Goal: Information Seeking & Learning: Learn about a topic

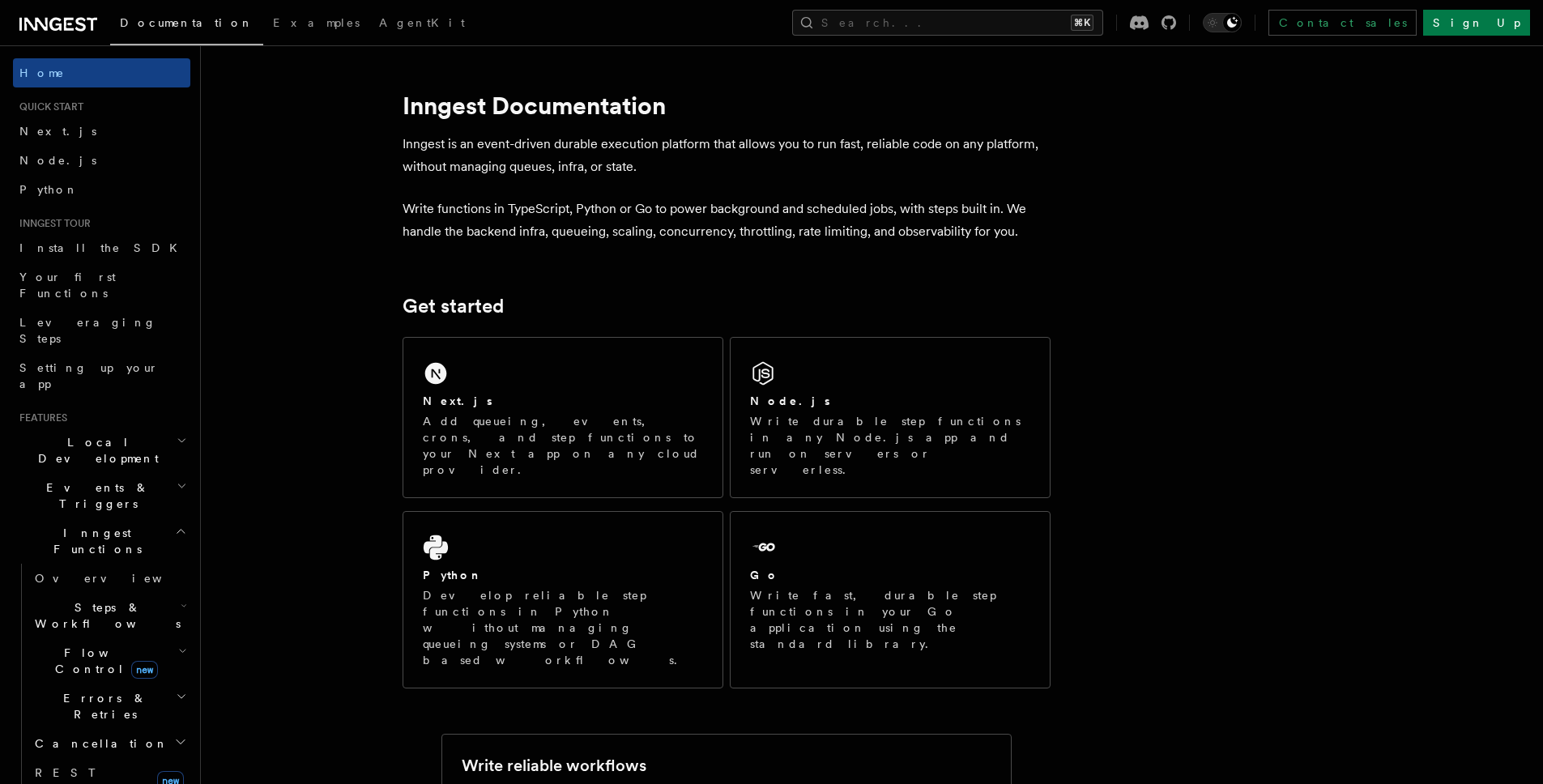
scroll to position [397, 0]
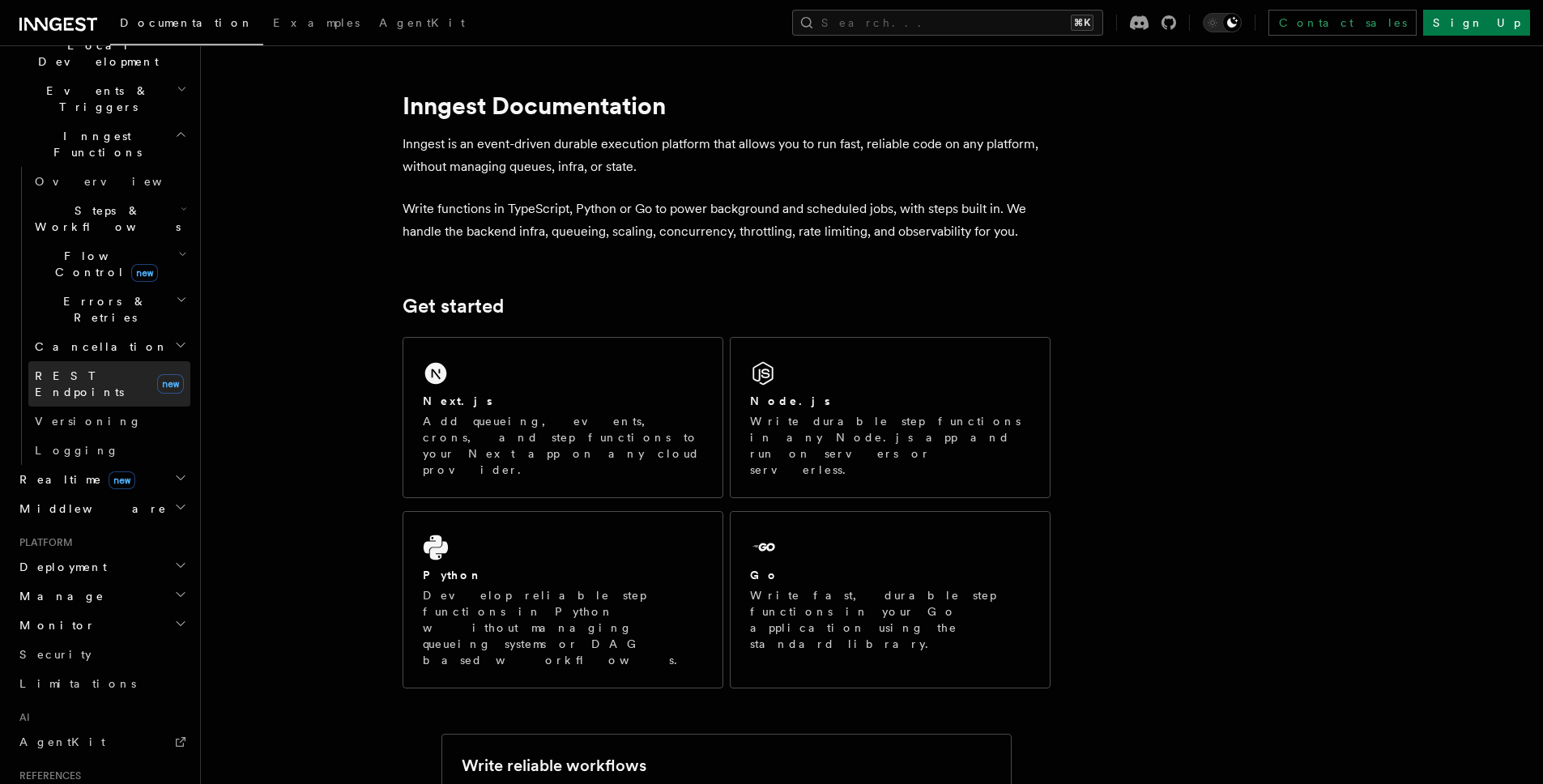
click at [115, 369] on span "REST Endpoints" at bounding box center [79, 384] width 89 height 29
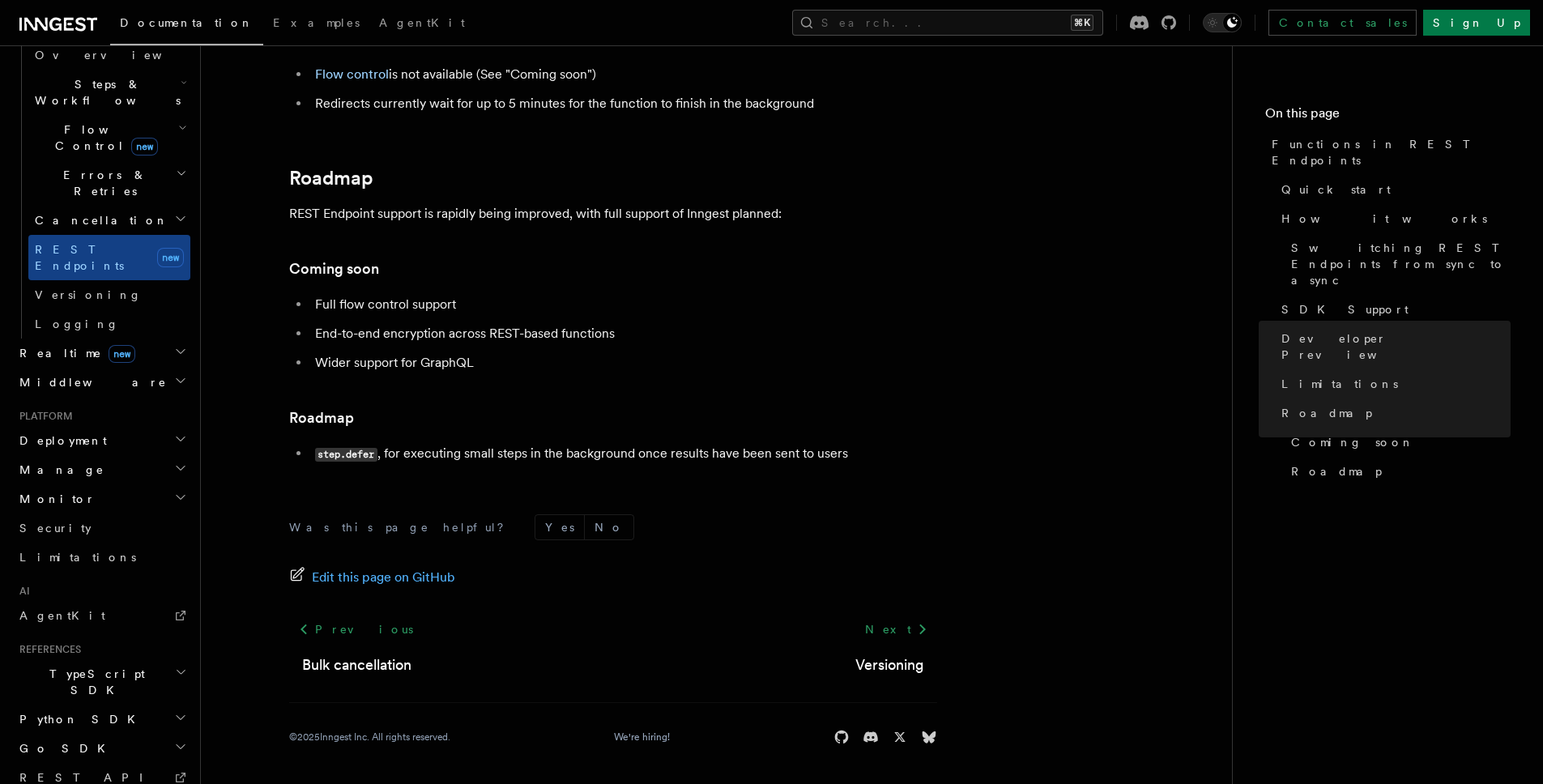
scroll to position [500, 0]
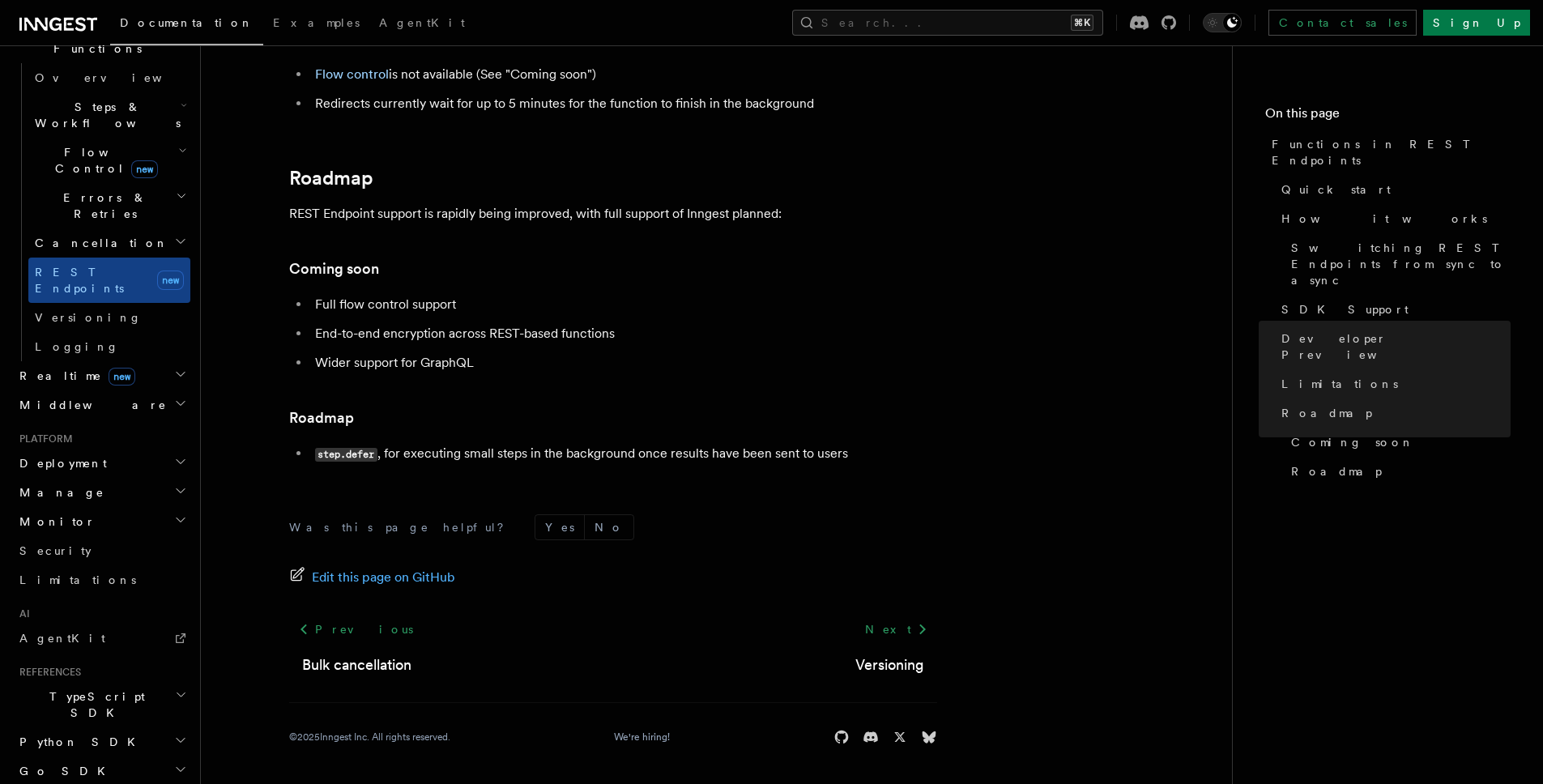
click at [134, 449] on h2 "Deployment" at bounding box center [102, 463] width 178 height 29
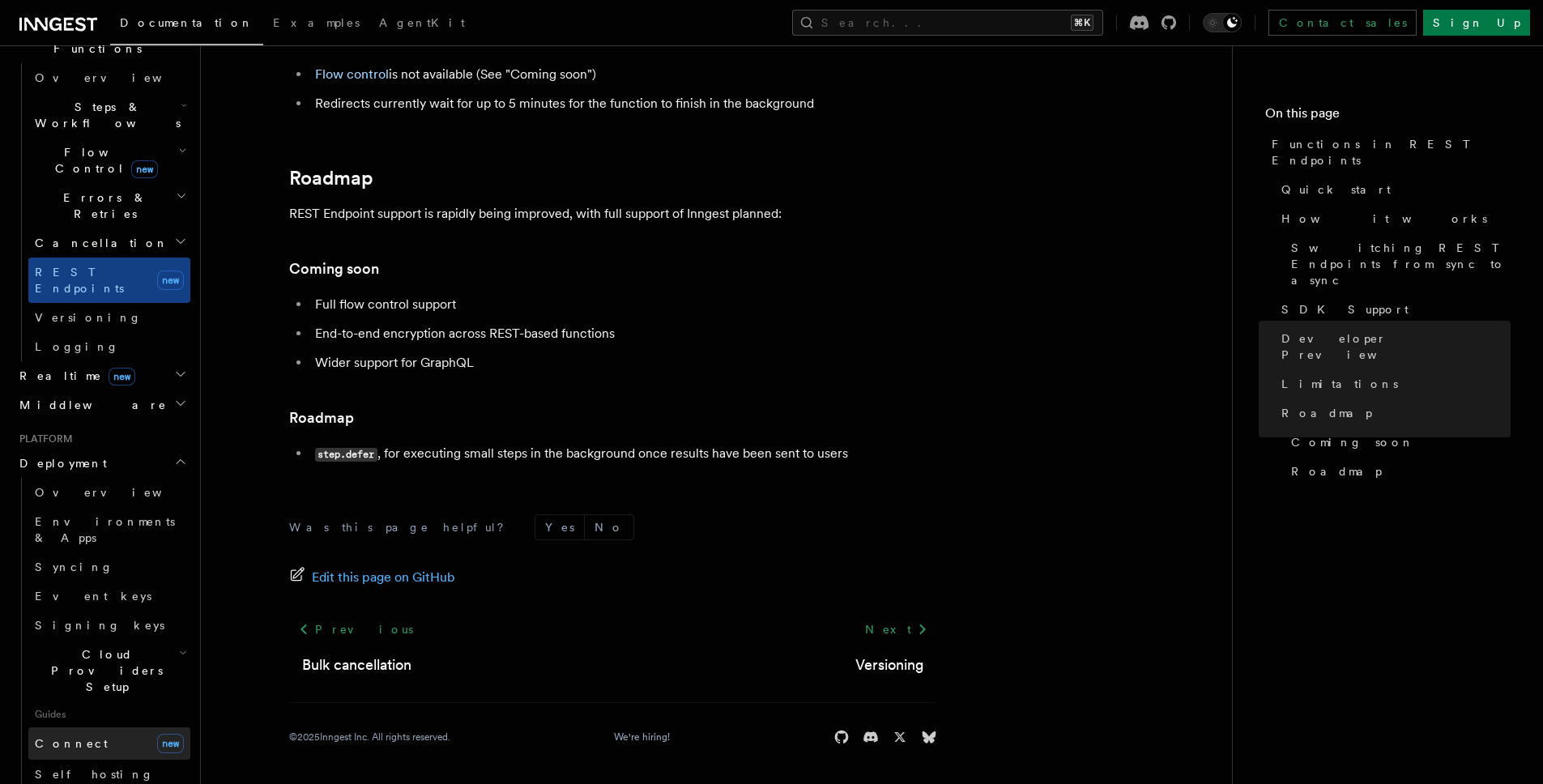
click at [106, 727] on link "Connect new" at bounding box center [109, 743] width 162 height 32
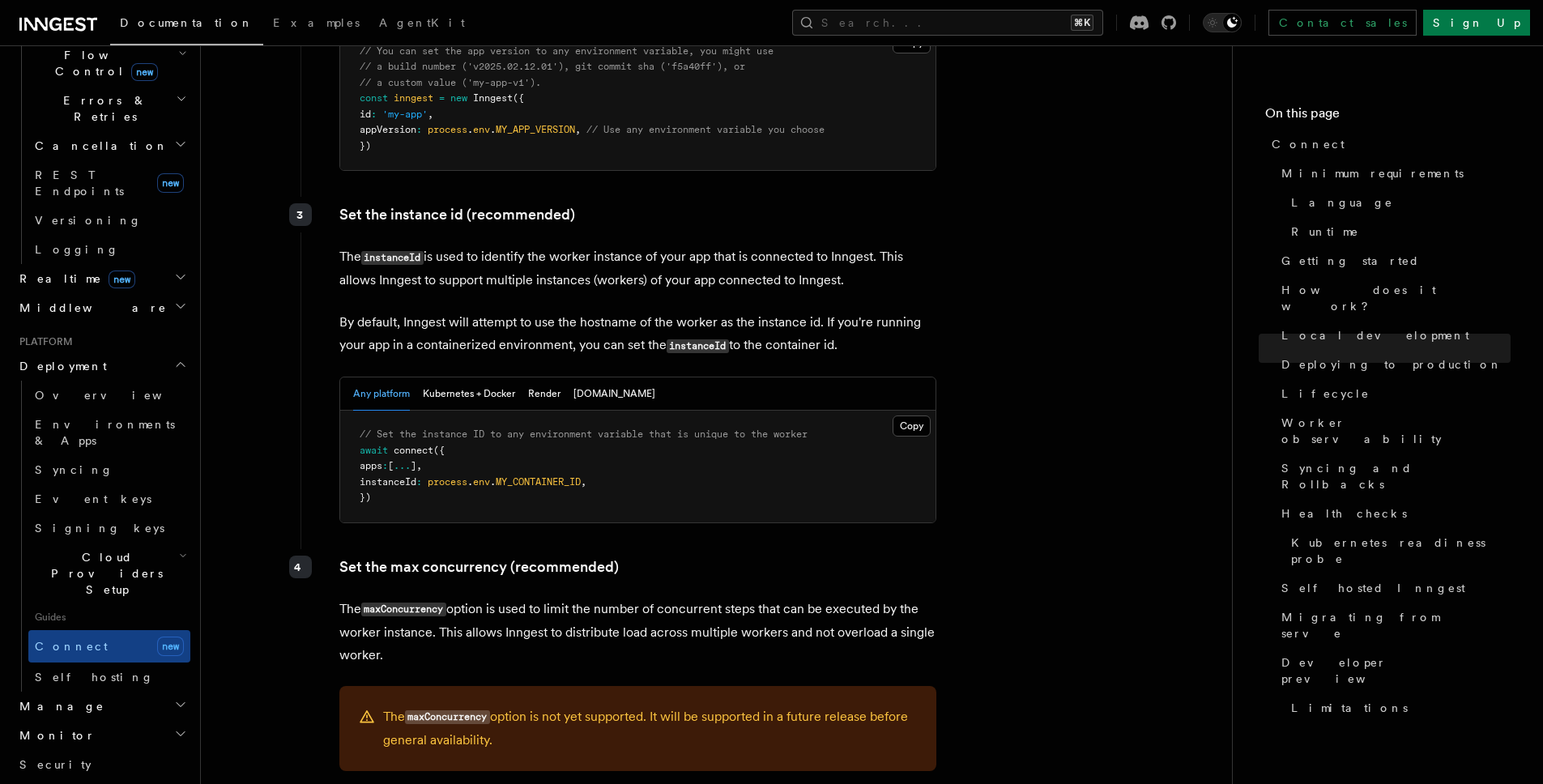
scroll to position [604, 0]
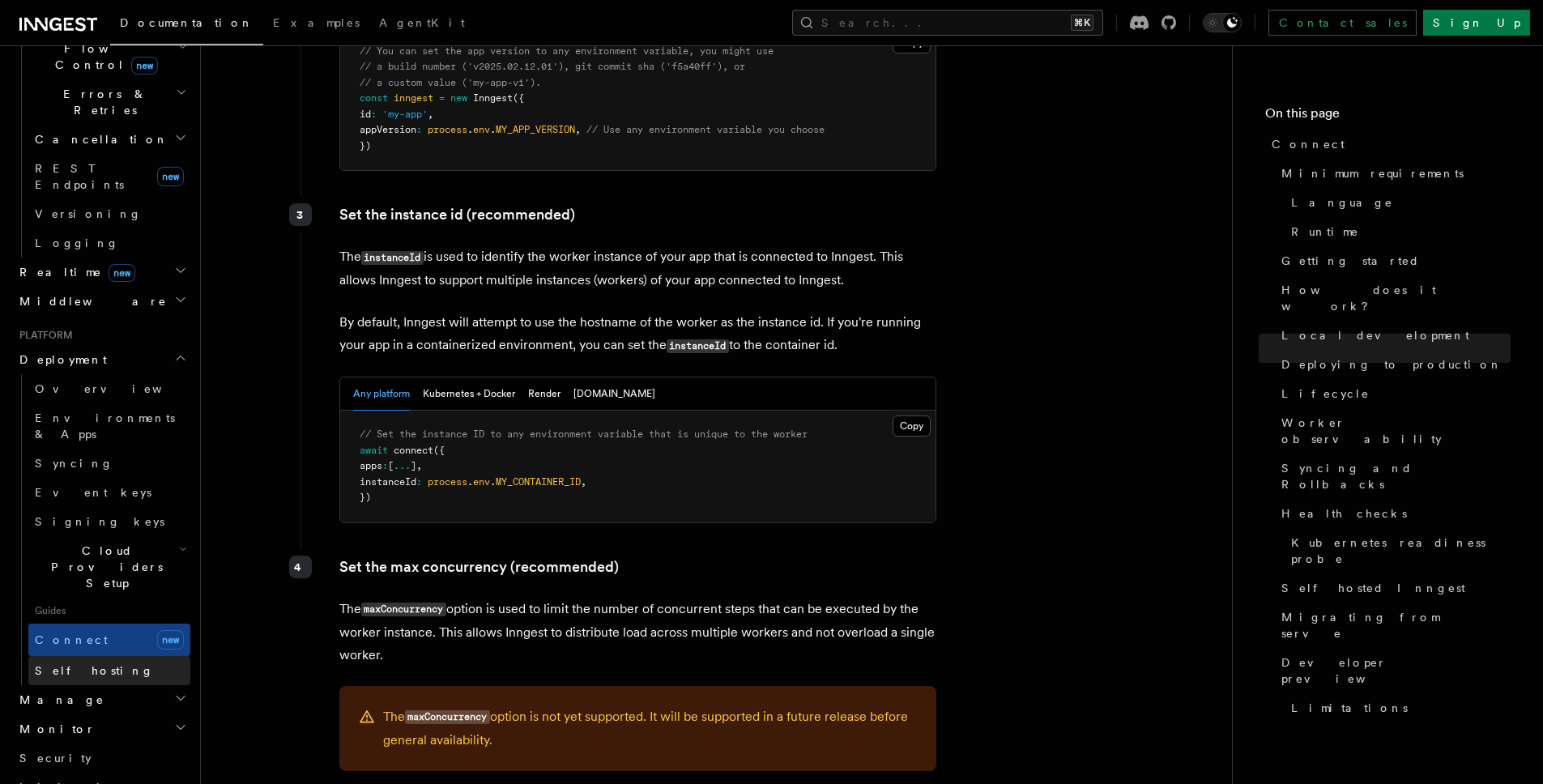
click at [103, 656] on link "Self hosting" at bounding box center [109, 670] width 162 height 29
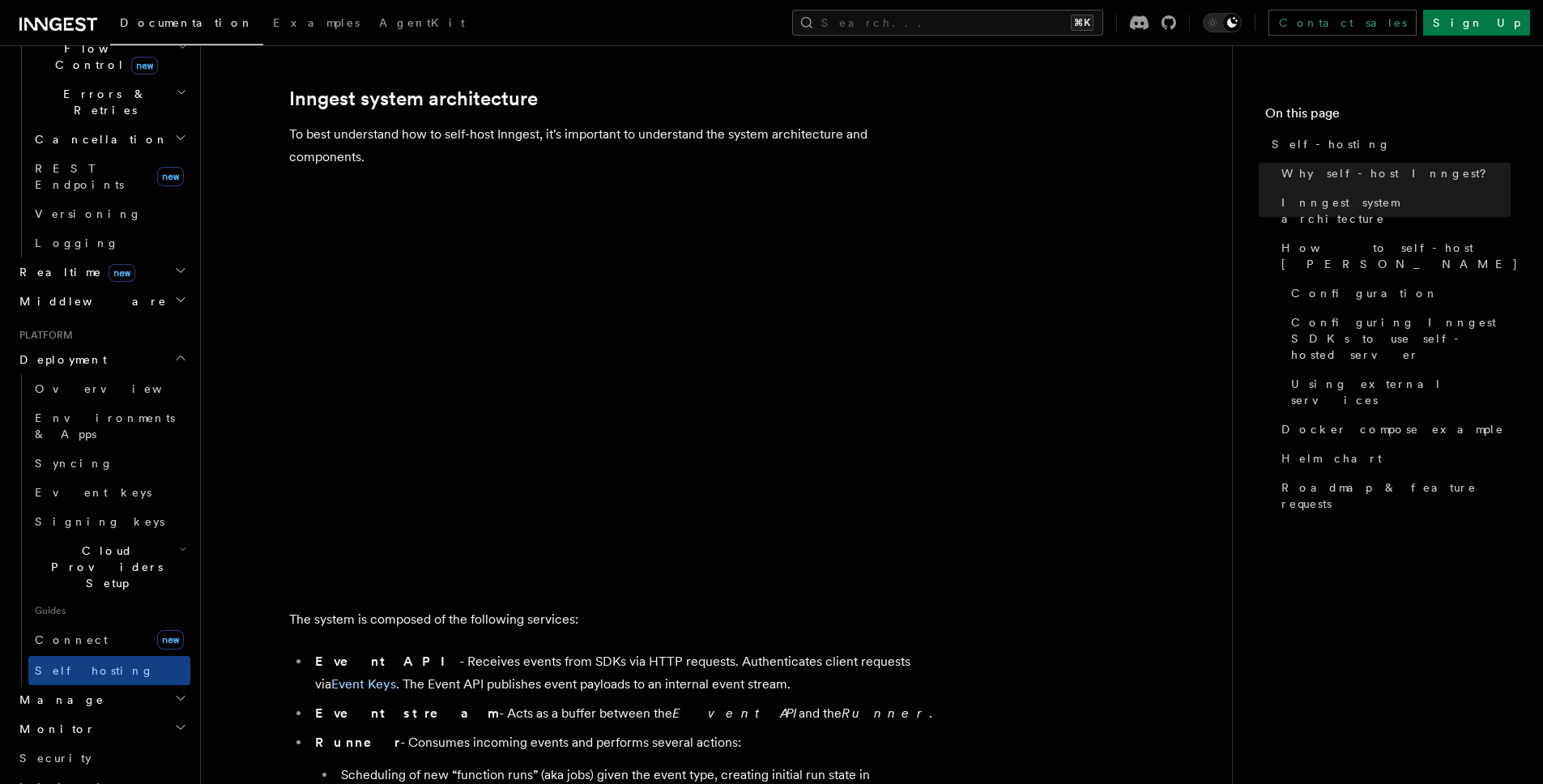
scroll to position [616, 0]
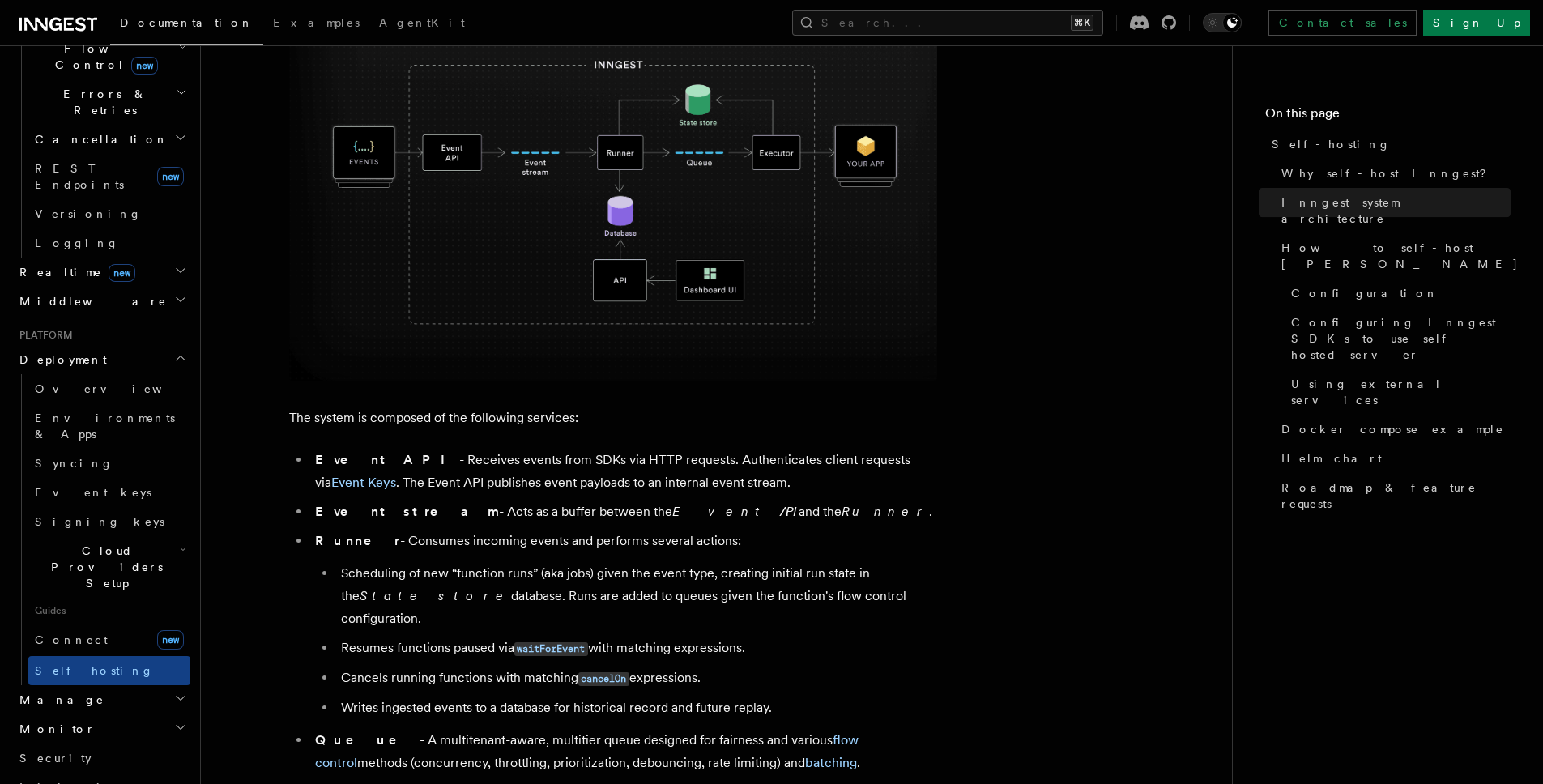
click at [136, 685] on h2 "Manage" at bounding box center [102, 700] width 178 height 29
click at [108, 374] on link "Overview" at bounding box center [109, 388] width 162 height 29
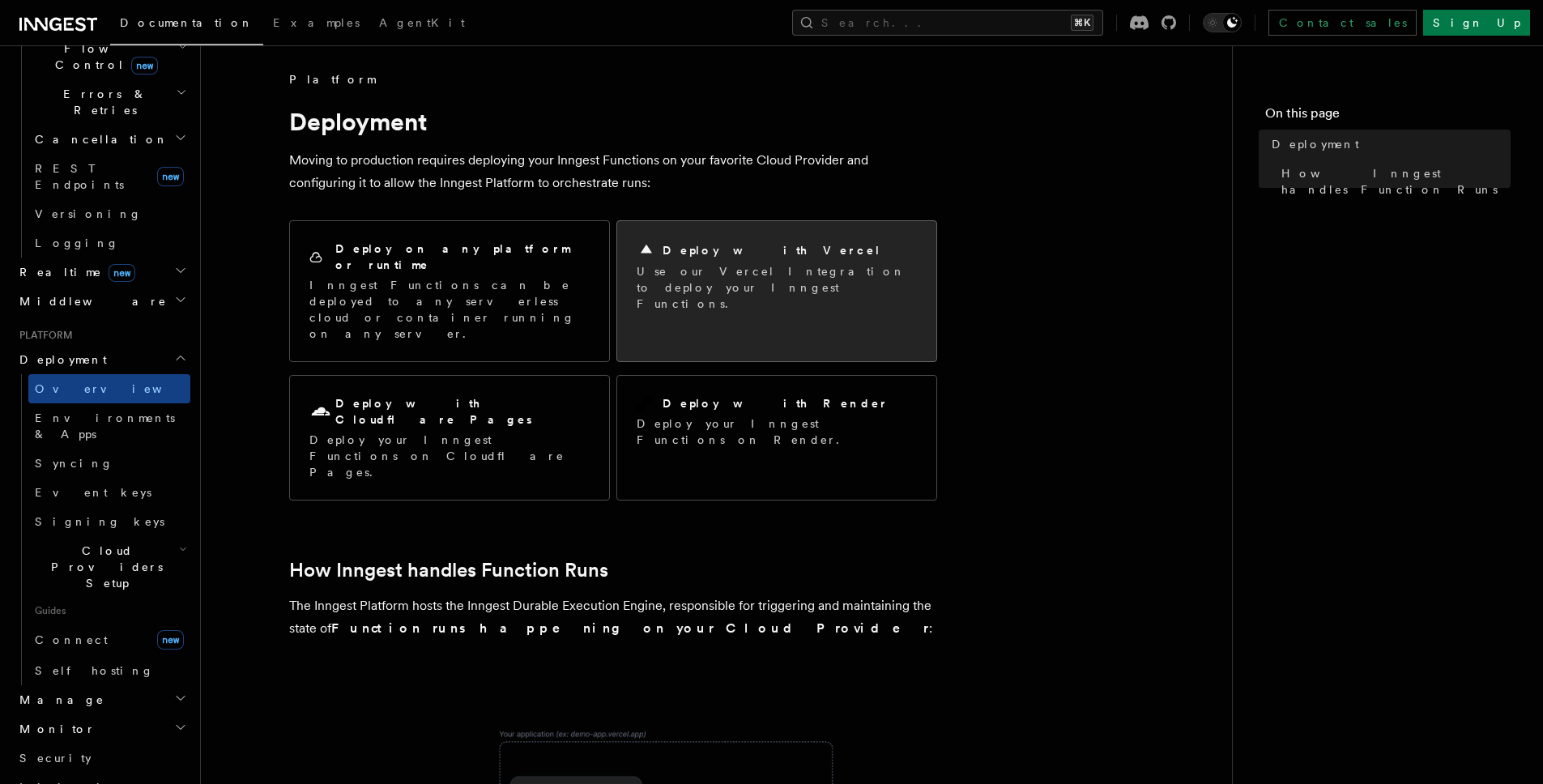
click at [750, 263] on p "Use our Vercel Integration to deploy your Inngest Functions." at bounding box center [777, 287] width 280 height 49
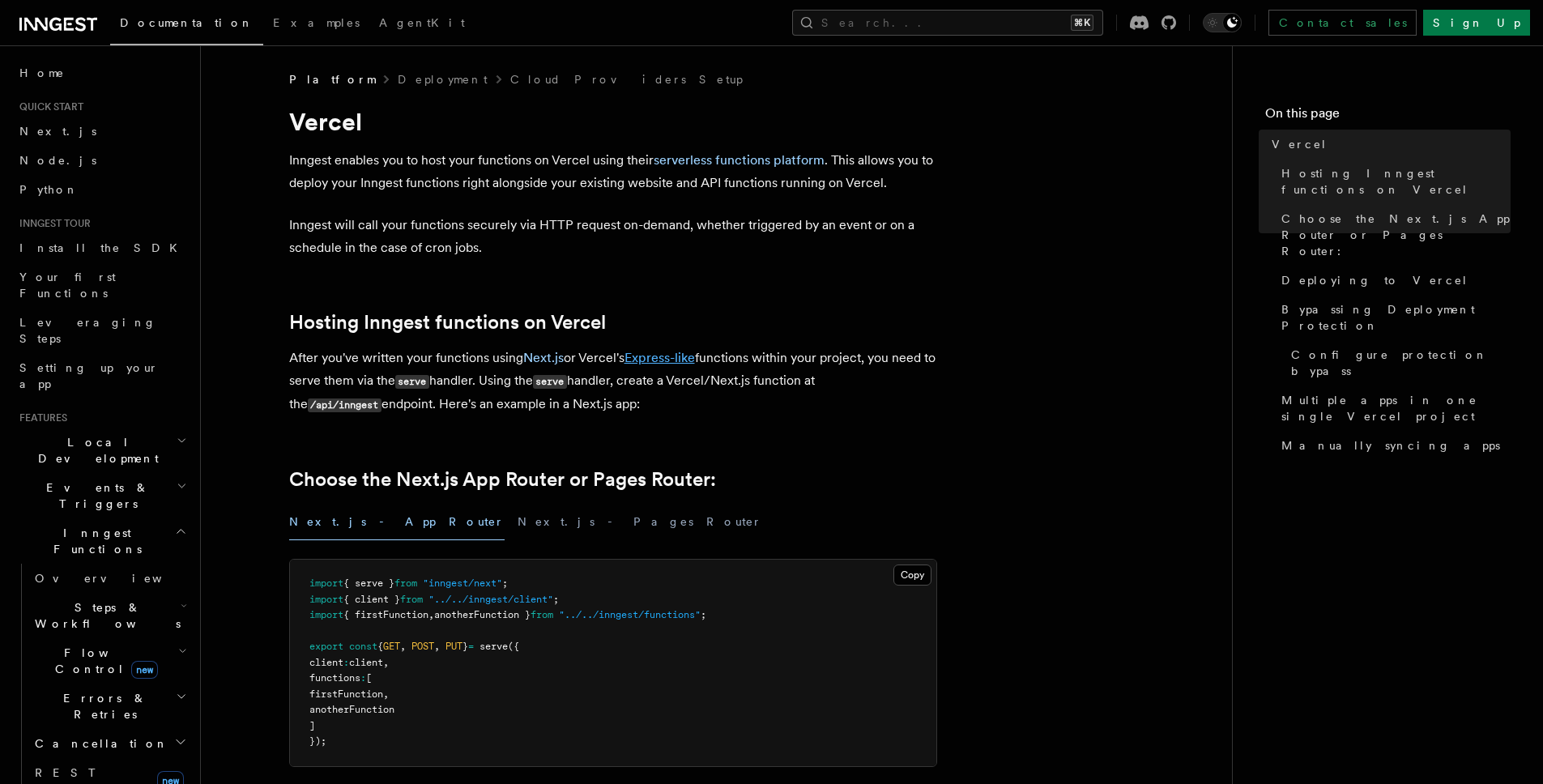
click at [689, 355] on link "Express-like" at bounding box center [659, 357] width 71 height 16
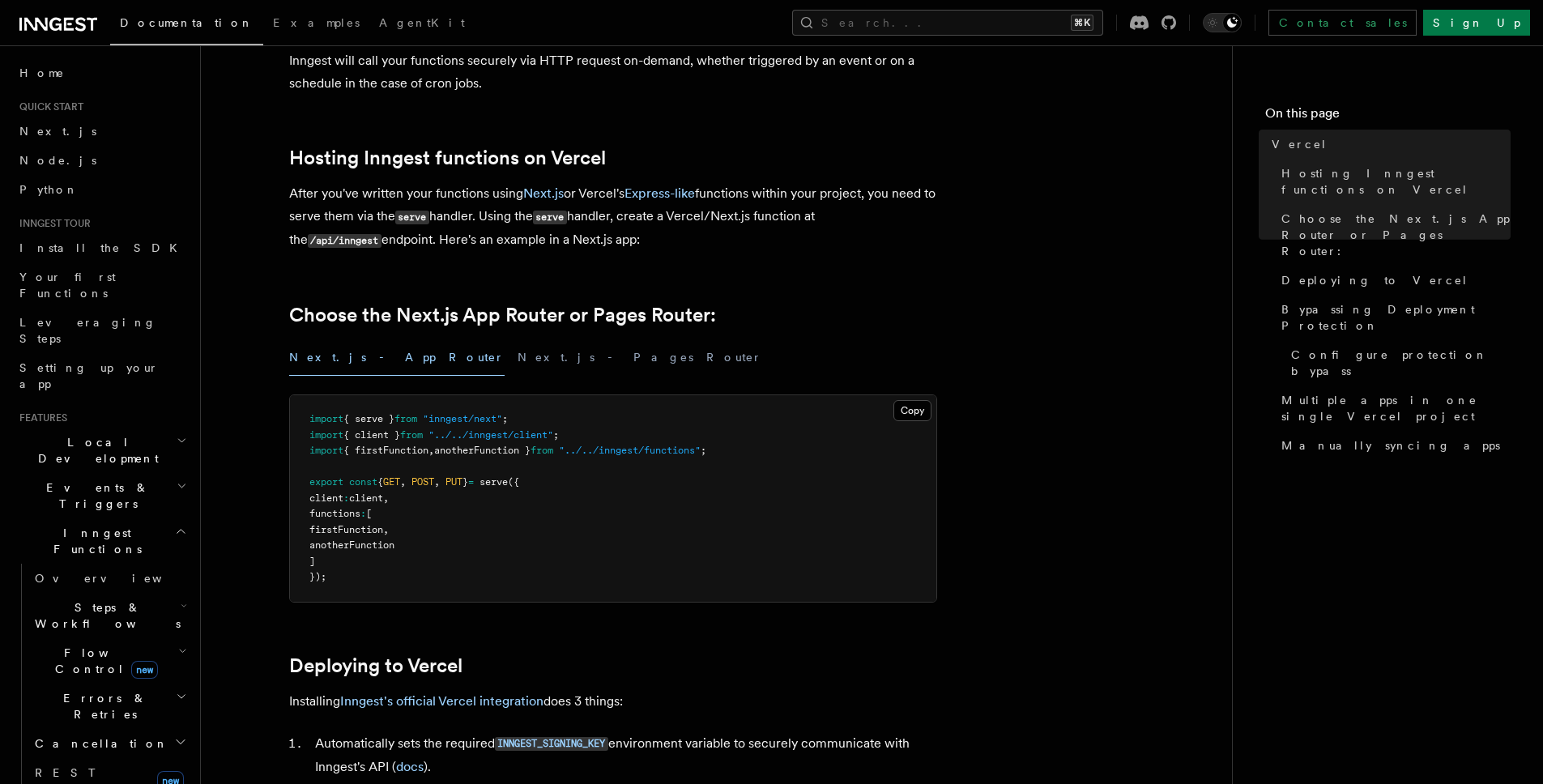
scroll to position [185, 0]
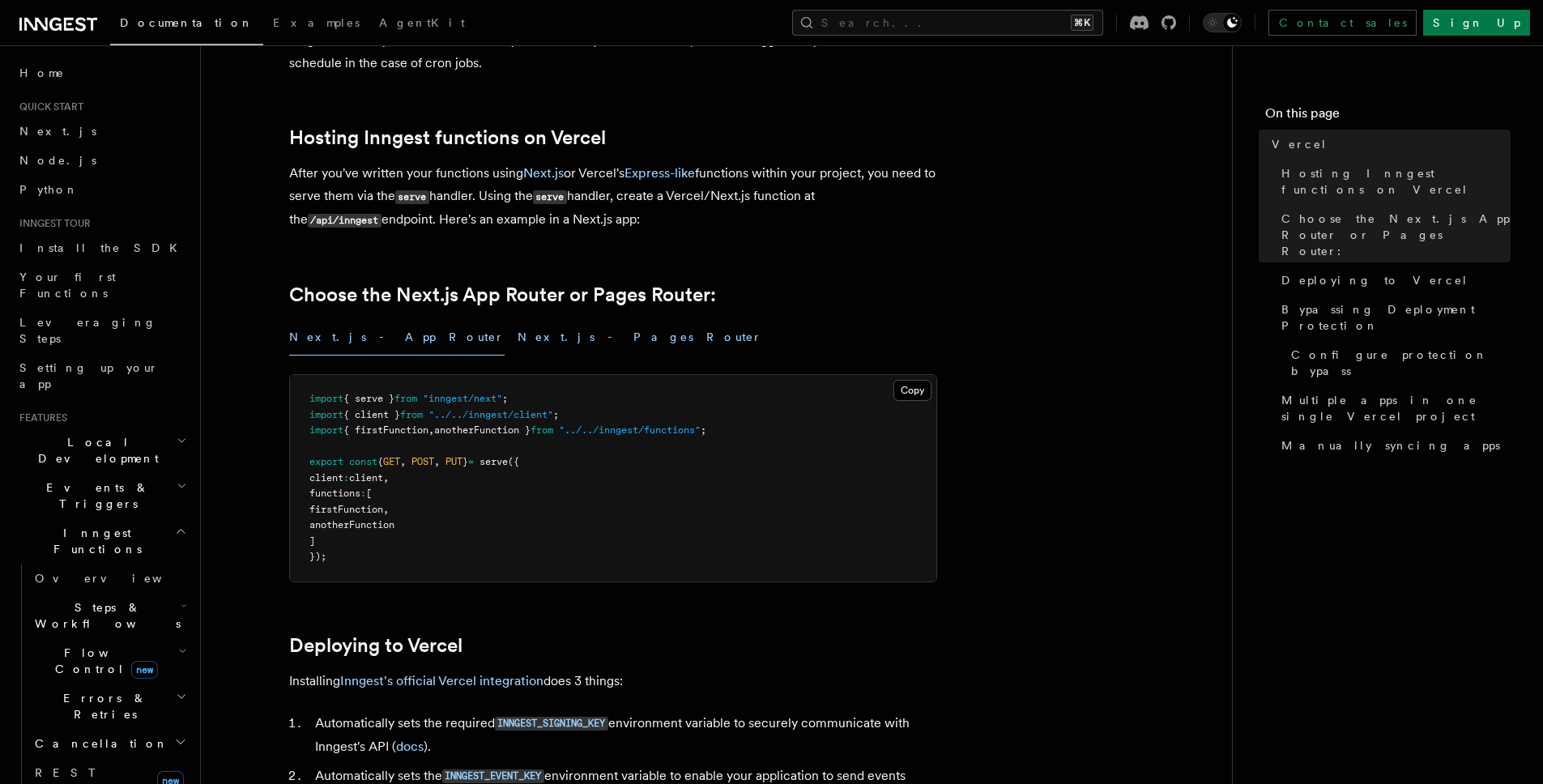
click at [518, 345] on button "Next.js - Pages Router" at bounding box center [640, 337] width 245 height 37
click at [355, 336] on button "Next.js - App Router" at bounding box center [397, 337] width 215 height 37
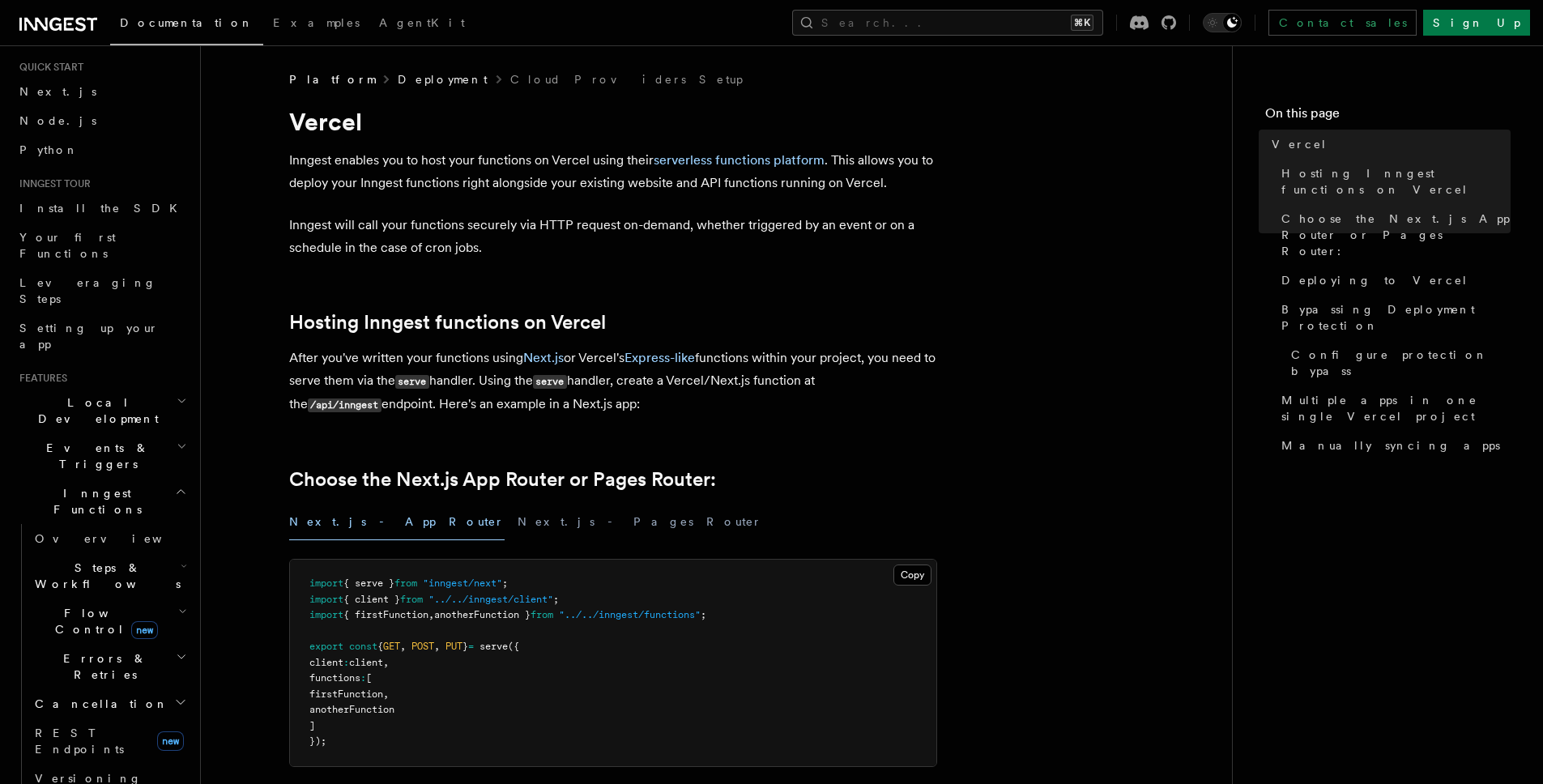
click at [407, 78] on link "Deployment" at bounding box center [443, 80] width 90 height 16
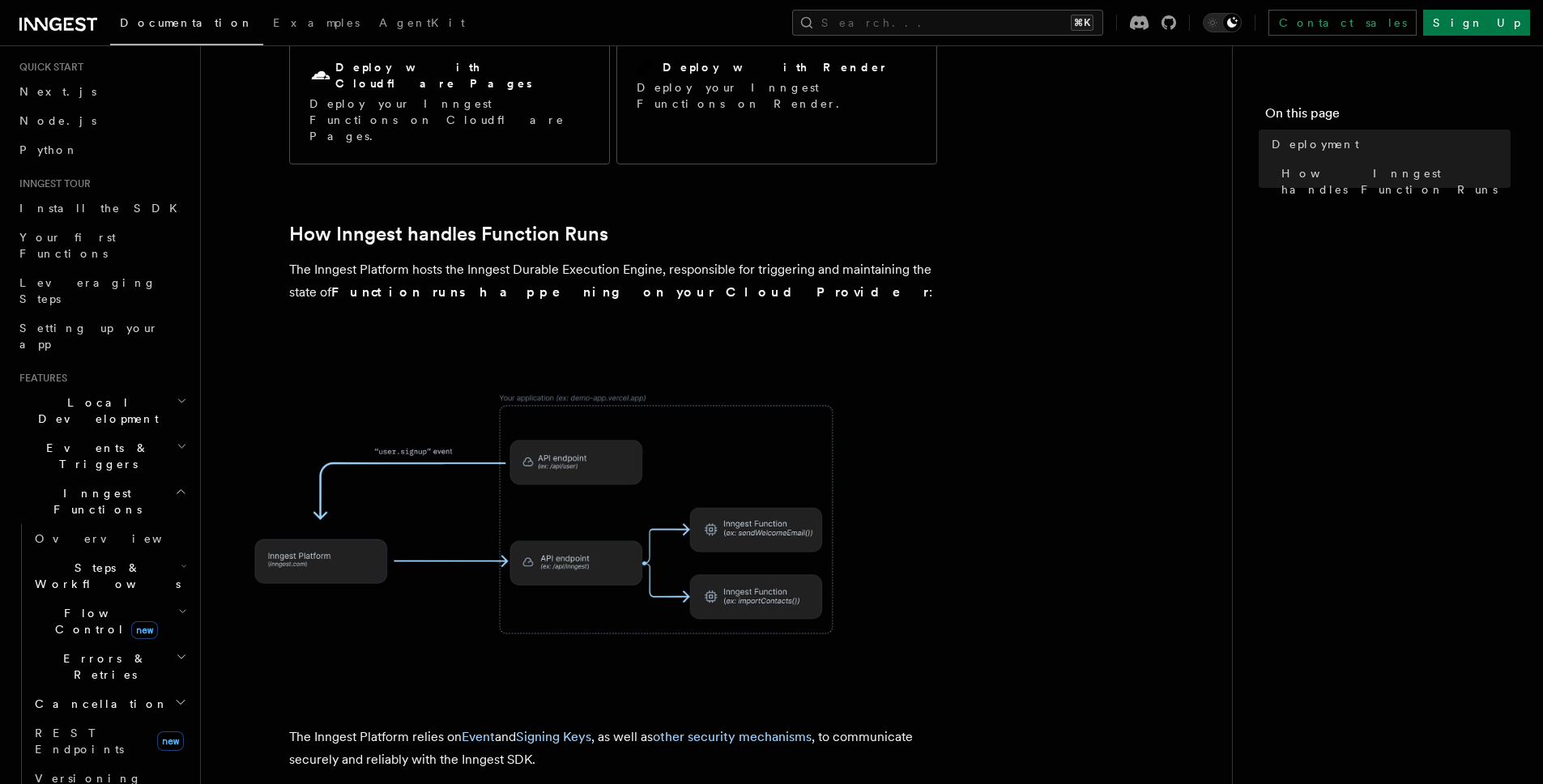
scroll to position [446, 0]
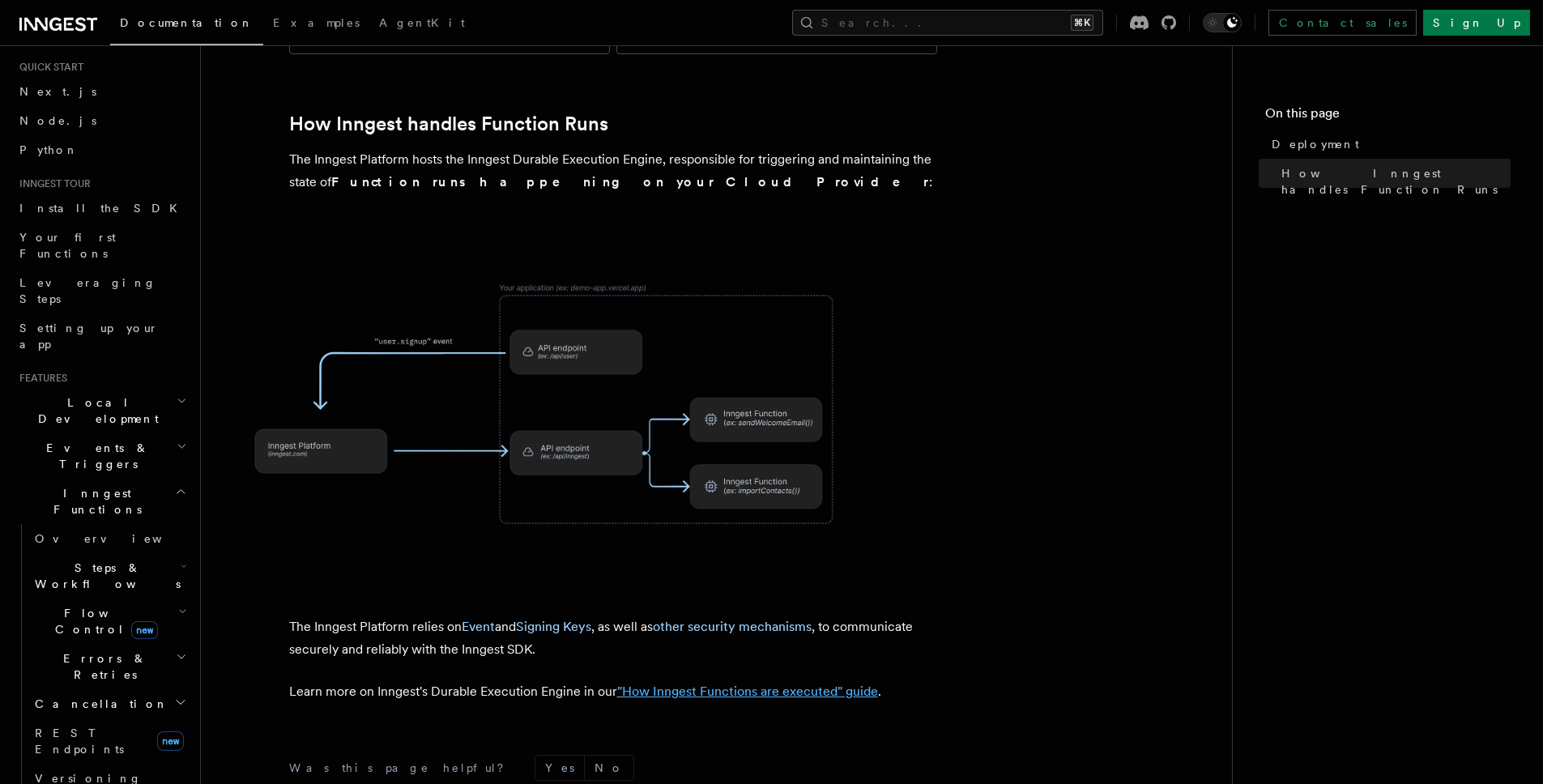
click at [752, 683] on link ""How Inngest Functions are executed" guide" at bounding box center [748, 691] width 261 height 16
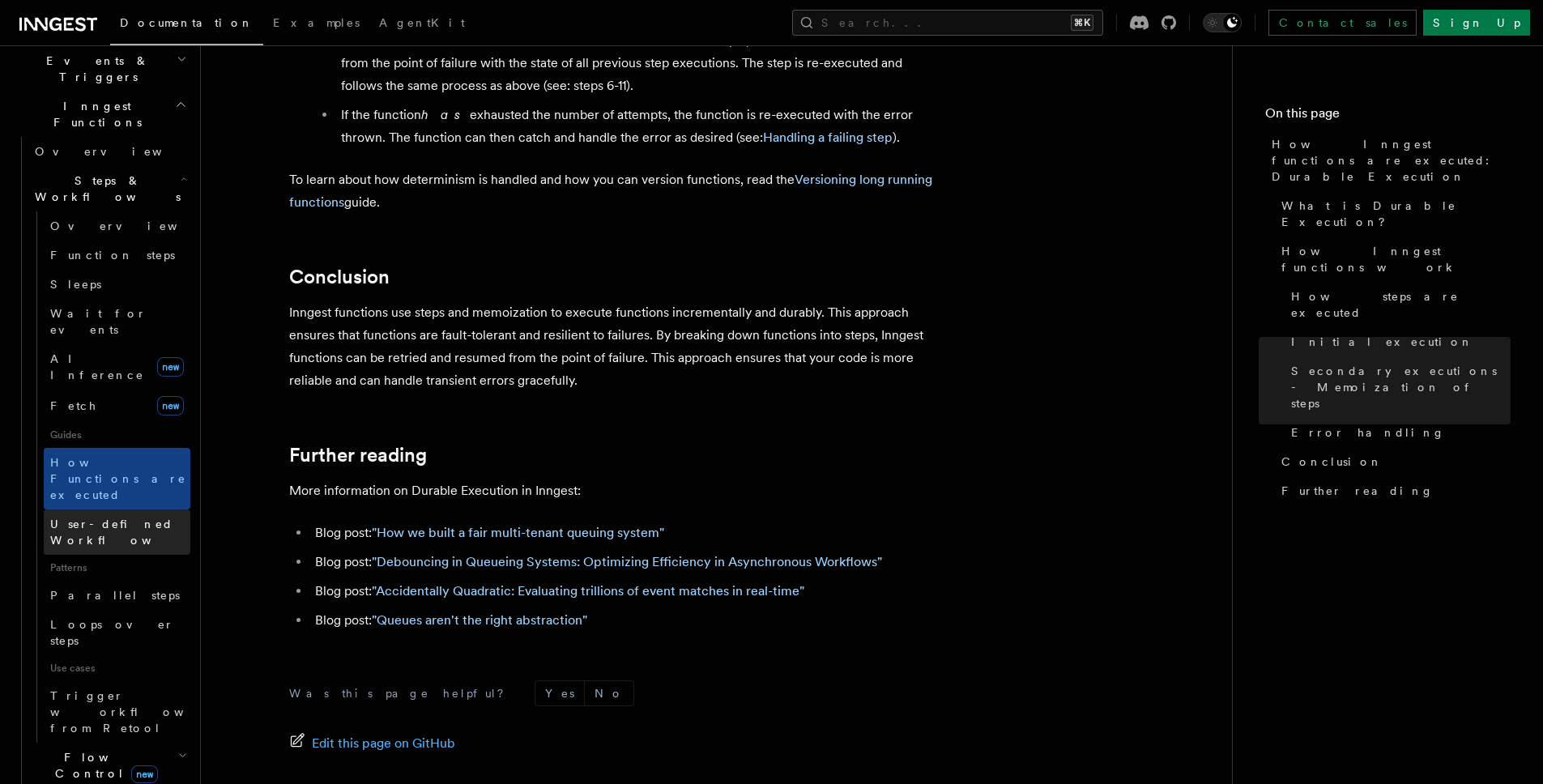
scroll to position [426, 0]
click at [123, 299] on link "Wait for events" at bounding box center [117, 321] width 147 height 45
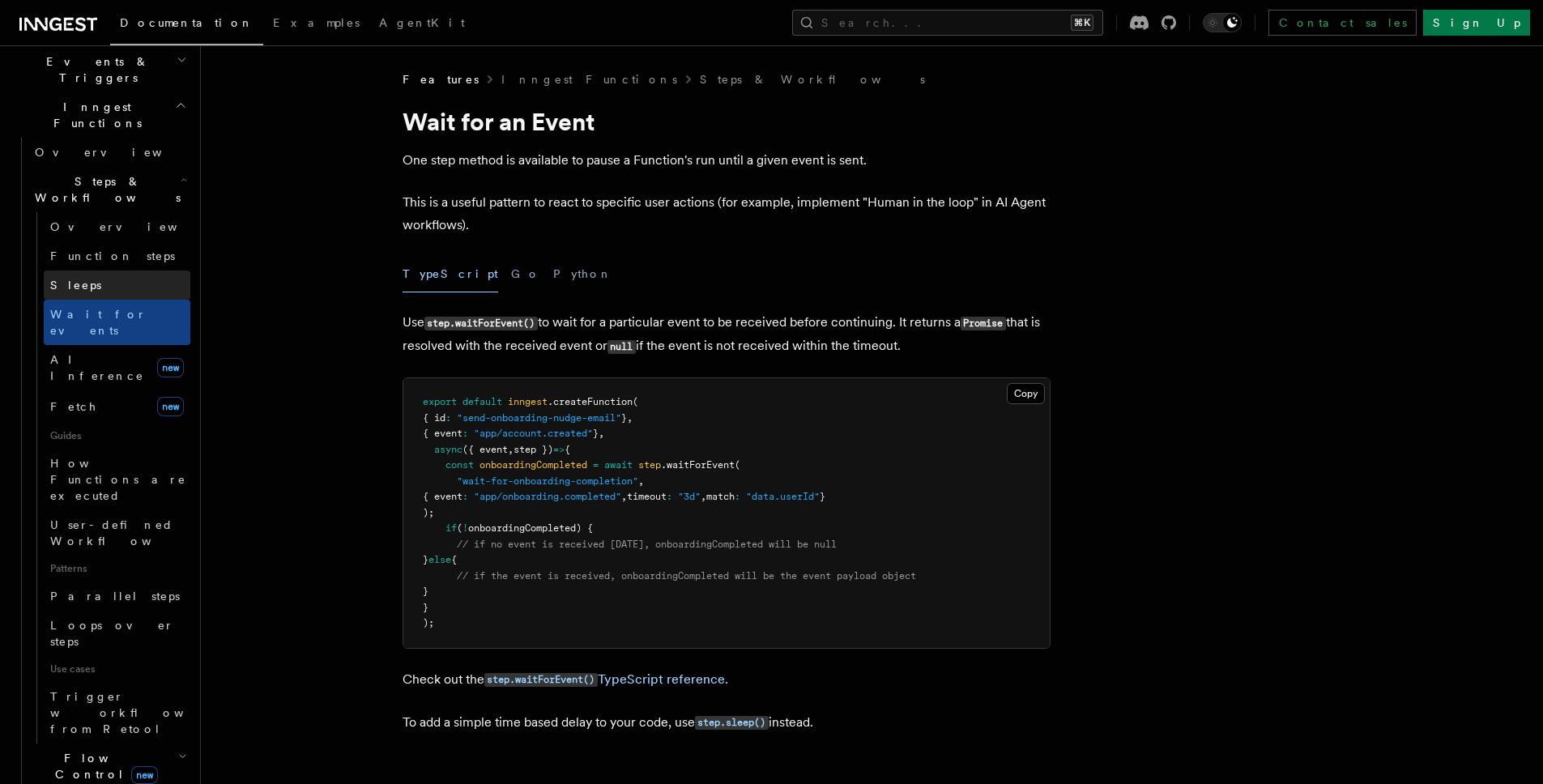
click at [128, 270] on link "Sleeps" at bounding box center [117, 285] width 147 height 29
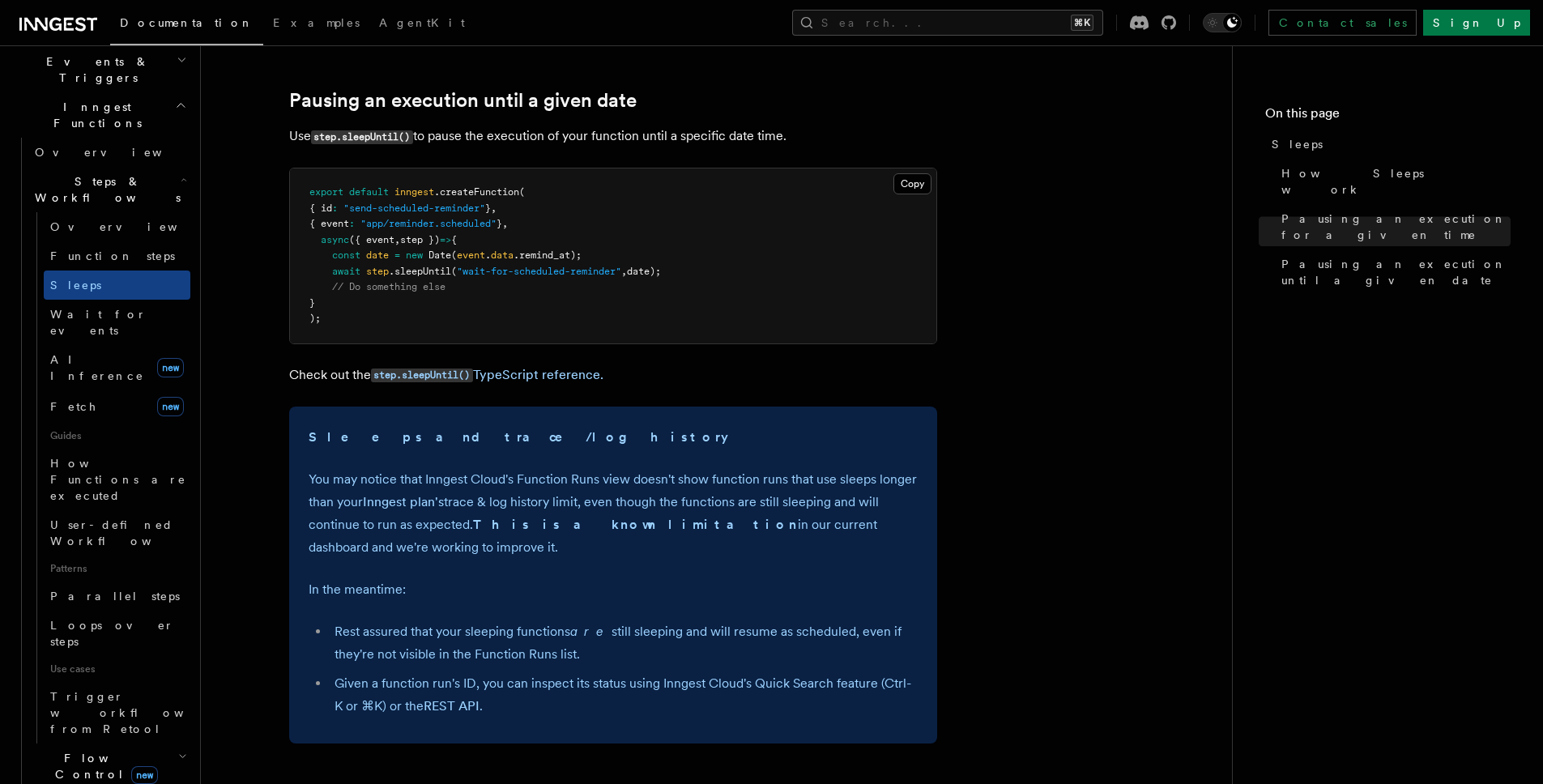
scroll to position [629, 0]
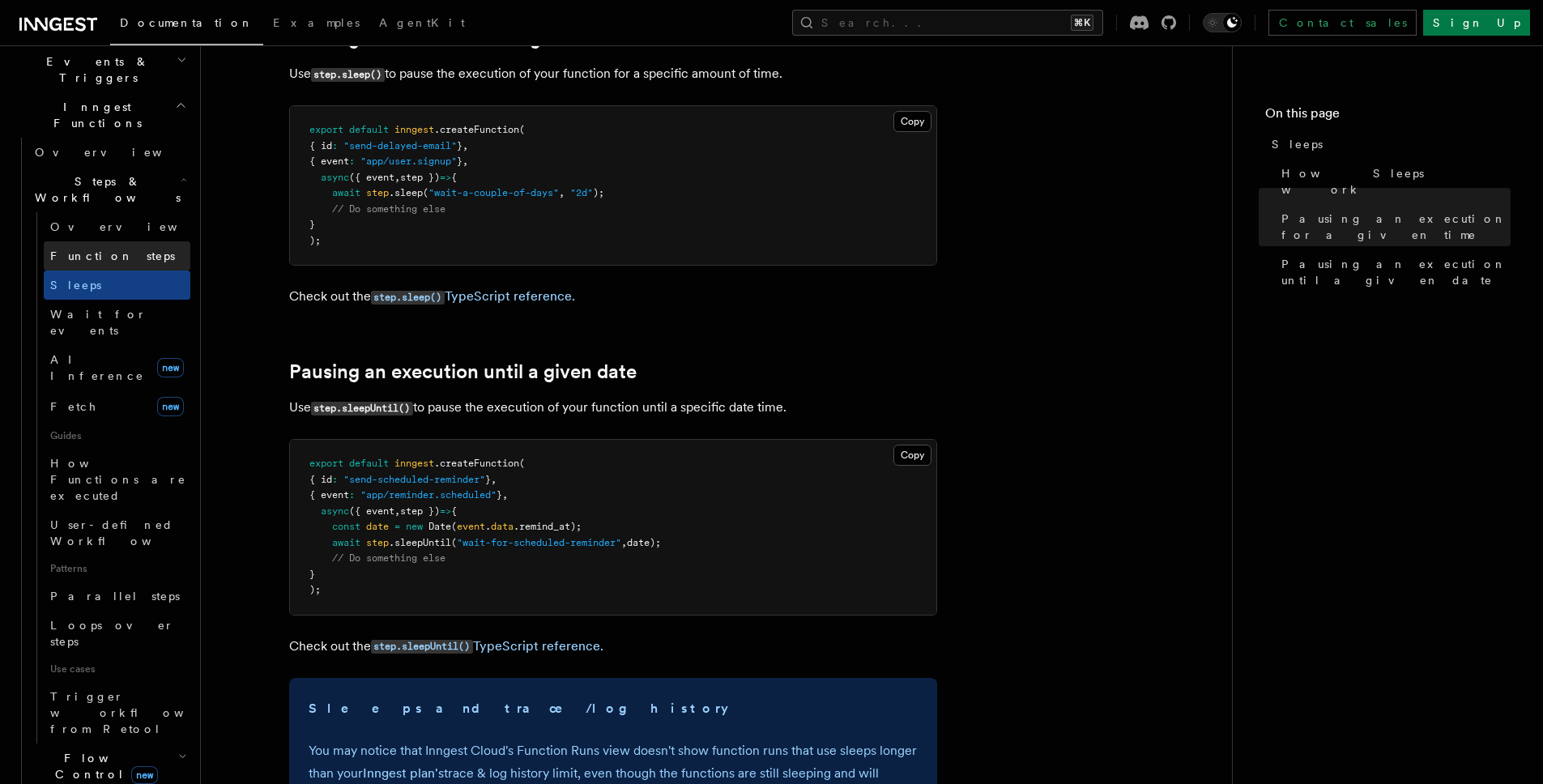
click at [97, 241] on link "Function steps" at bounding box center [117, 256] width 147 height 29
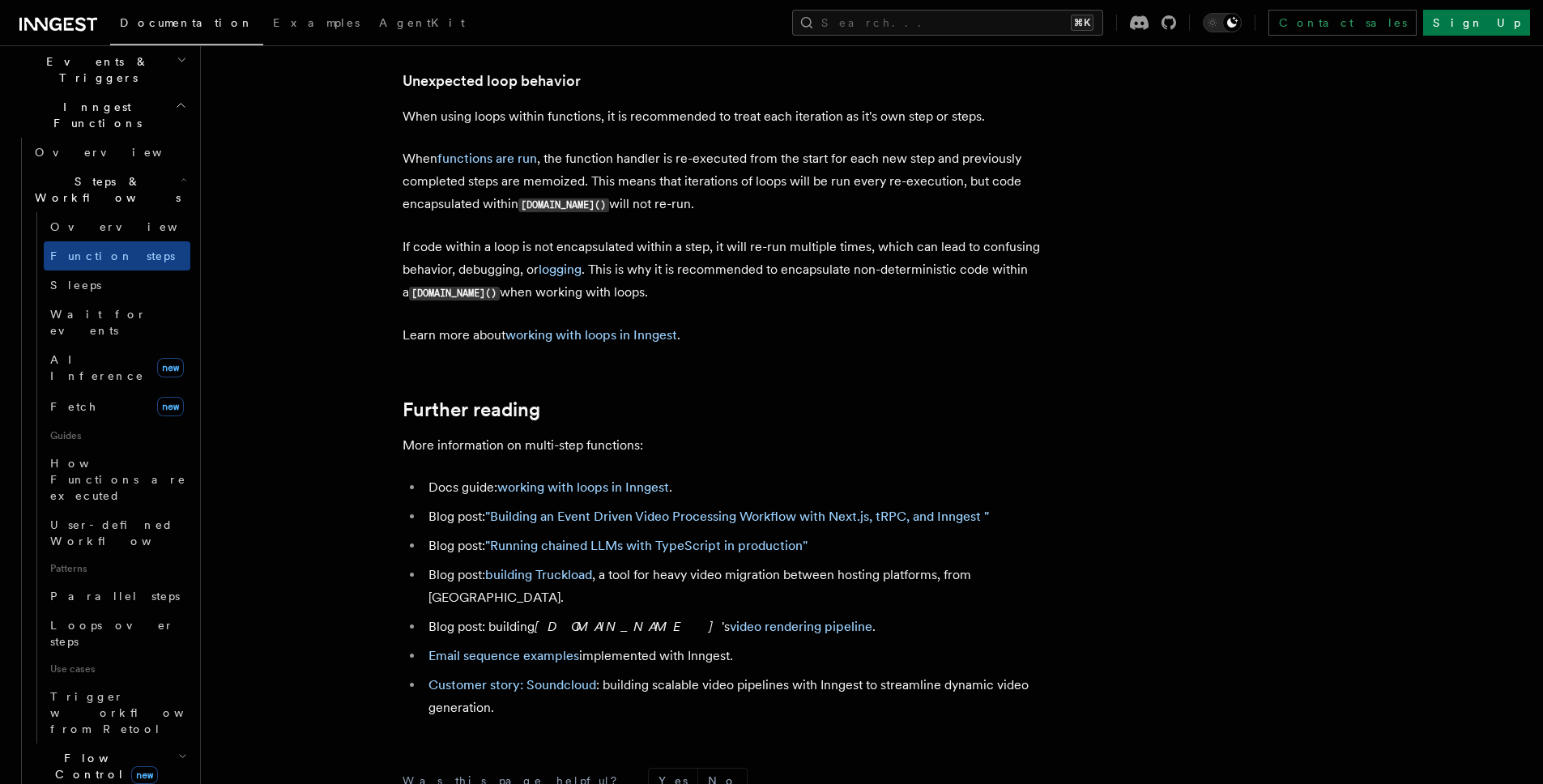
scroll to position [5314, 0]
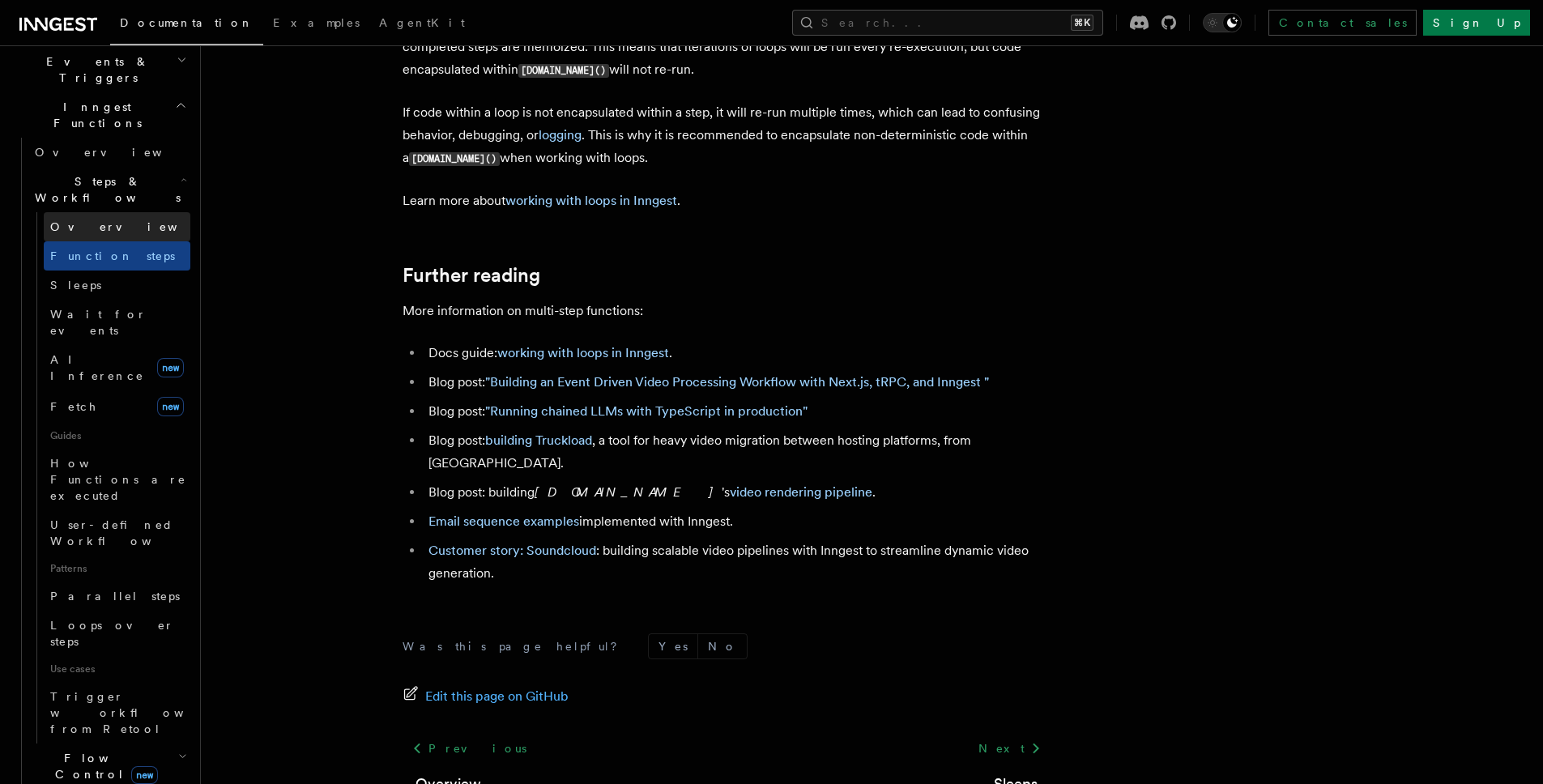
click at [104, 212] on link "Overview" at bounding box center [117, 227] width 147 height 29
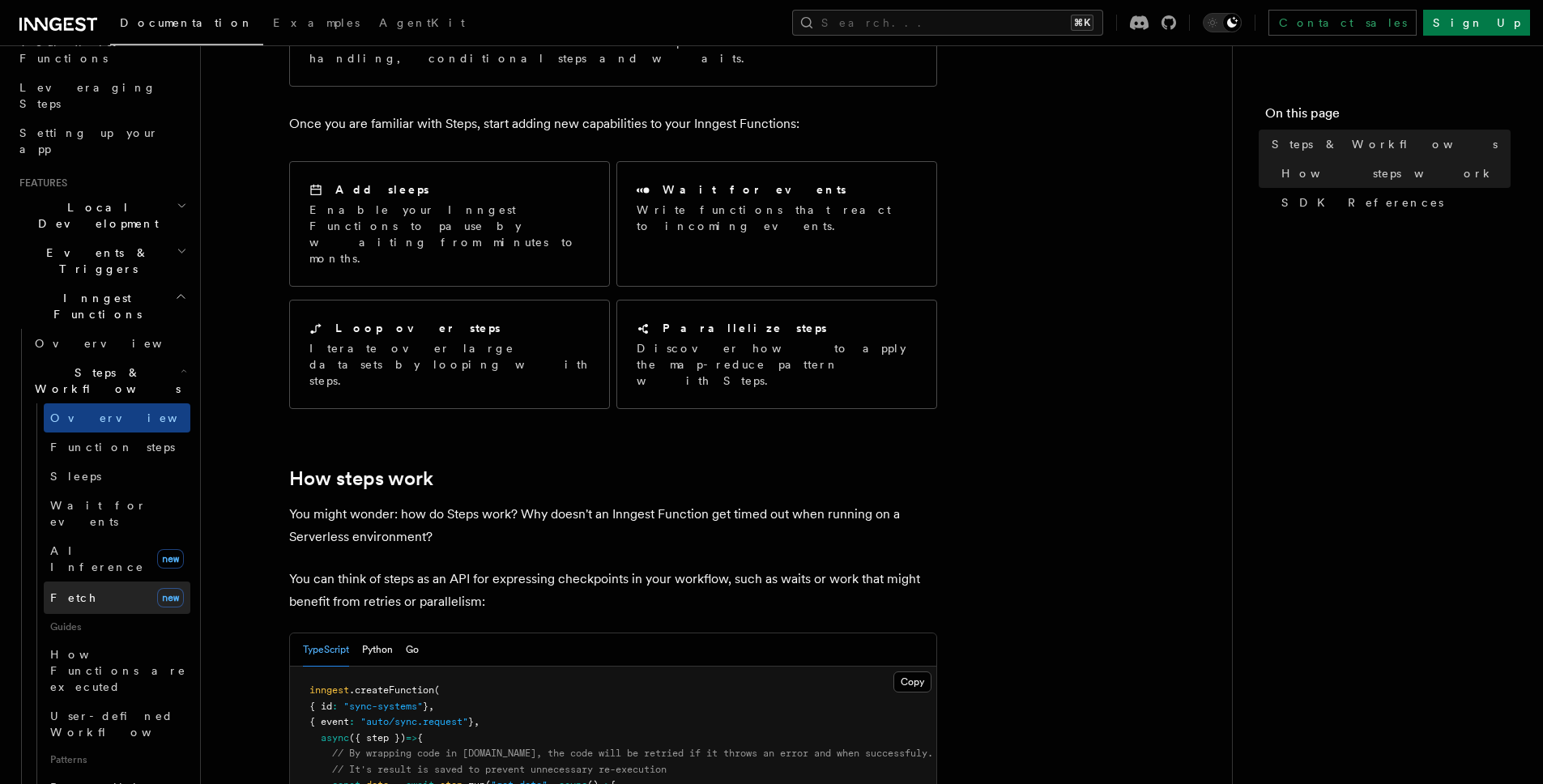
scroll to position [167, 0]
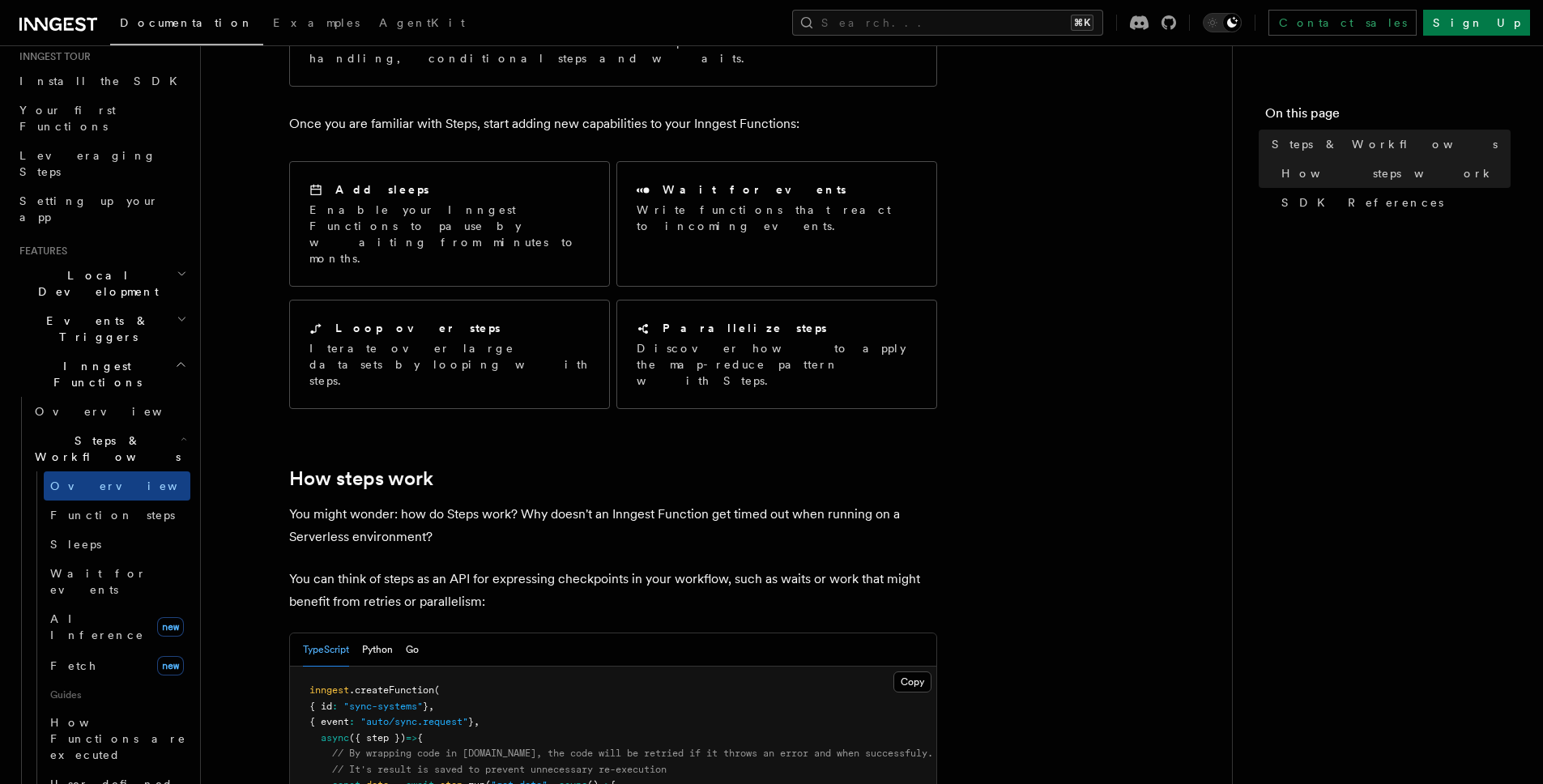
click at [155, 306] on h2 "Events & Triggers" at bounding box center [102, 328] width 178 height 45
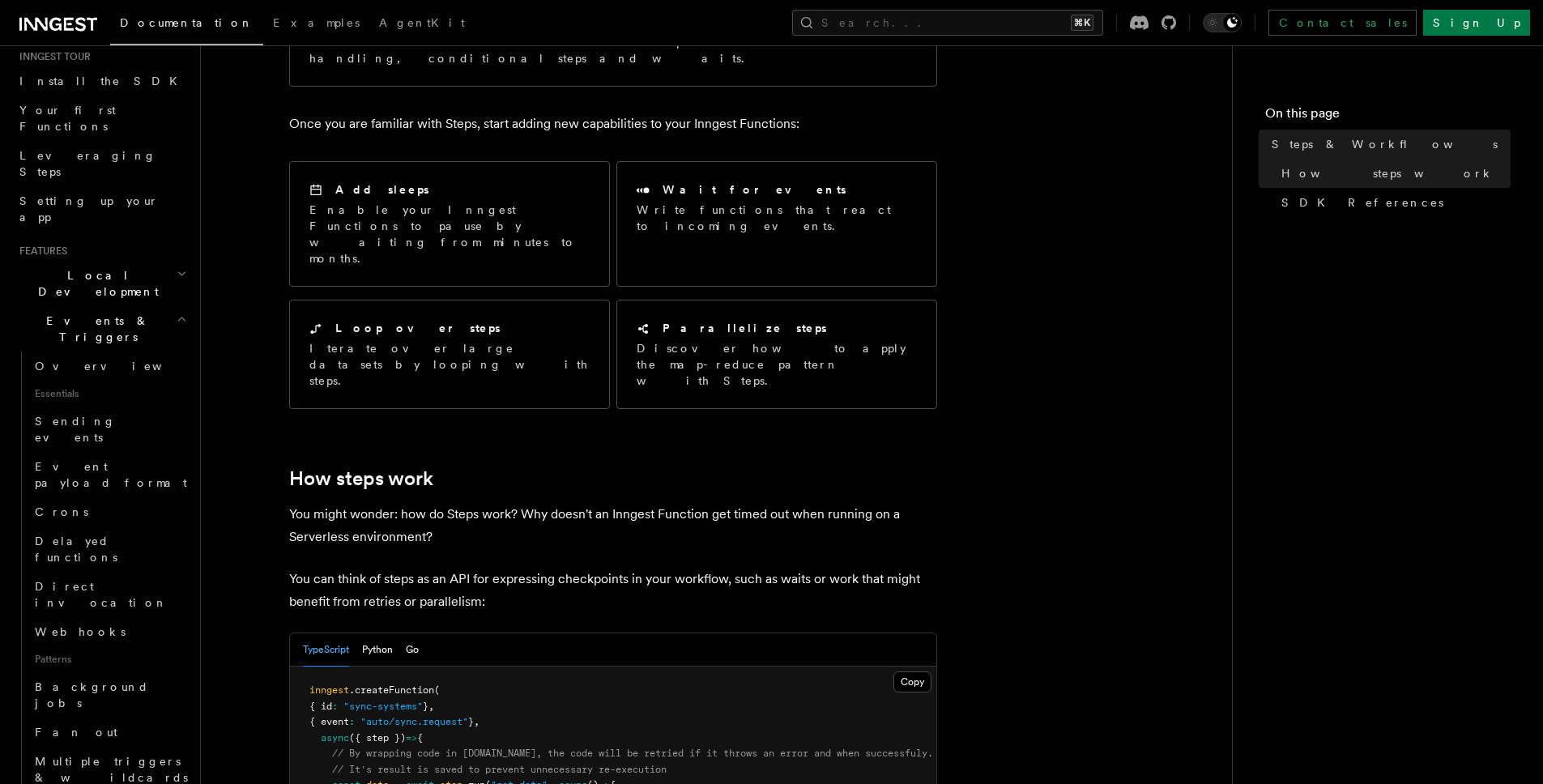
click at [155, 306] on h2 "Events & Triggers" at bounding box center [102, 328] width 178 height 45
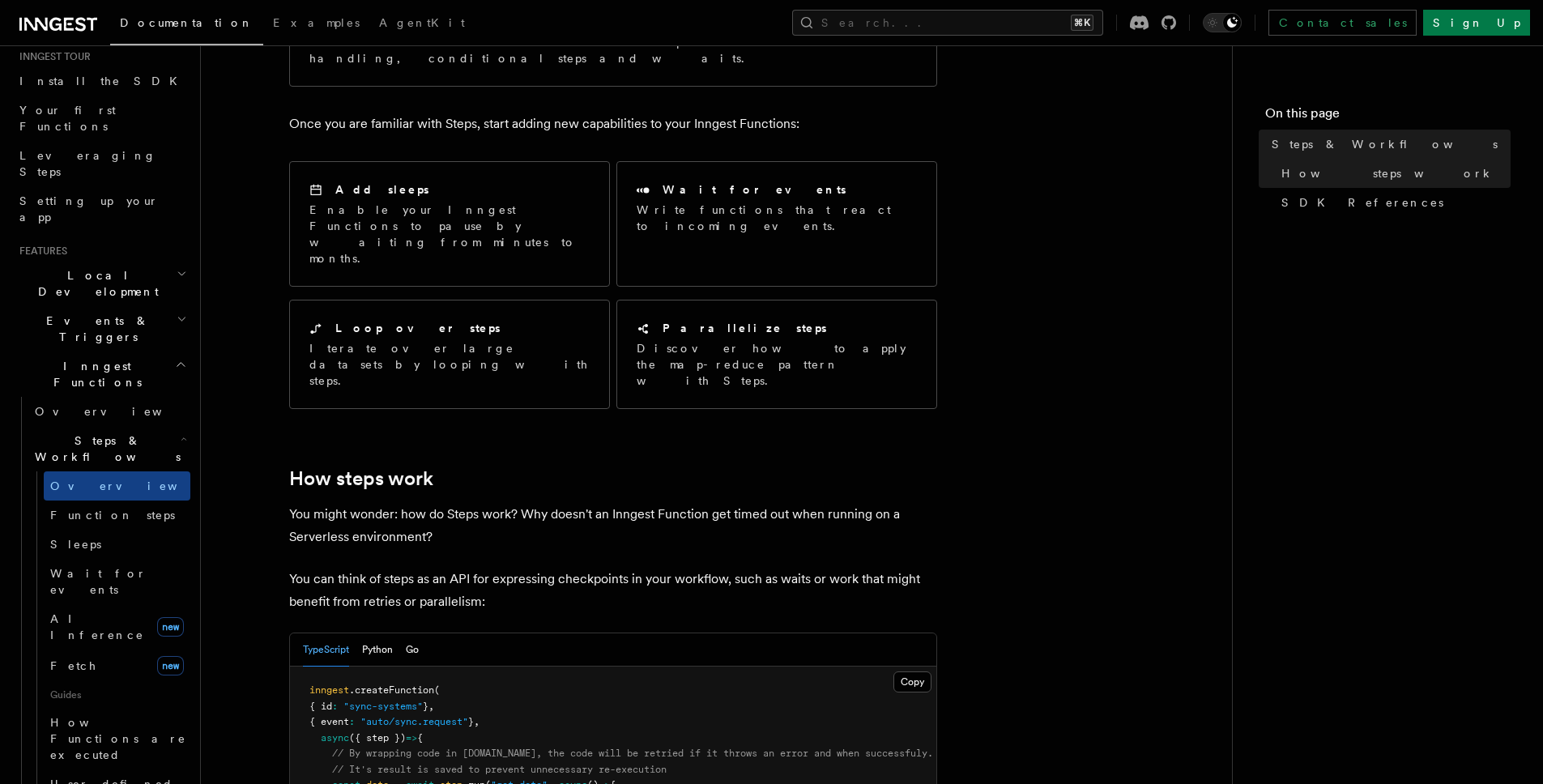
click at [153, 261] on h2 "Local Development" at bounding box center [102, 283] width 178 height 45
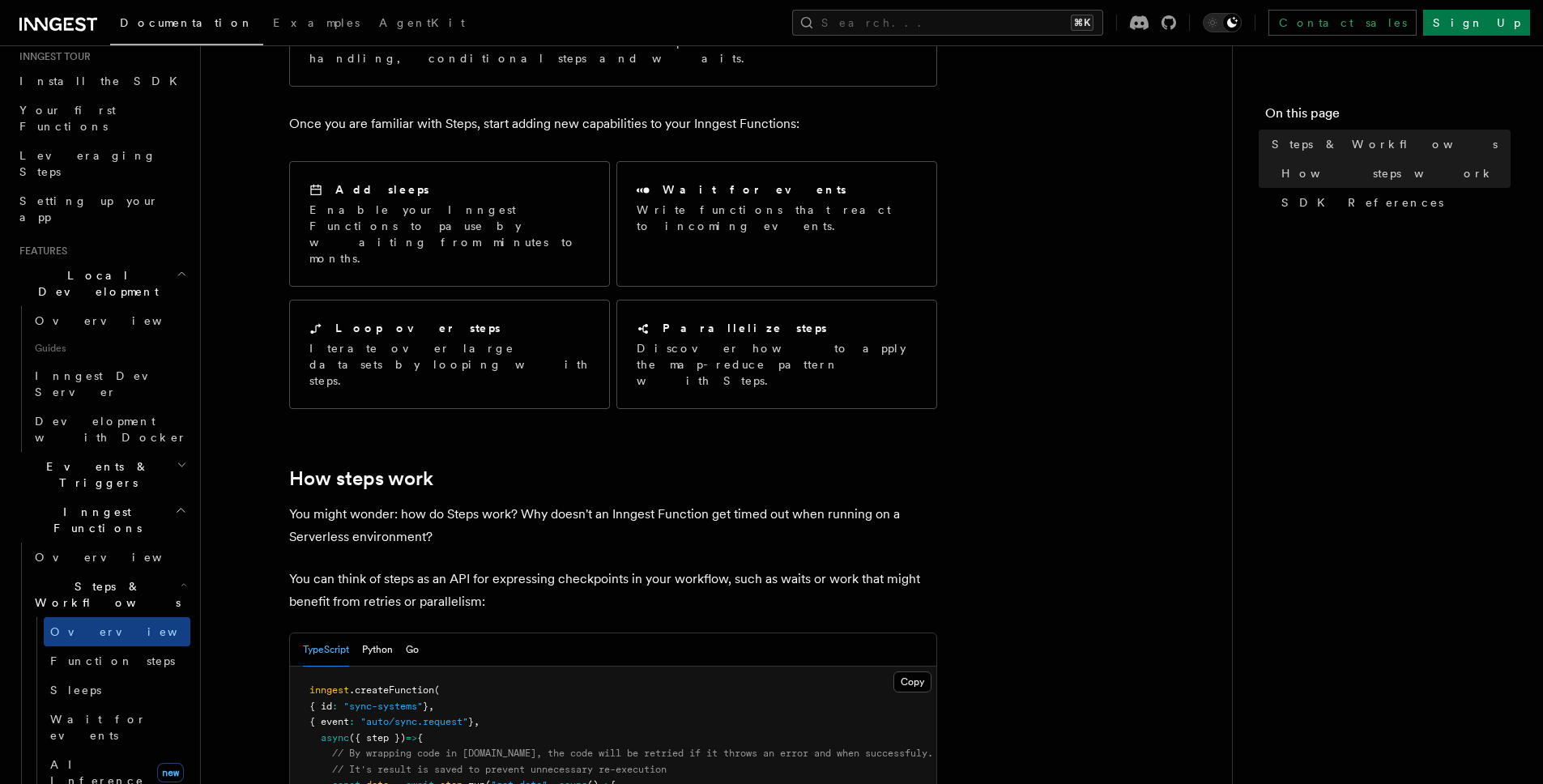
click at [153, 261] on h2 "Local Development" at bounding box center [102, 283] width 178 height 45
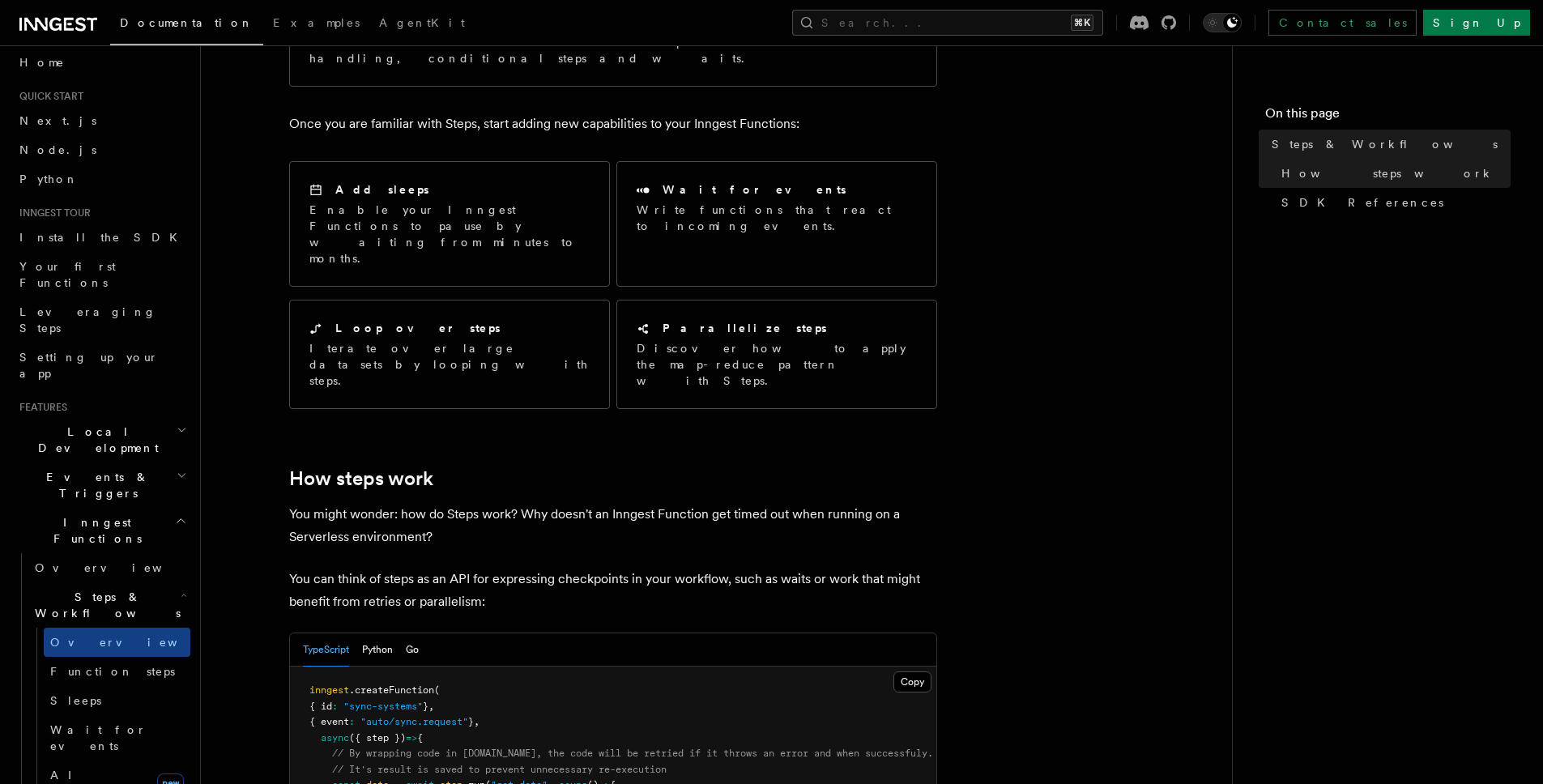
scroll to position [0, 0]
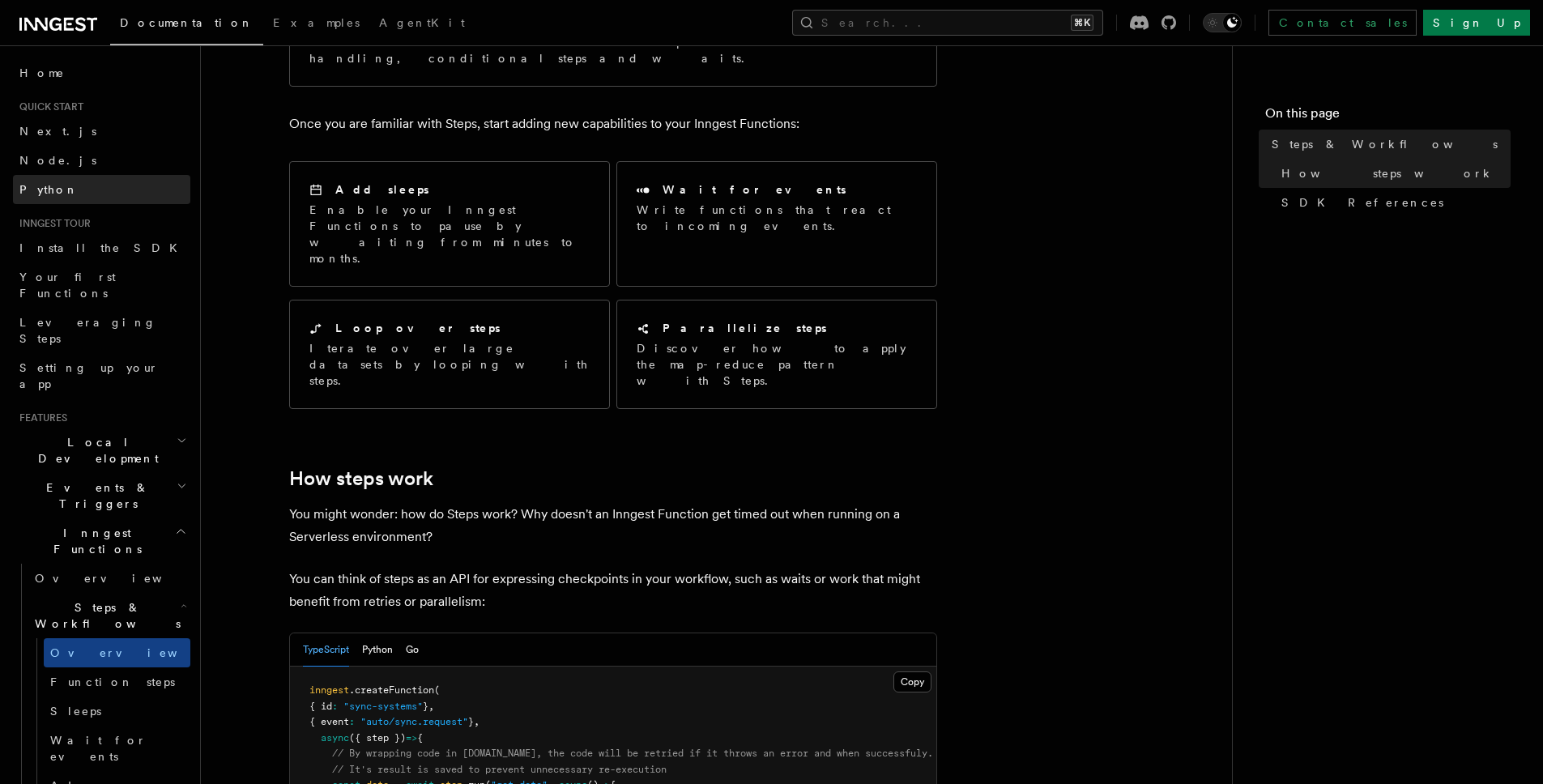
click at [96, 183] on link "Python" at bounding box center [102, 190] width 178 height 29
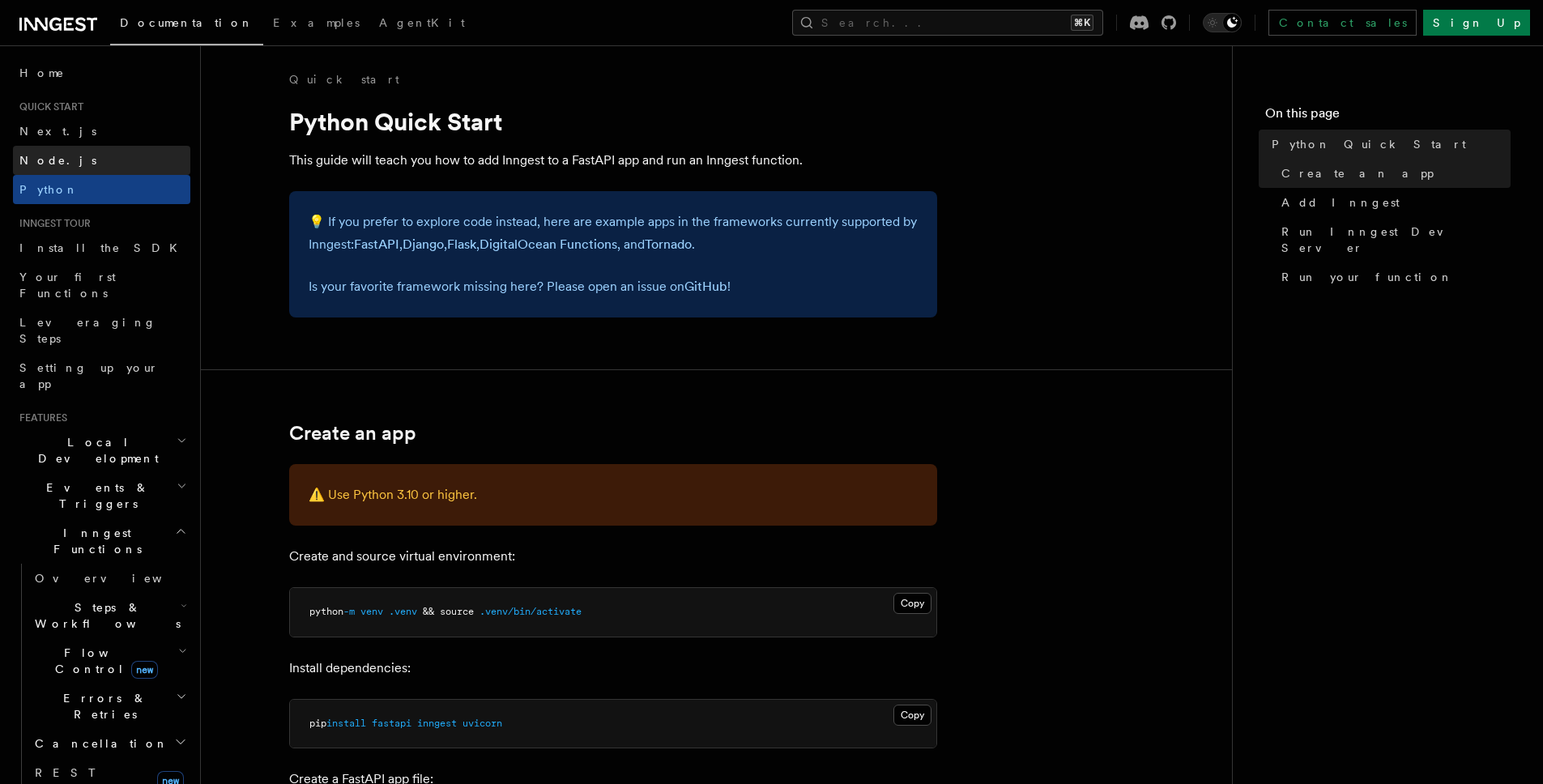
click at [91, 164] on link "Node.js" at bounding box center [102, 160] width 178 height 29
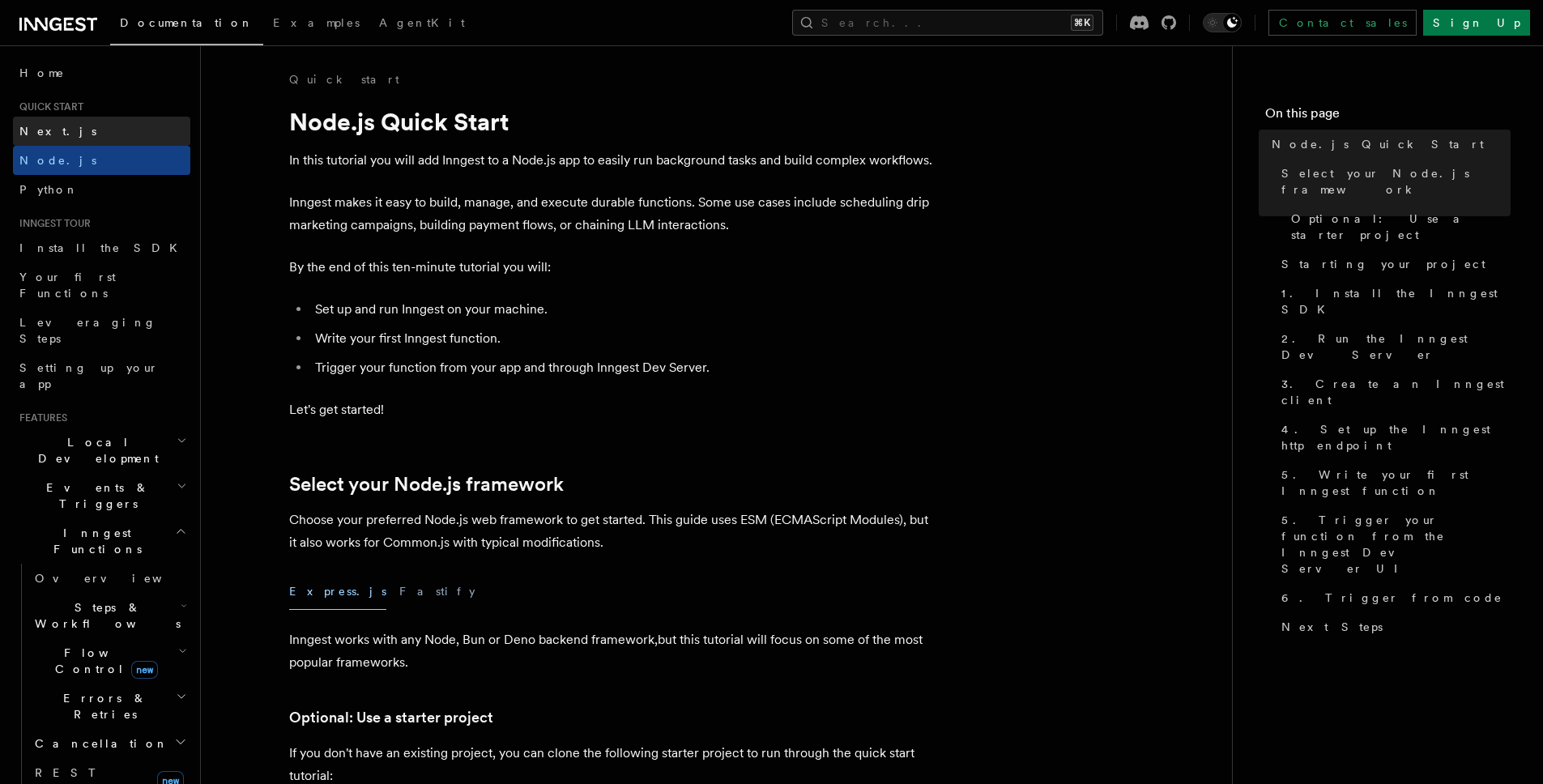
click at [87, 136] on link "Next.js" at bounding box center [102, 131] width 178 height 29
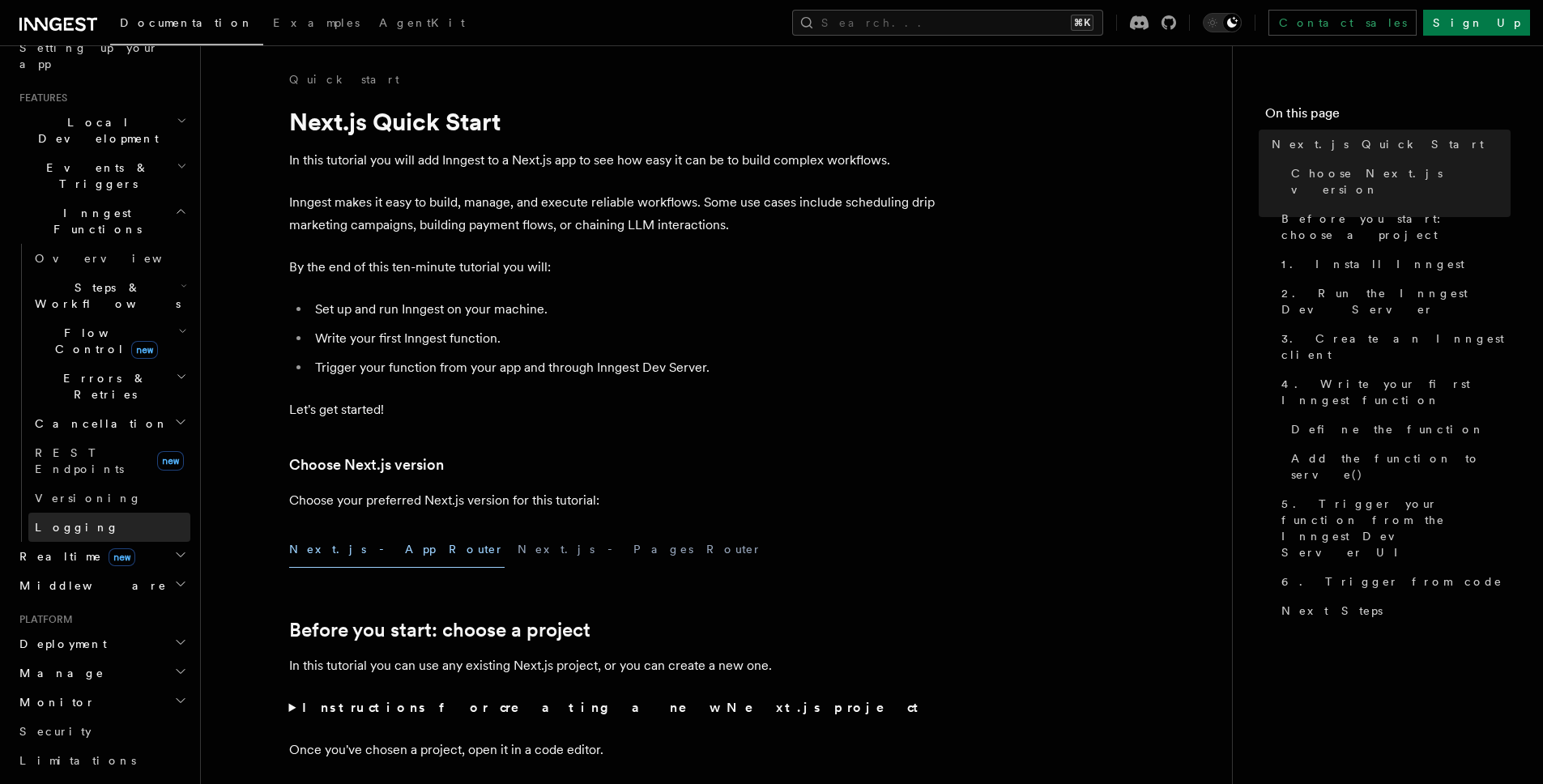
scroll to position [327, 0]
click at [157, 534] on h2 "Realtime new" at bounding box center [102, 549] width 178 height 29
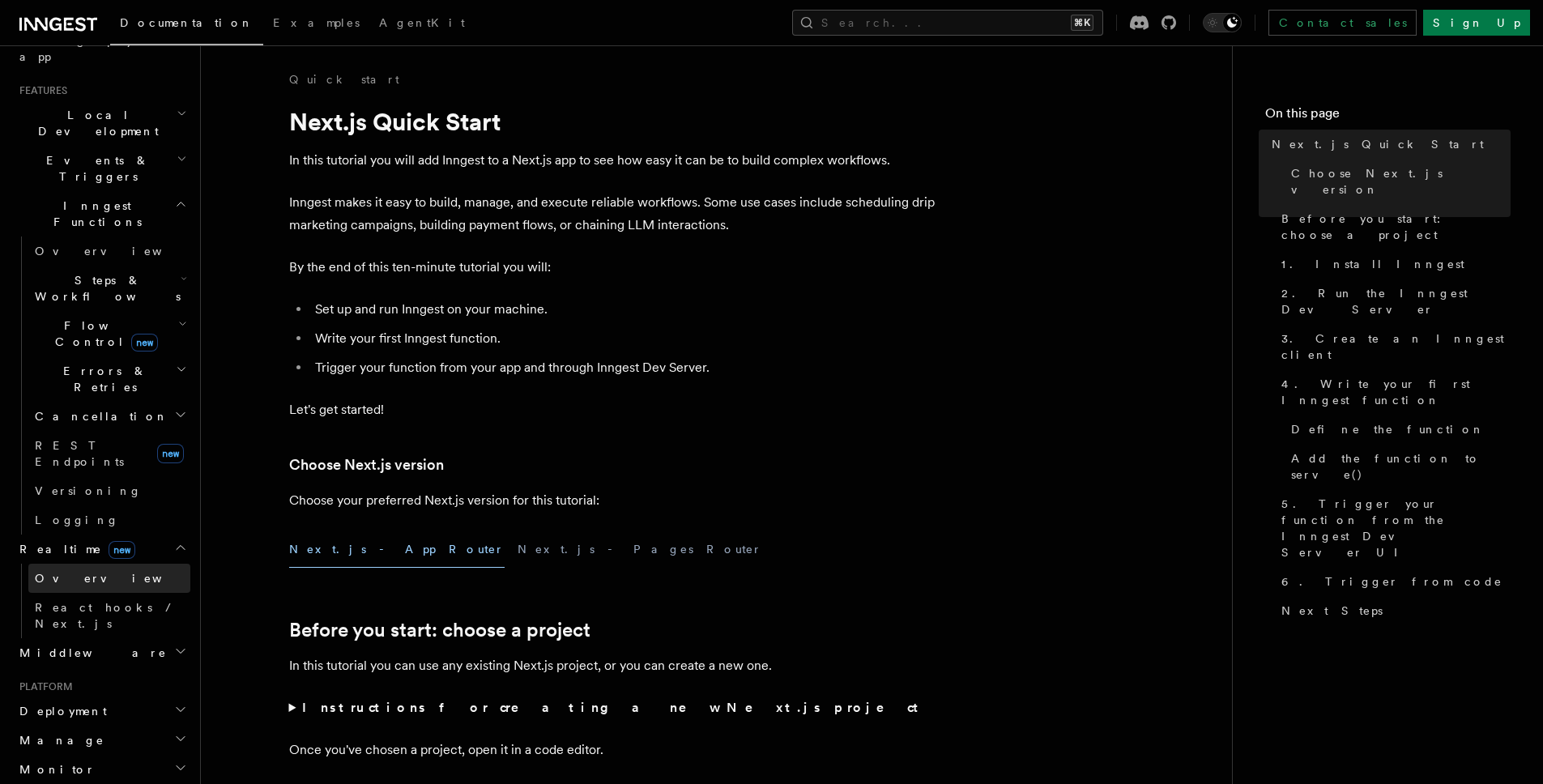
click at [129, 563] on link "Overview" at bounding box center [109, 578] width 162 height 29
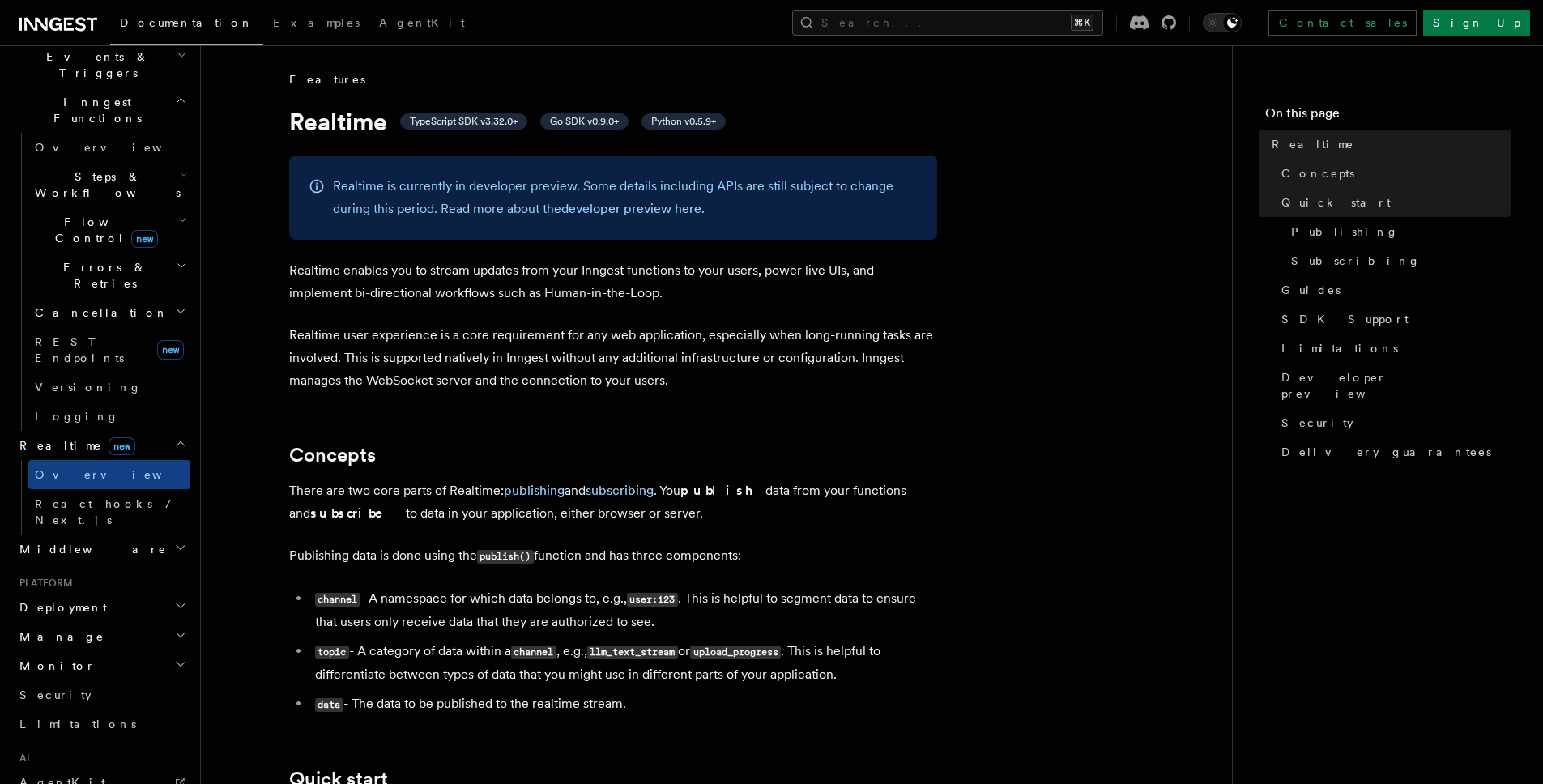
scroll to position [431, 0]
click at [118, 495] on span "React hooks / Next.js" at bounding box center [113, 510] width 156 height 32
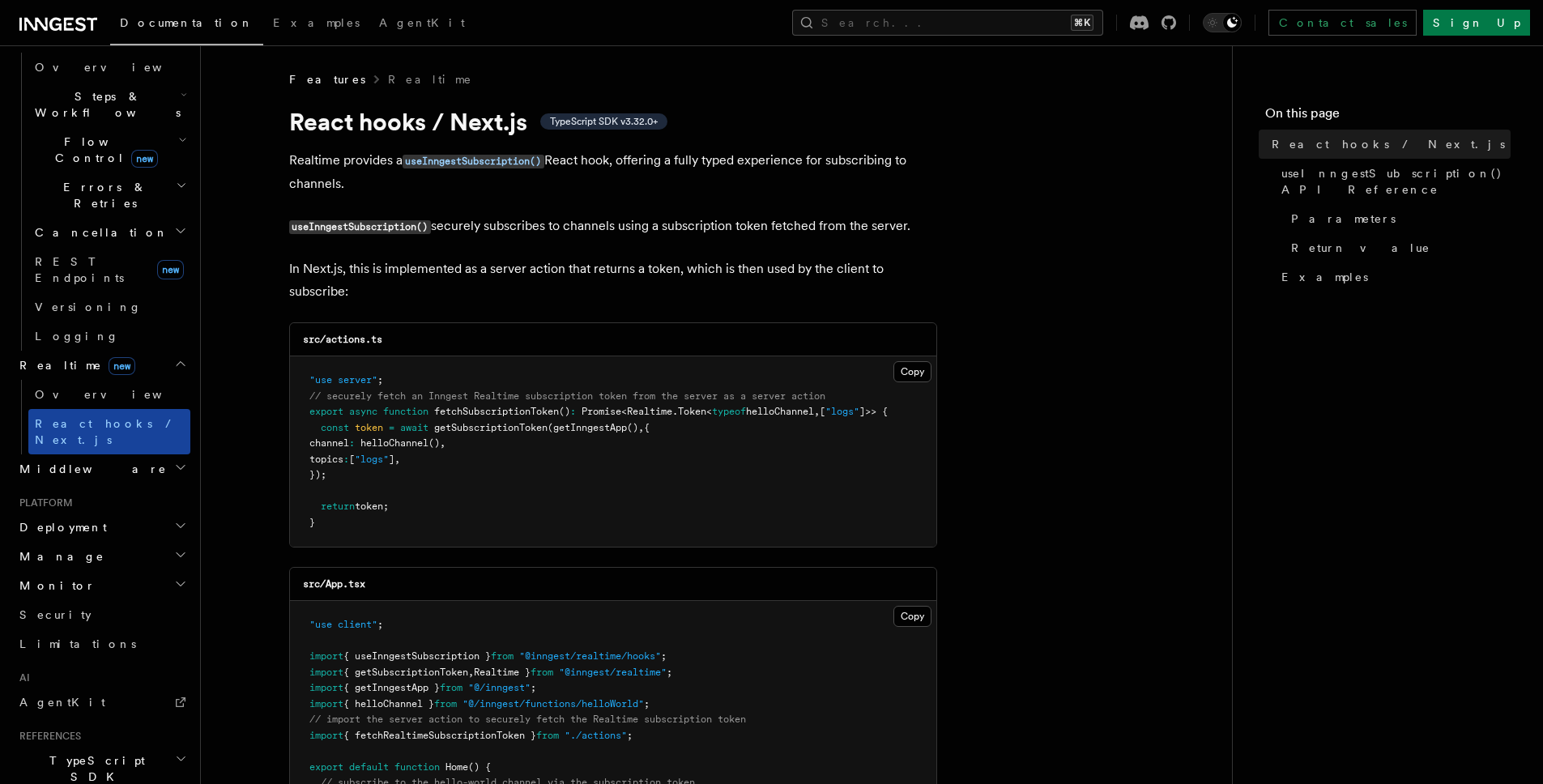
scroll to position [512, 0]
click at [120, 452] on h2 "Middleware" at bounding box center [102, 467] width 178 height 29
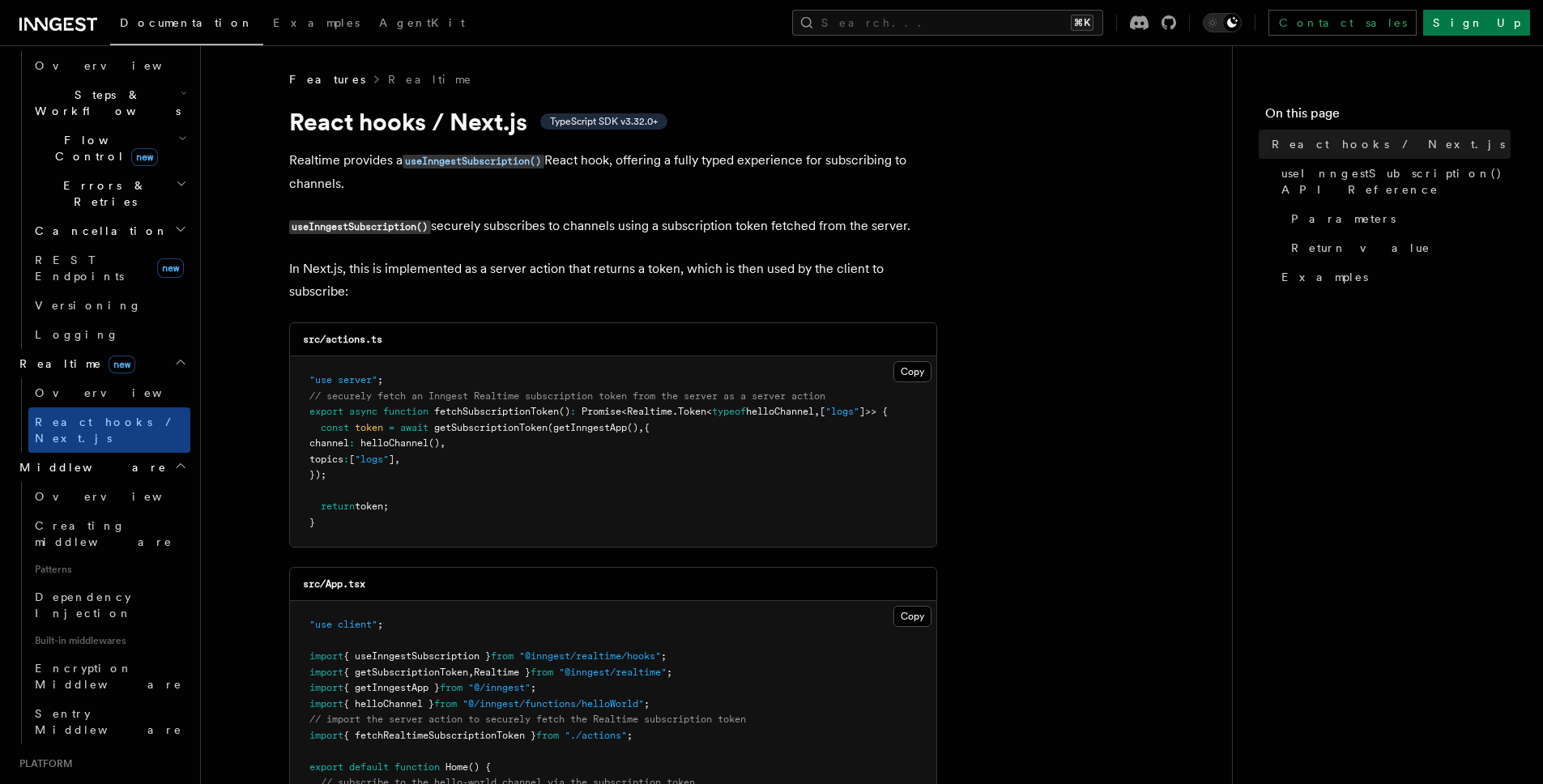
click at [120, 452] on h2 "Middleware" at bounding box center [102, 467] width 178 height 29
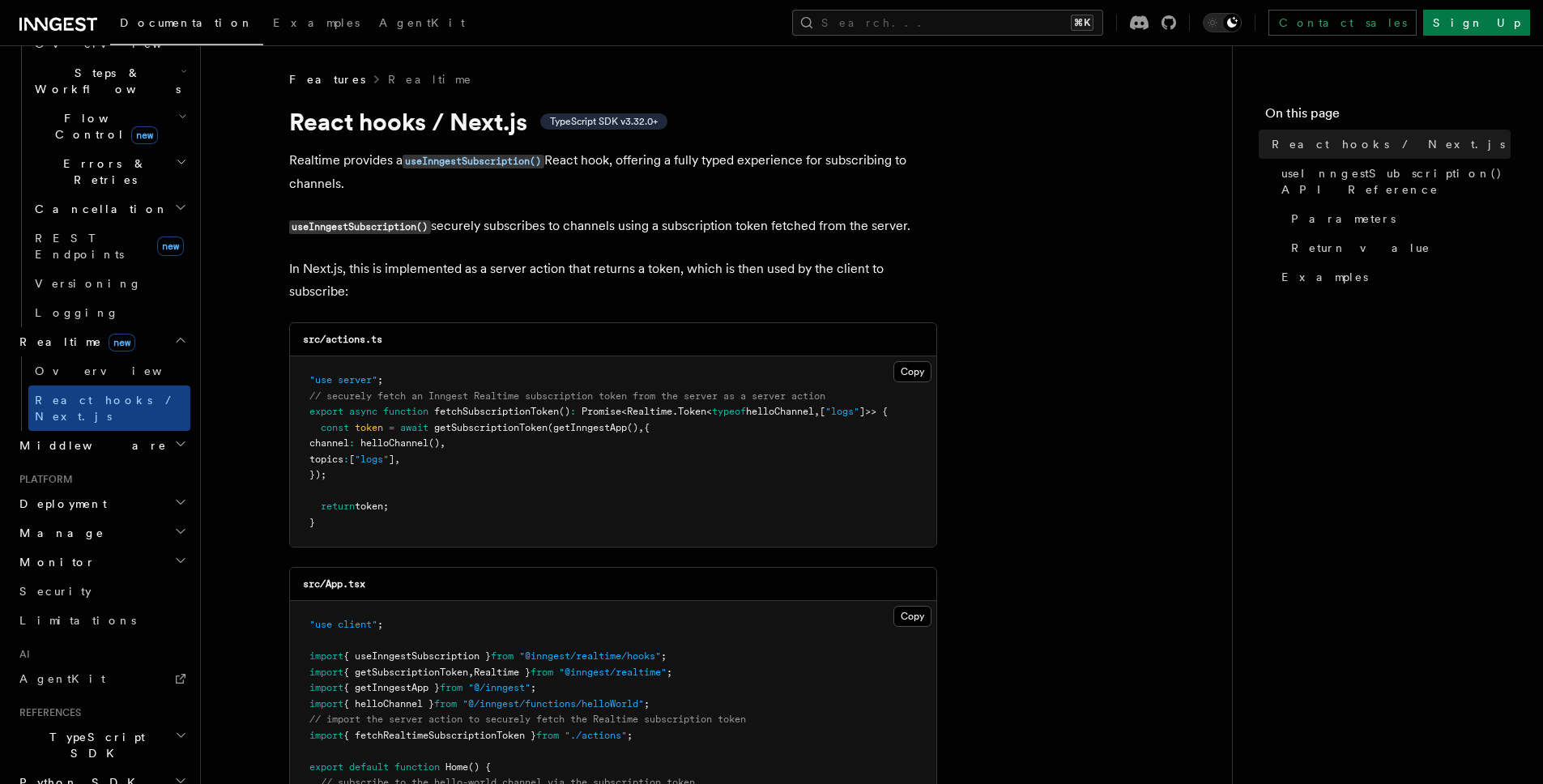
scroll to position [535, 0]
click at [123, 488] on h2 "Deployment" at bounding box center [102, 503] width 178 height 29
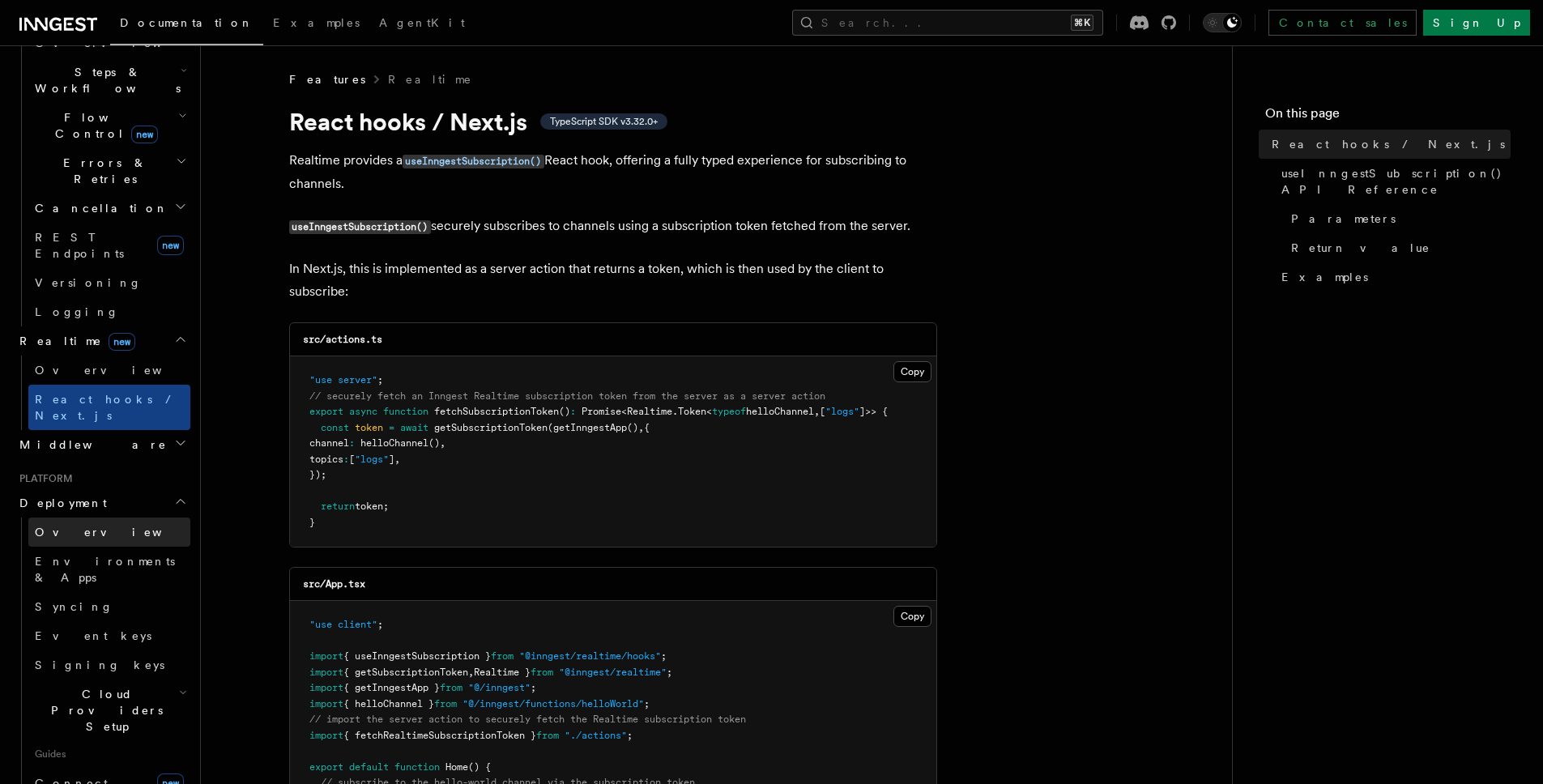
click at [108, 517] on link "Overview" at bounding box center [109, 532] width 162 height 29
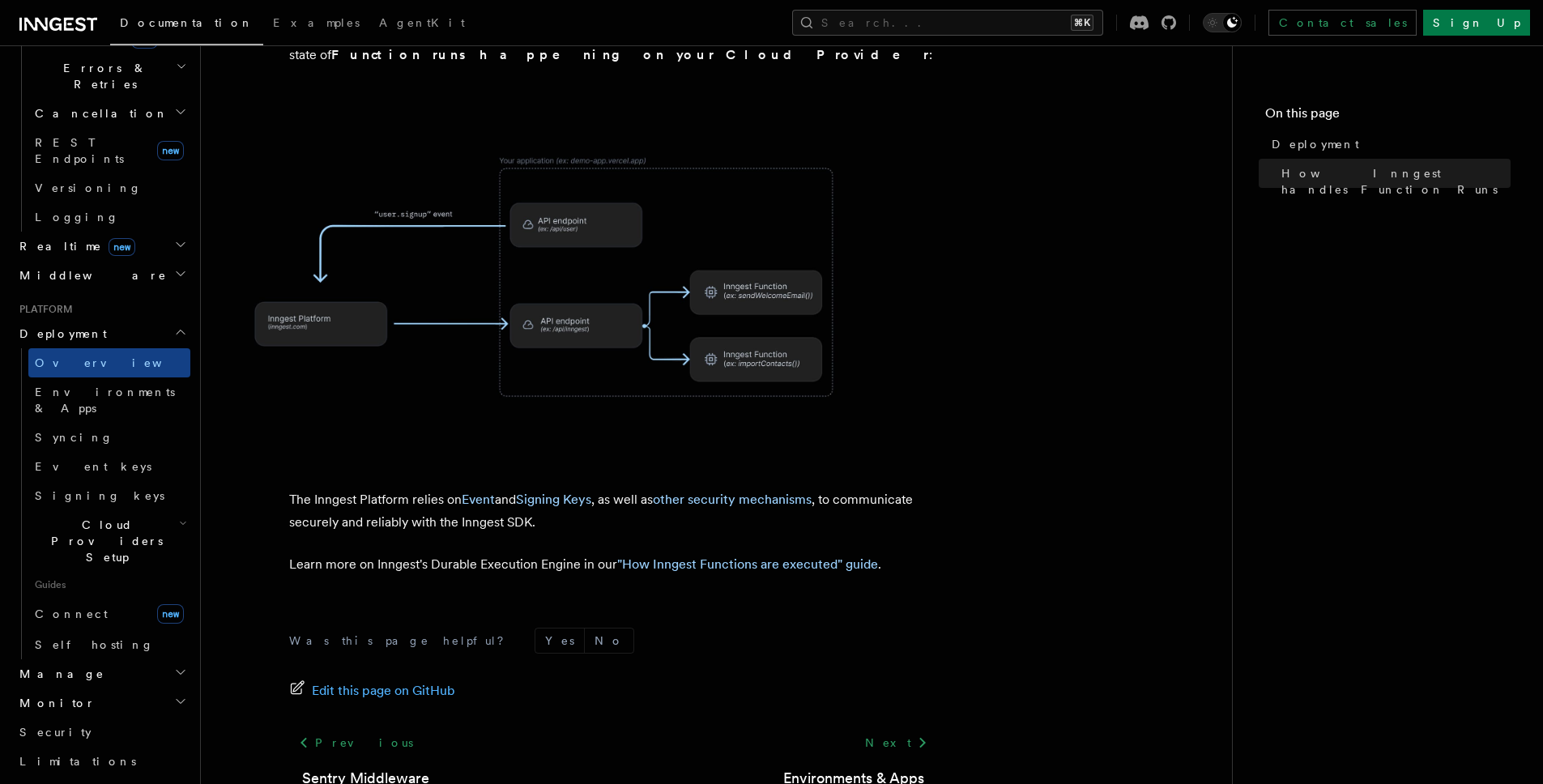
scroll to position [720, 0]
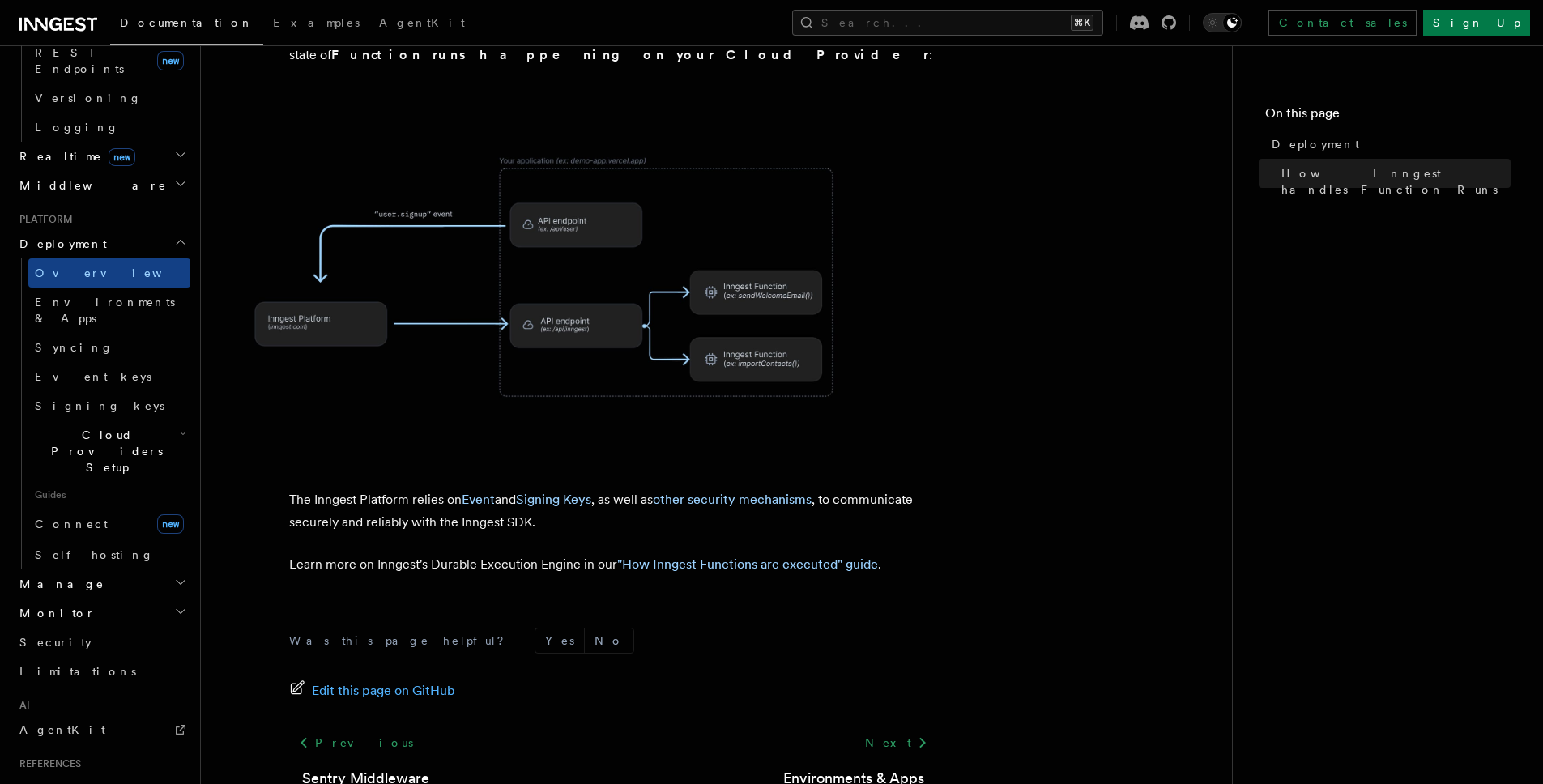
click at [132, 569] on h2 "Manage" at bounding box center [102, 583] width 178 height 29
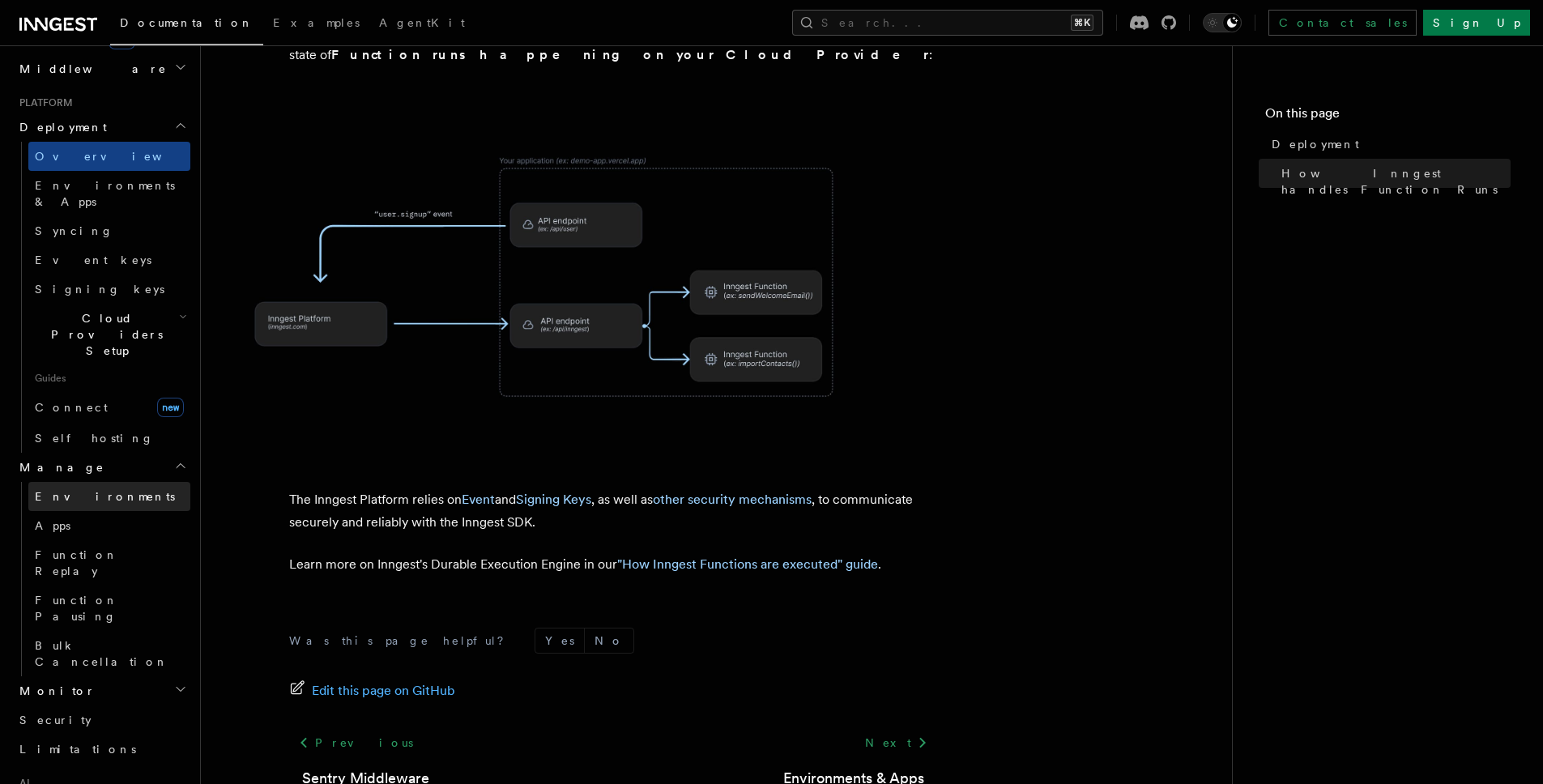
scroll to position [863, 0]
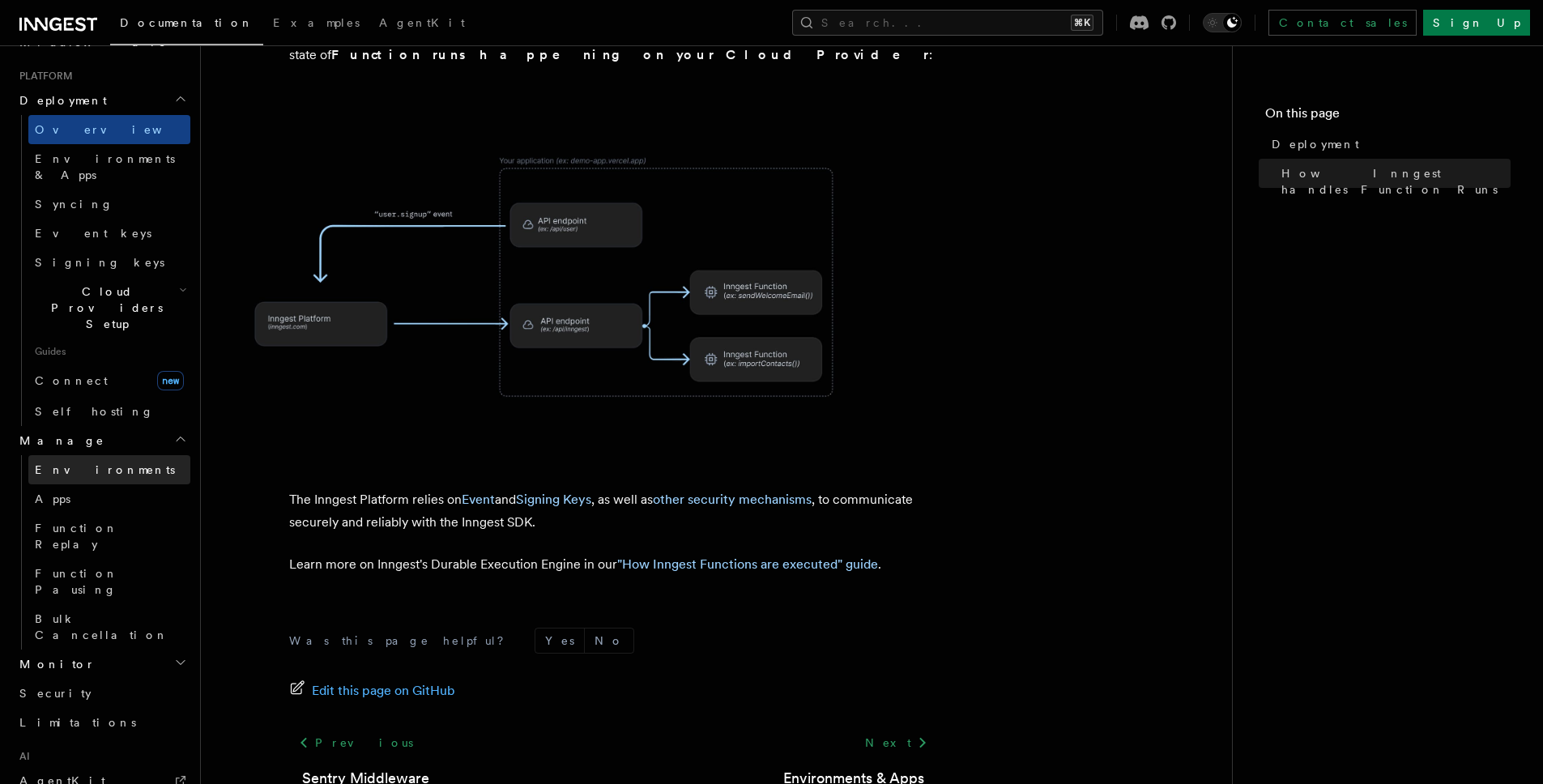
click at [122, 649] on h2 "Monitor" at bounding box center [102, 664] width 178 height 29
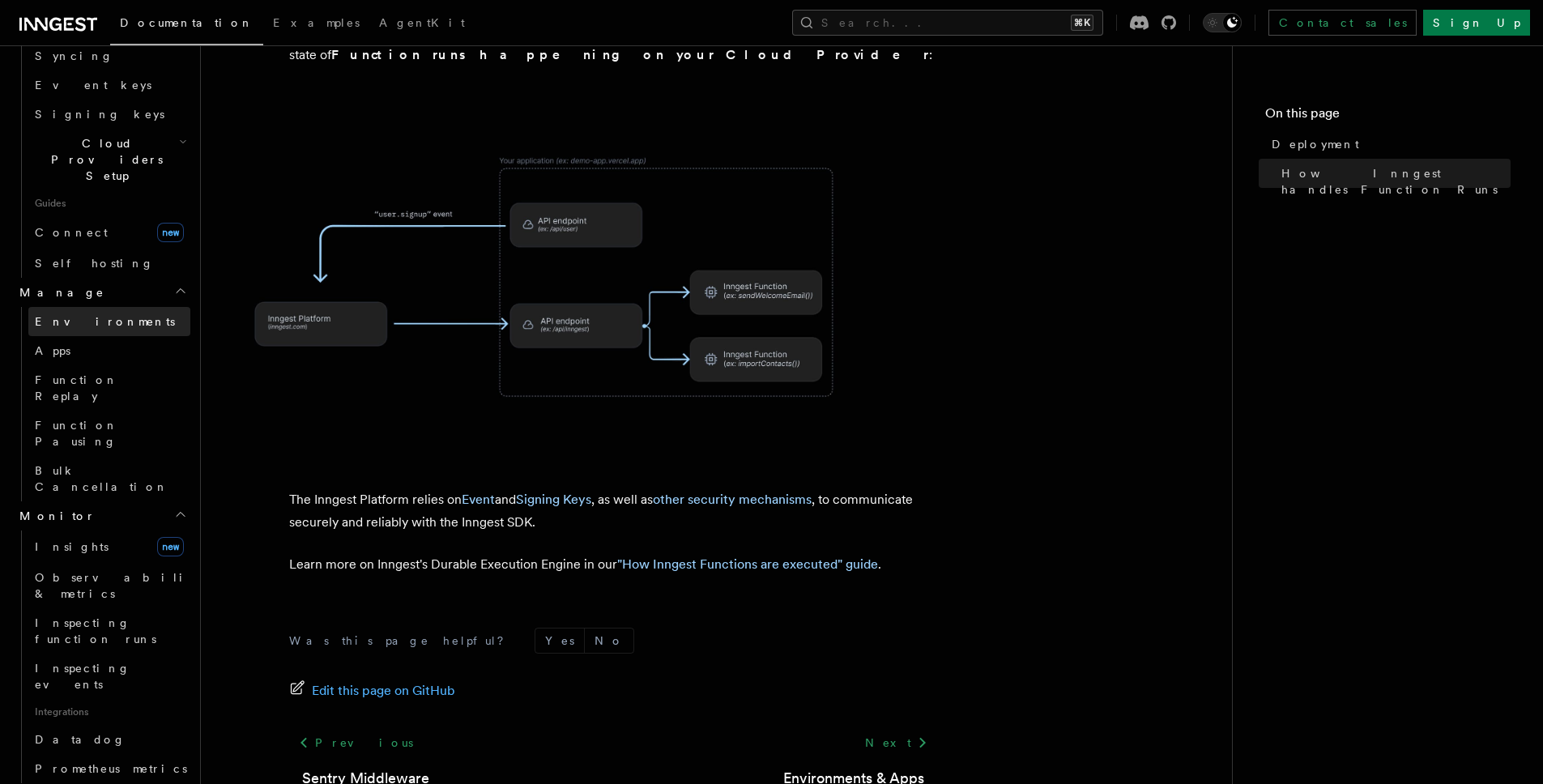
scroll to position [1100, 0]
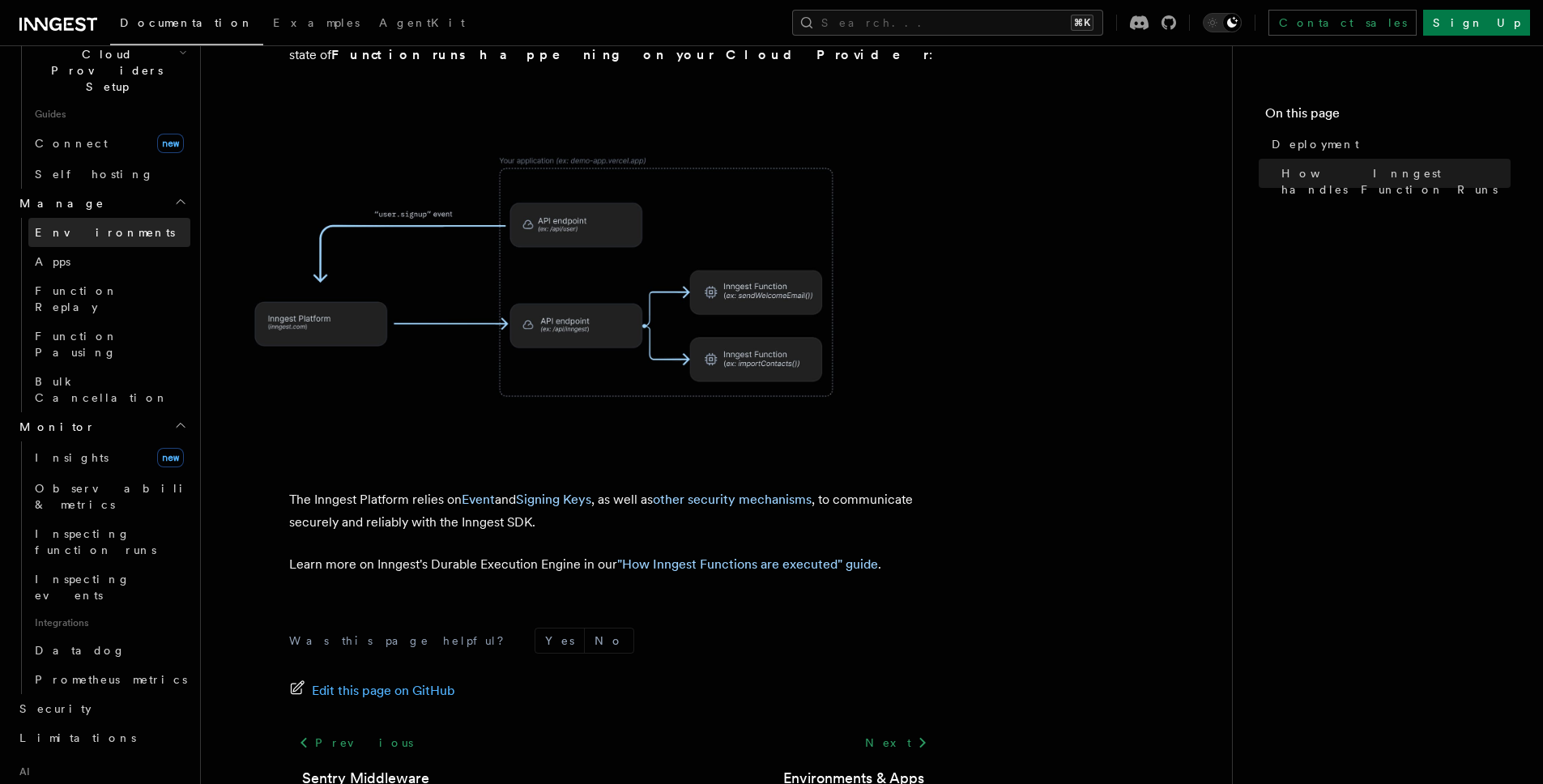
click at [122, 693] on link "Security" at bounding box center [102, 708] width 178 height 29
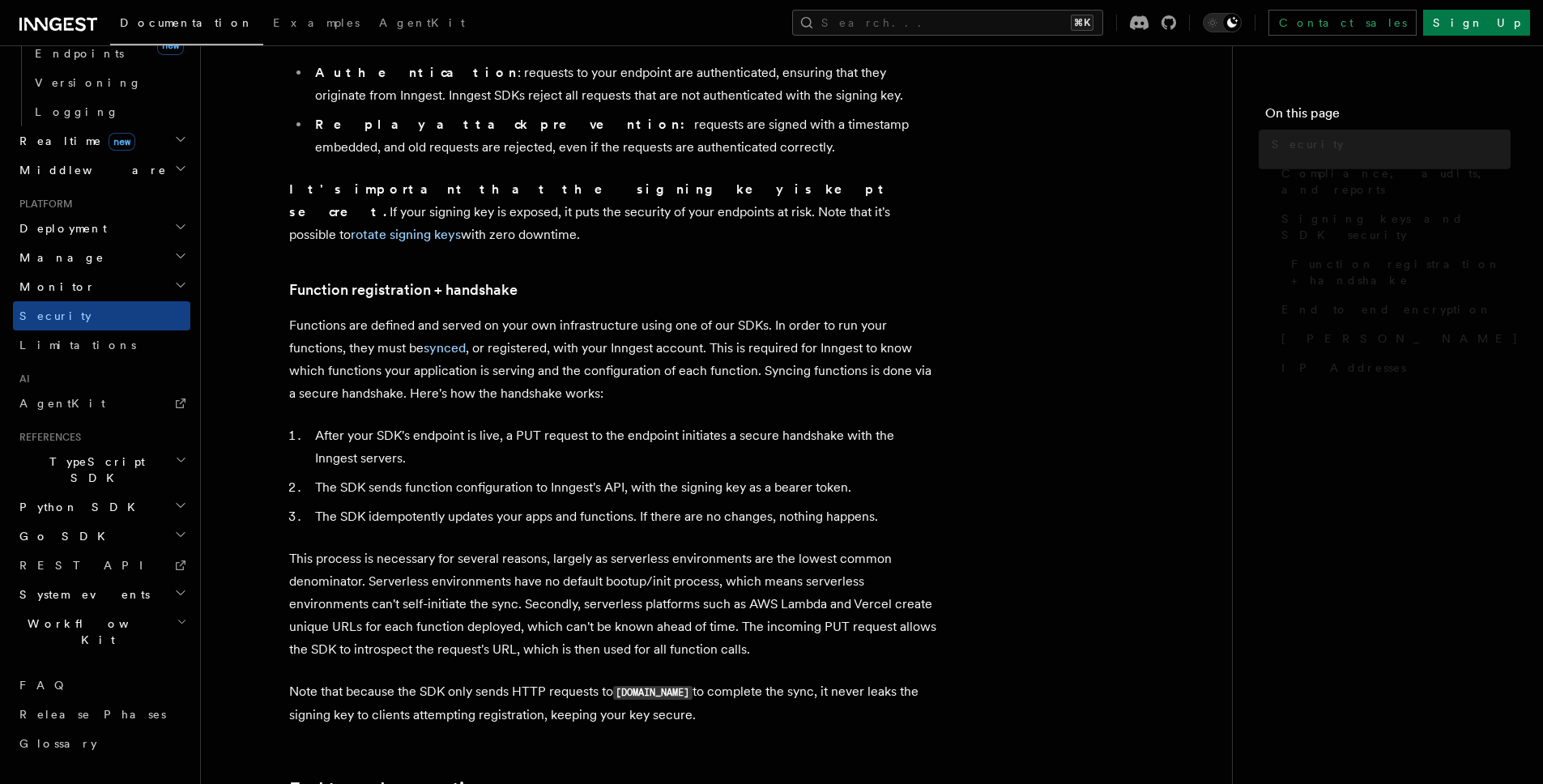
scroll to position [544, 0]
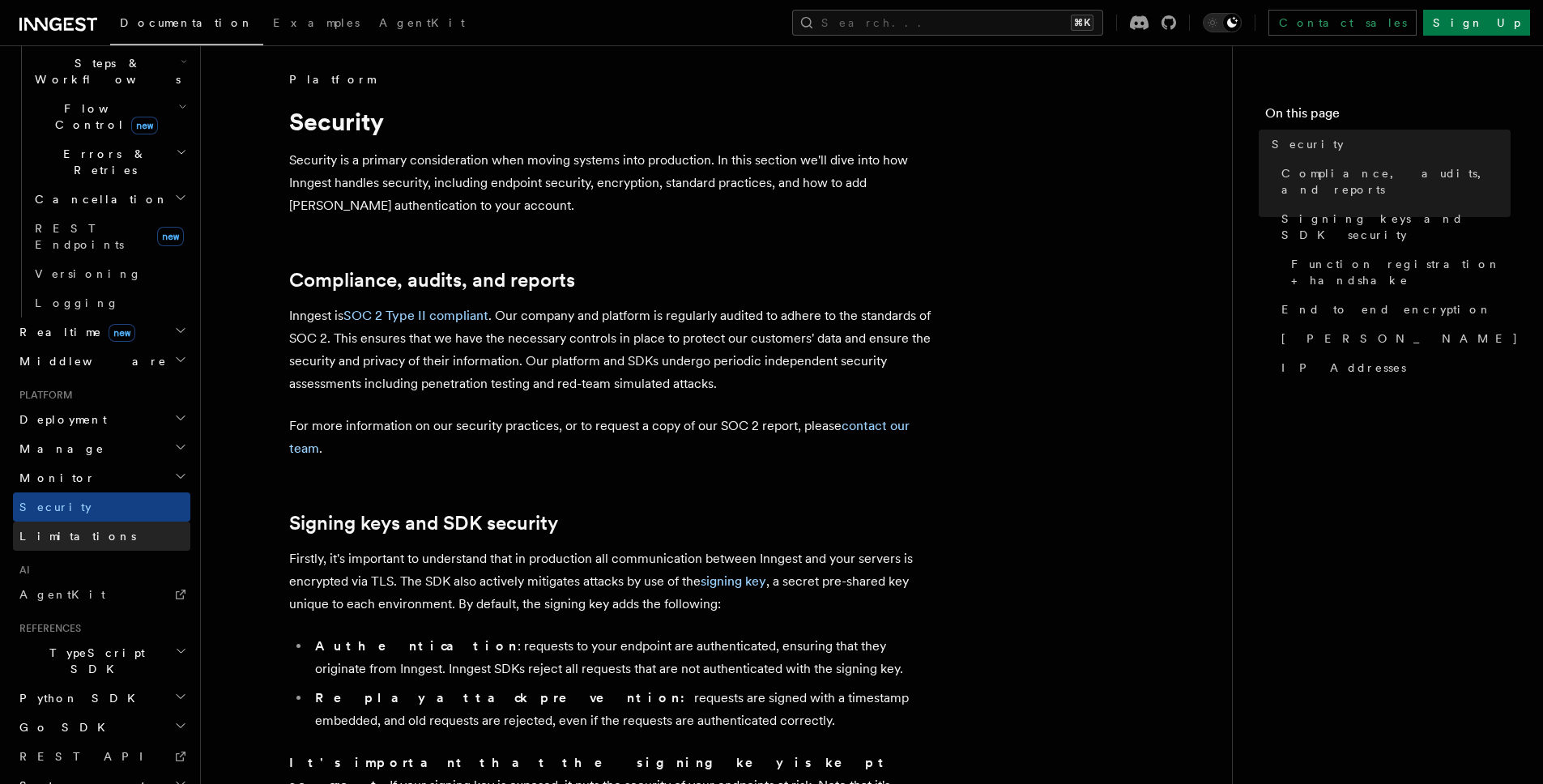
click at [110, 521] on link "Limitations" at bounding box center [102, 536] width 178 height 29
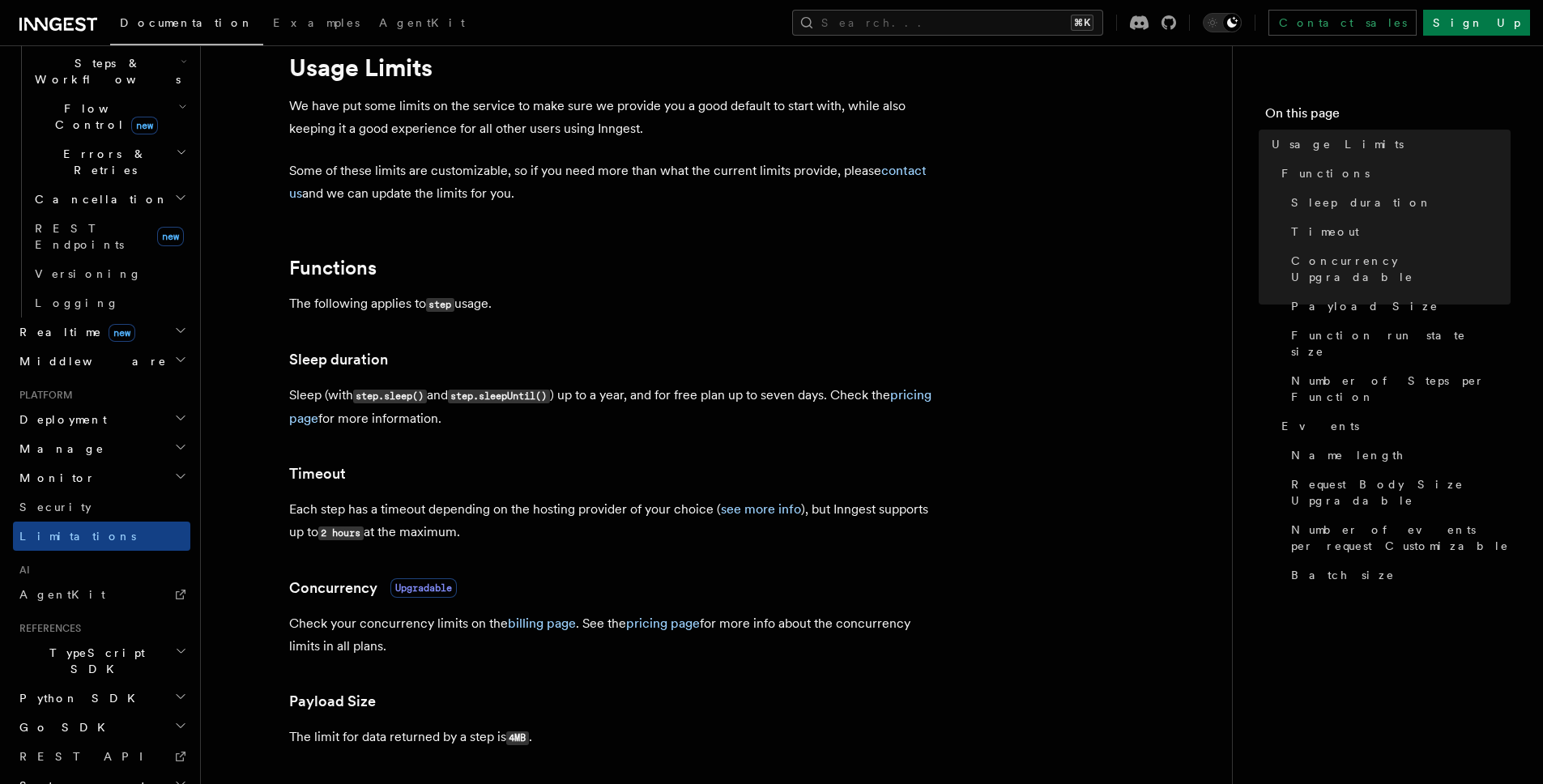
scroll to position [76, 0]
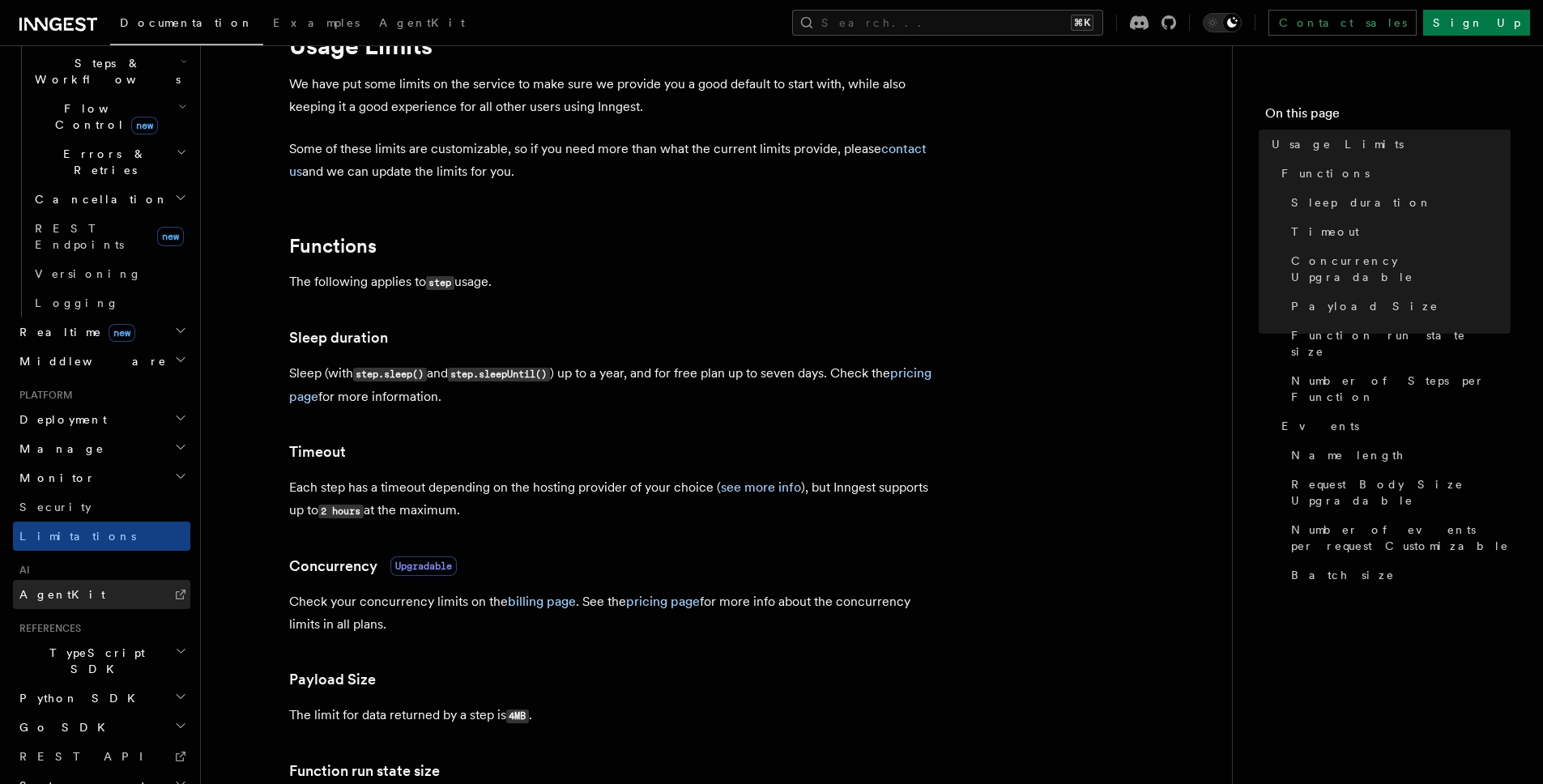
click at [118, 580] on link "AgentKit" at bounding box center [102, 594] width 178 height 29
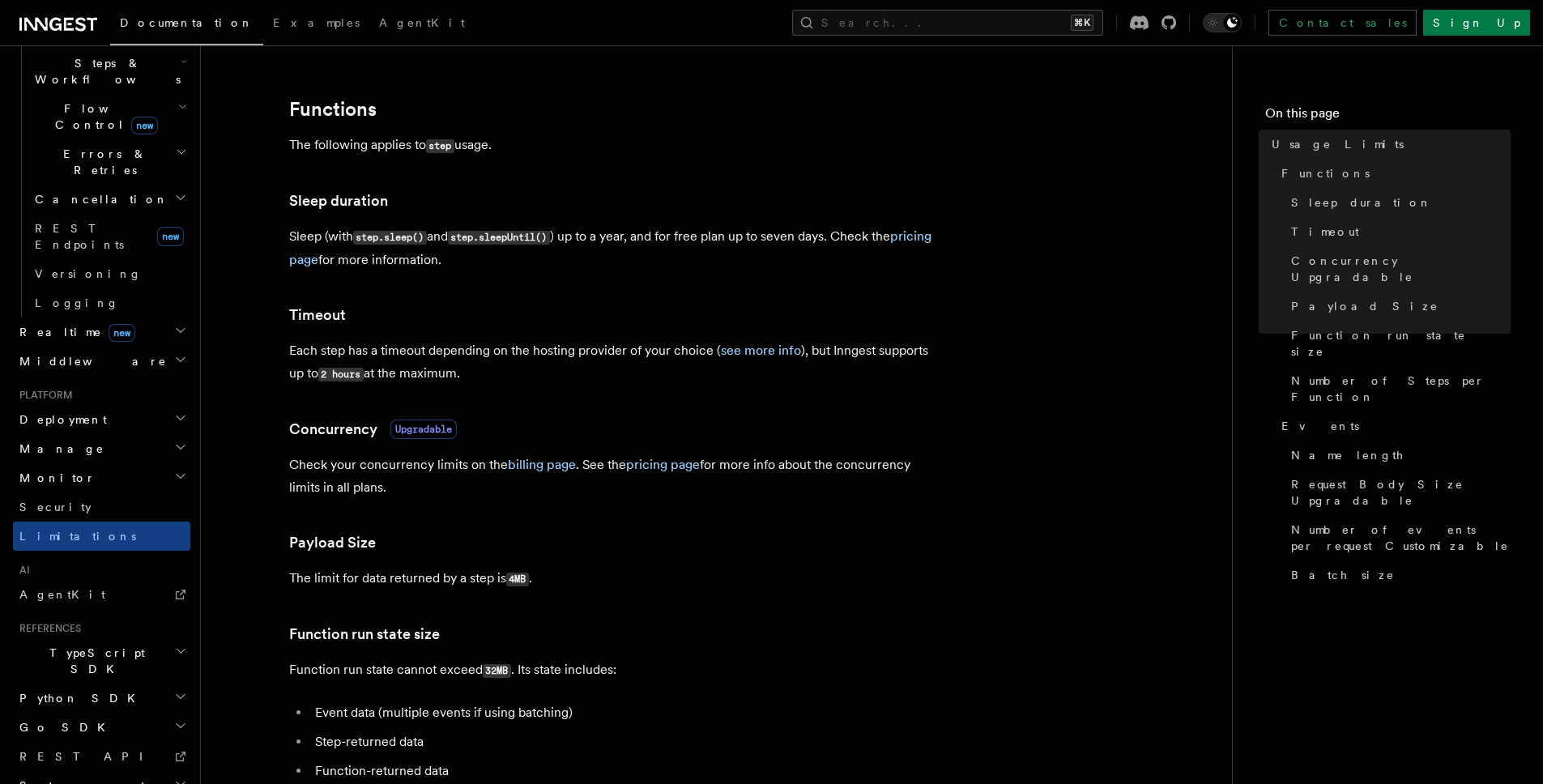
scroll to position [214, 0]
click at [89, 778] on span "System events" at bounding box center [81, 786] width 137 height 16
click at [98, 770] on h2 "System events" at bounding box center [102, 785] width 178 height 29
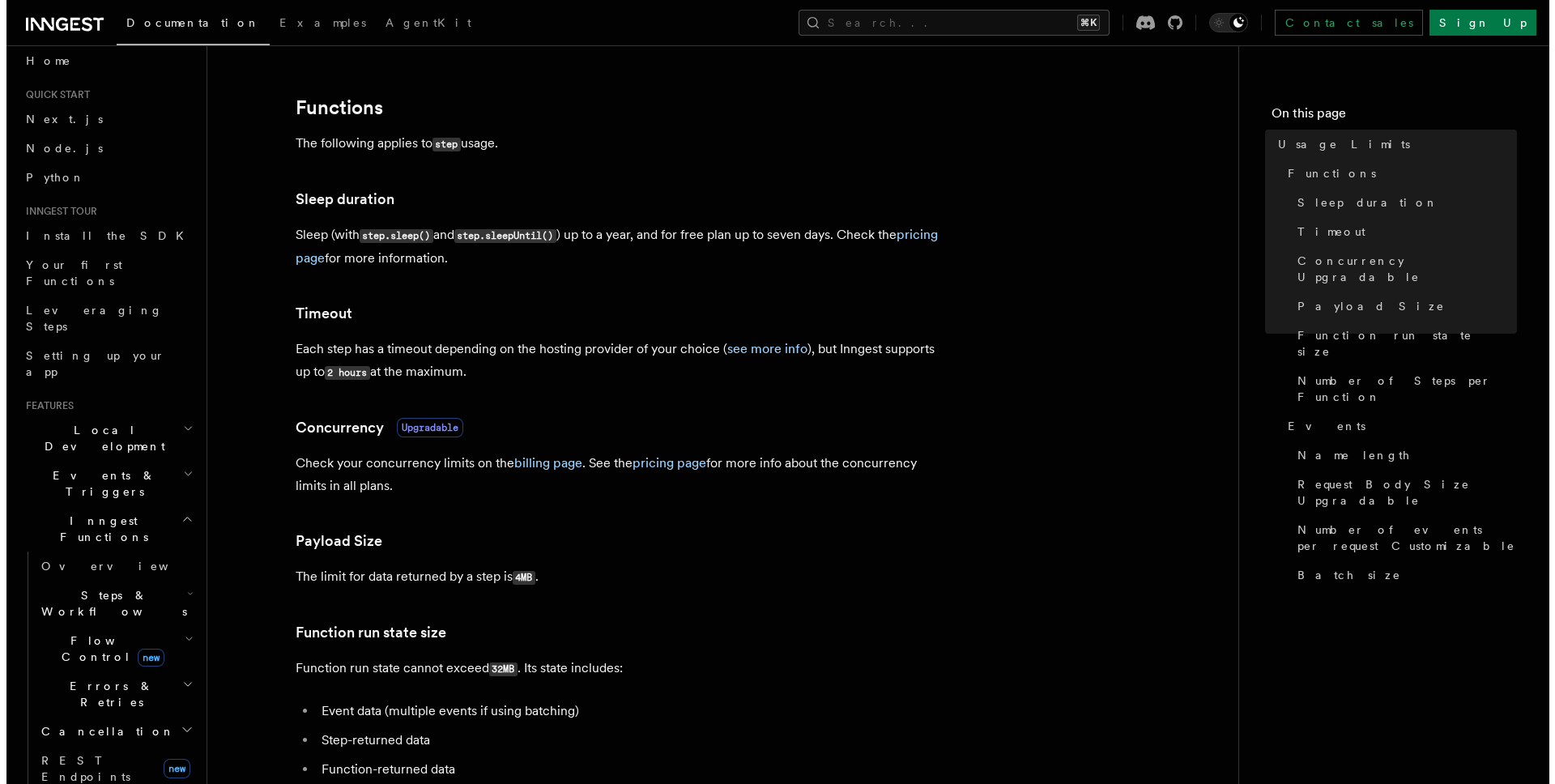
scroll to position [0, 0]
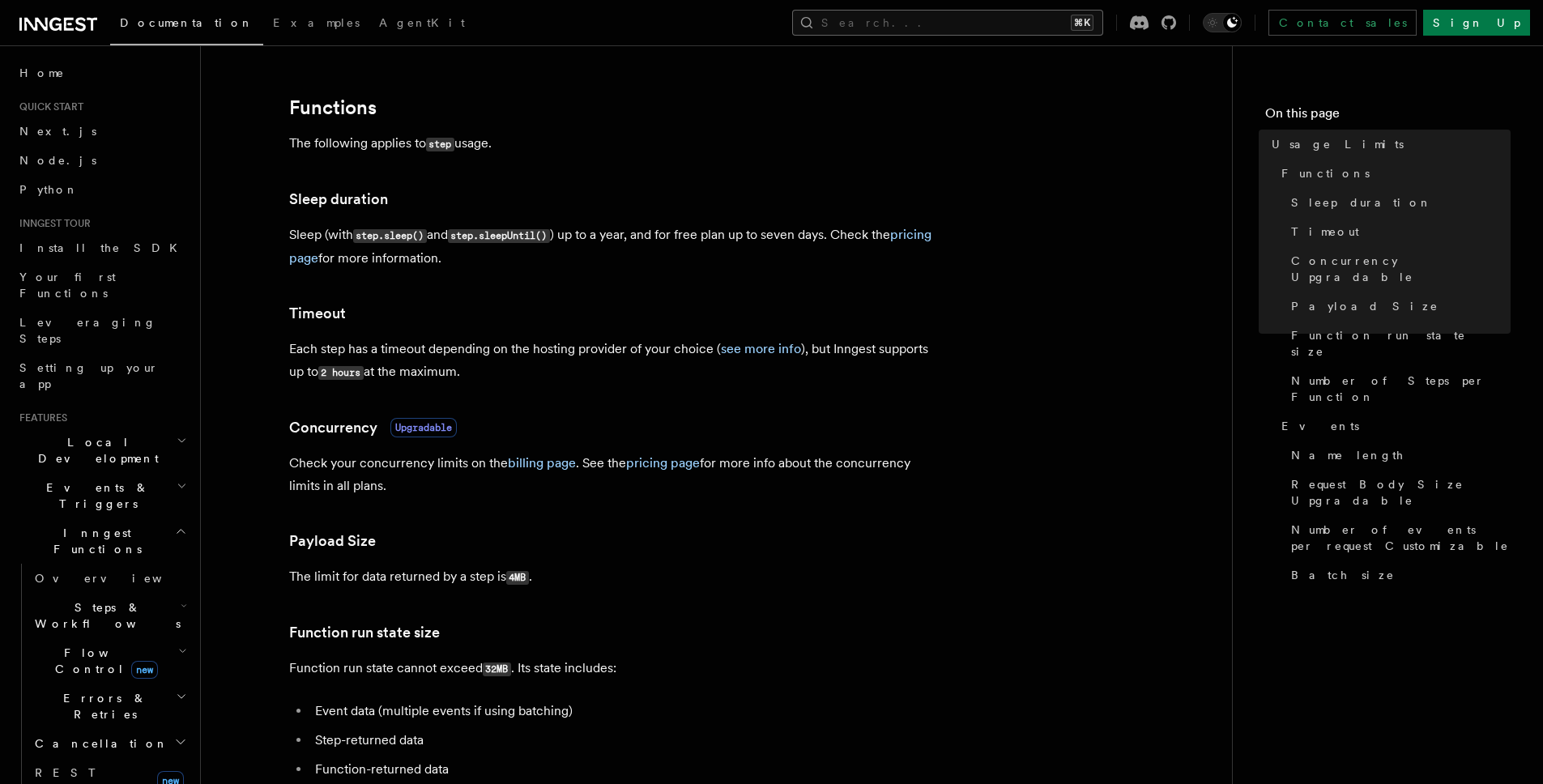
click at [1015, 33] on button "Search... ⌘K" at bounding box center [947, 23] width 311 height 26
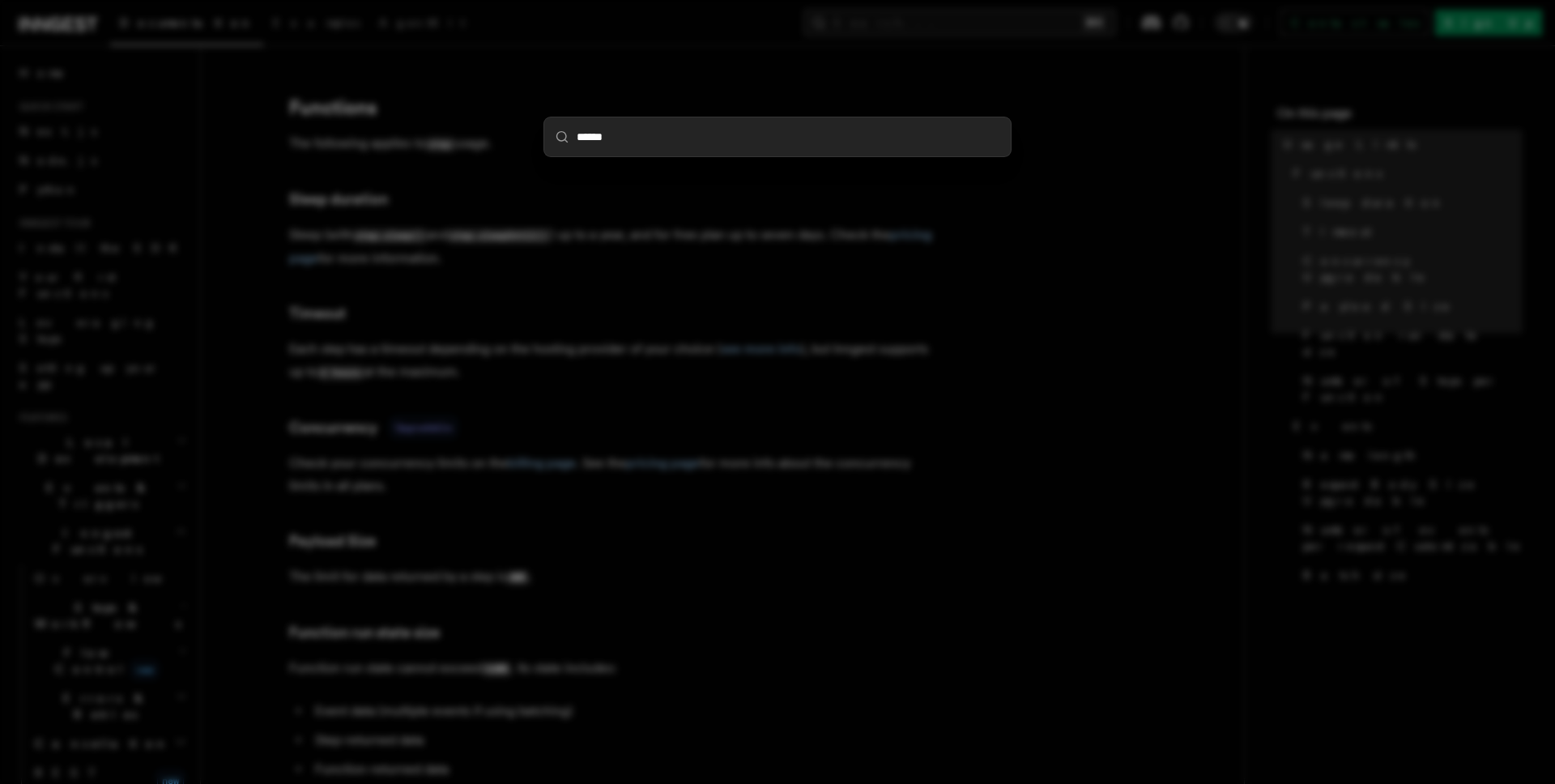
type input "******"
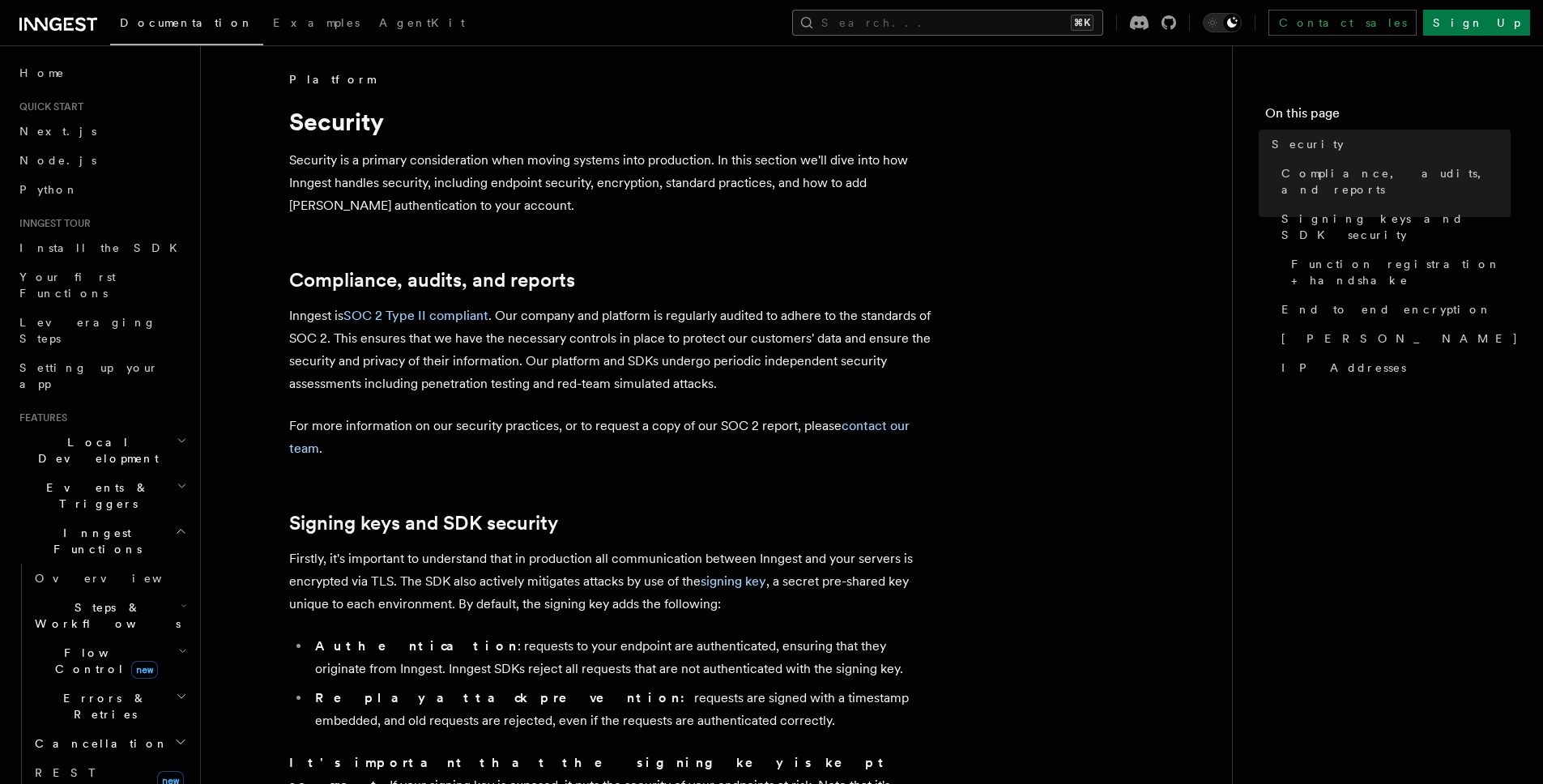
click at [958, 23] on button "Search... ⌘K" at bounding box center [947, 23] width 311 height 26
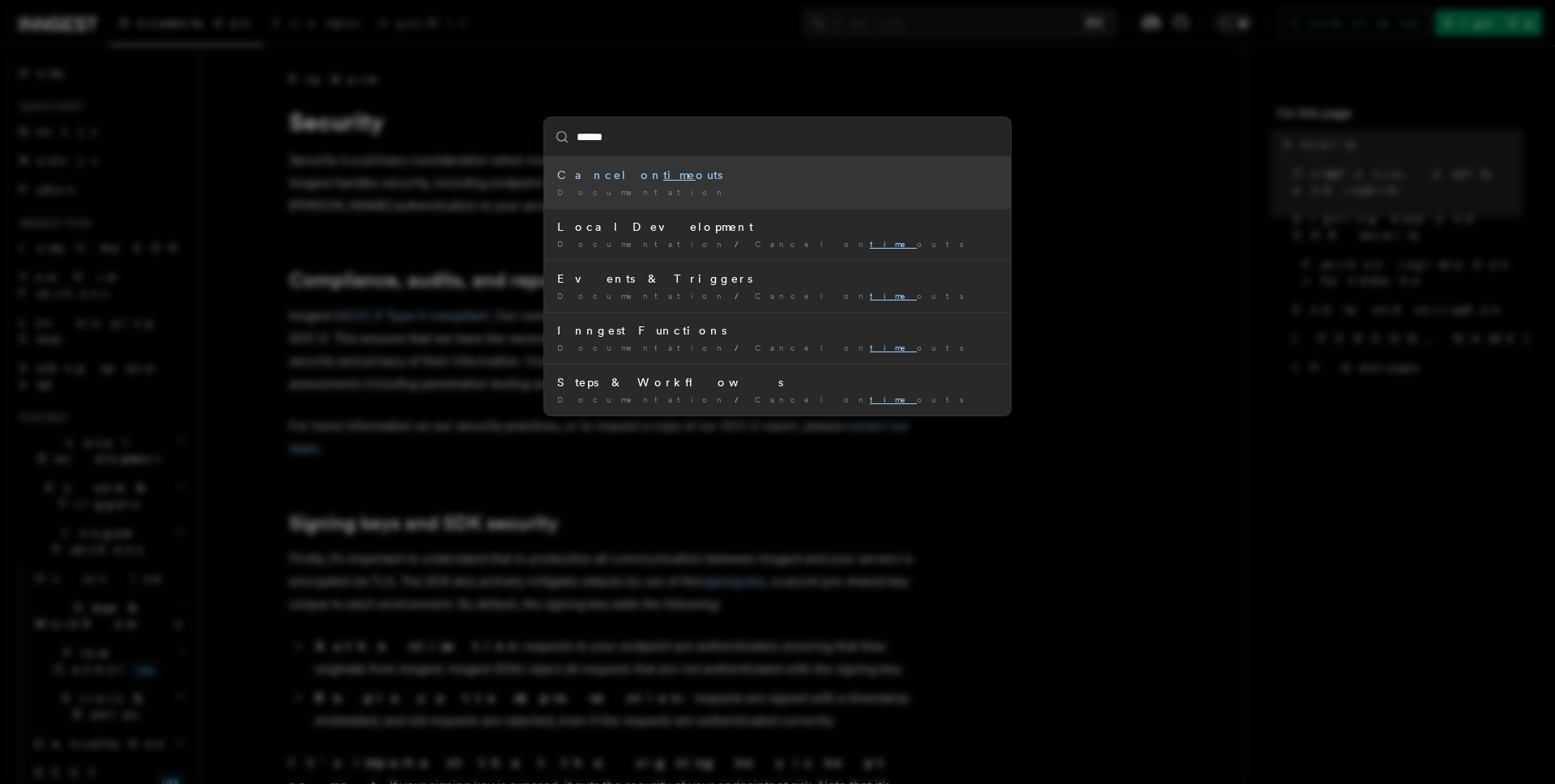
type input "*******"
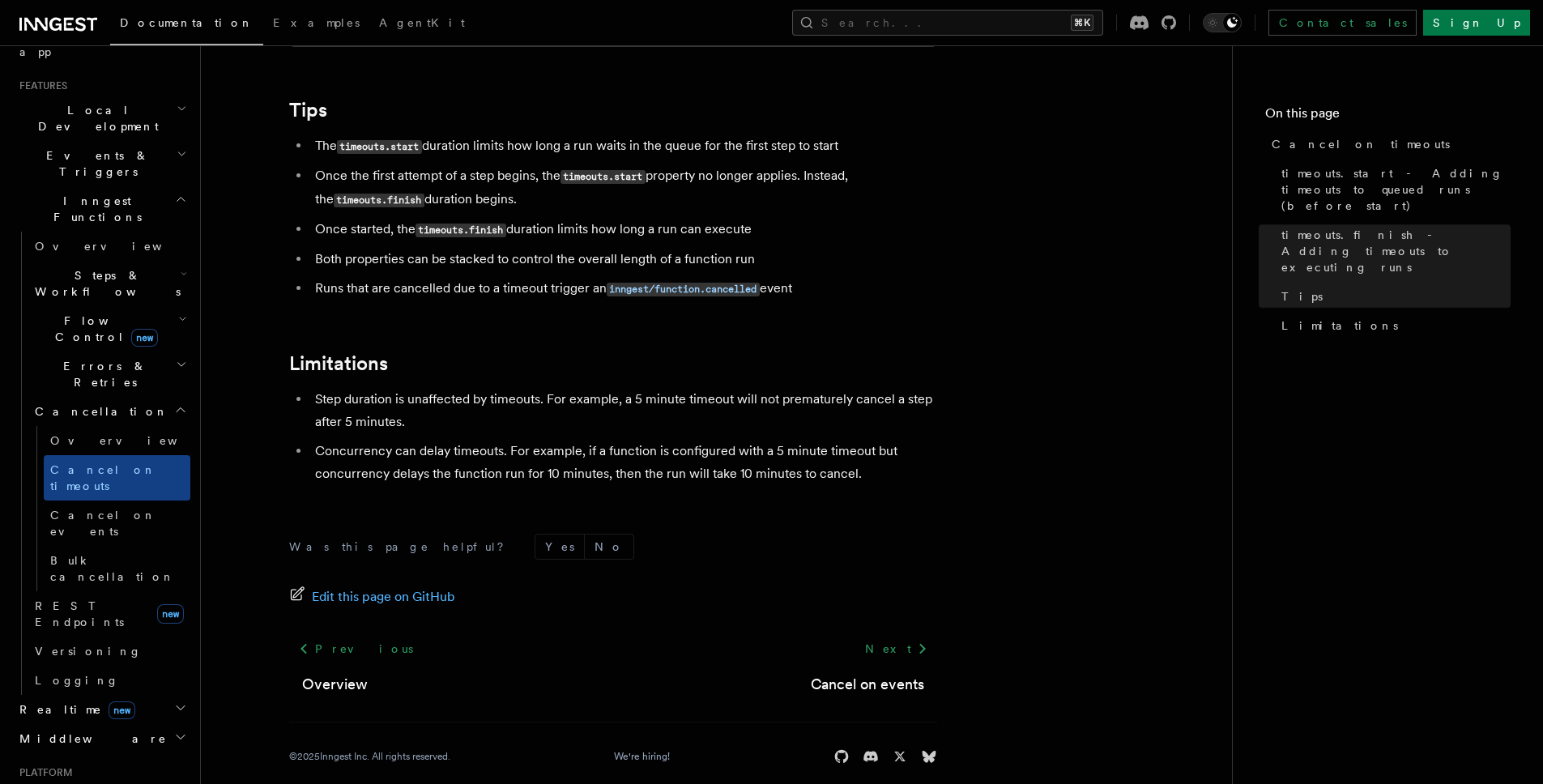
scroll to position [1461, 0]
click at [980, 33] on button "Search... ⌘K" at bounding box center [947, 23] width 311 height 26
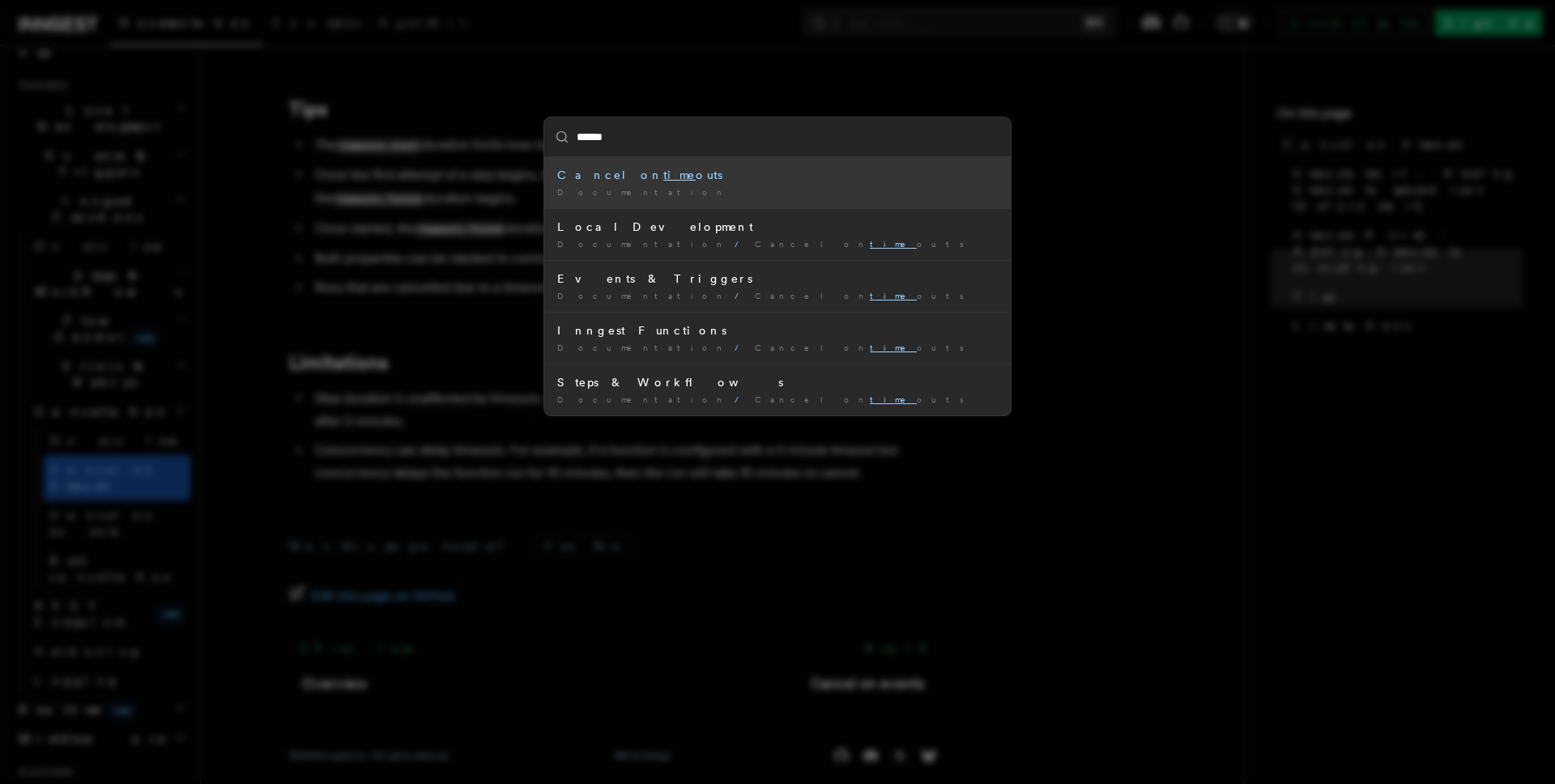
type input "*******"
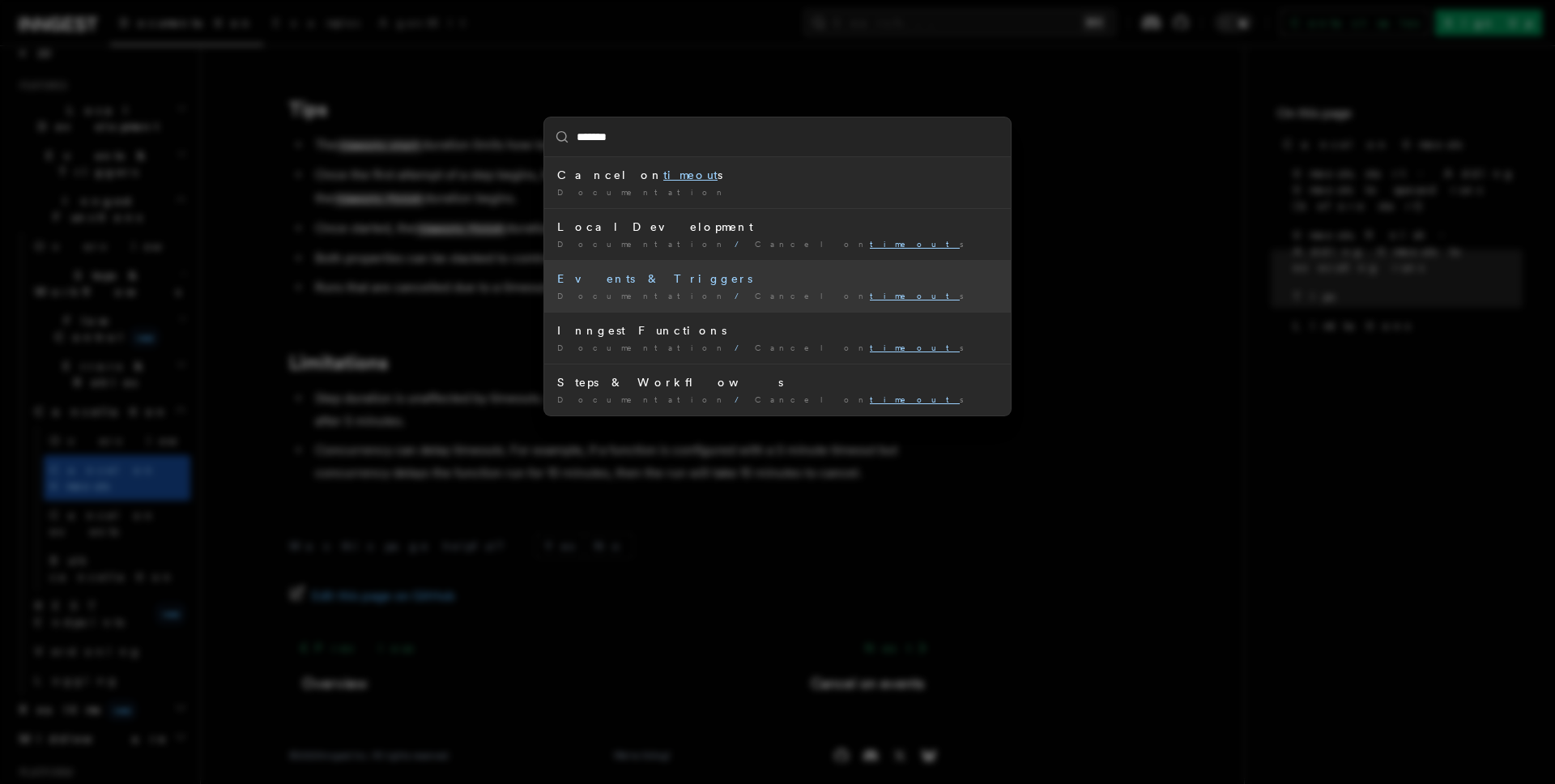
click at [602, 275] on div "Events & Triggers" at bounding box center [777, 278] width 441 height 16
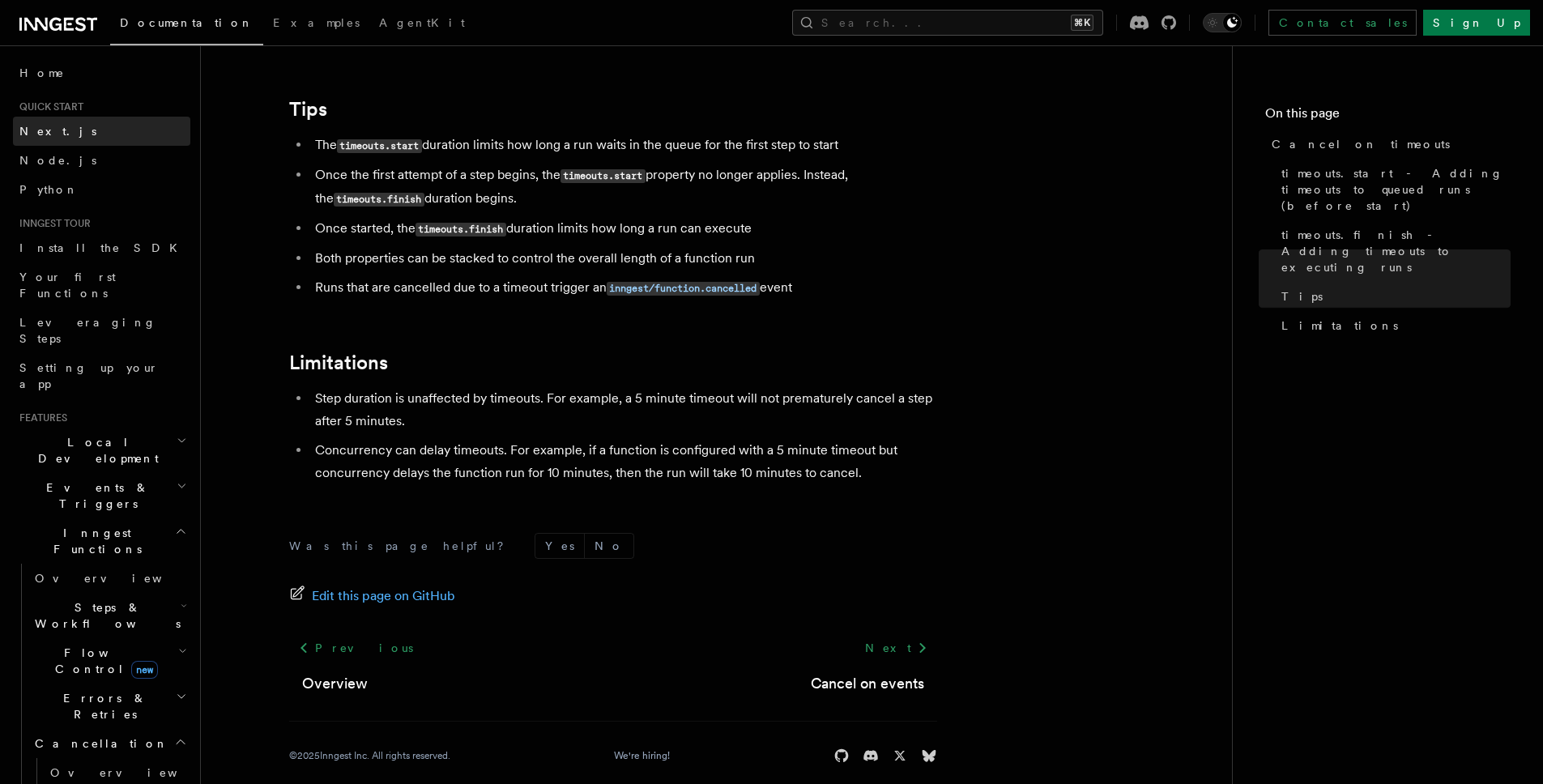
click at [66, 133] on link "Next.js" at bounding box center [102, 131] width 178 height 29
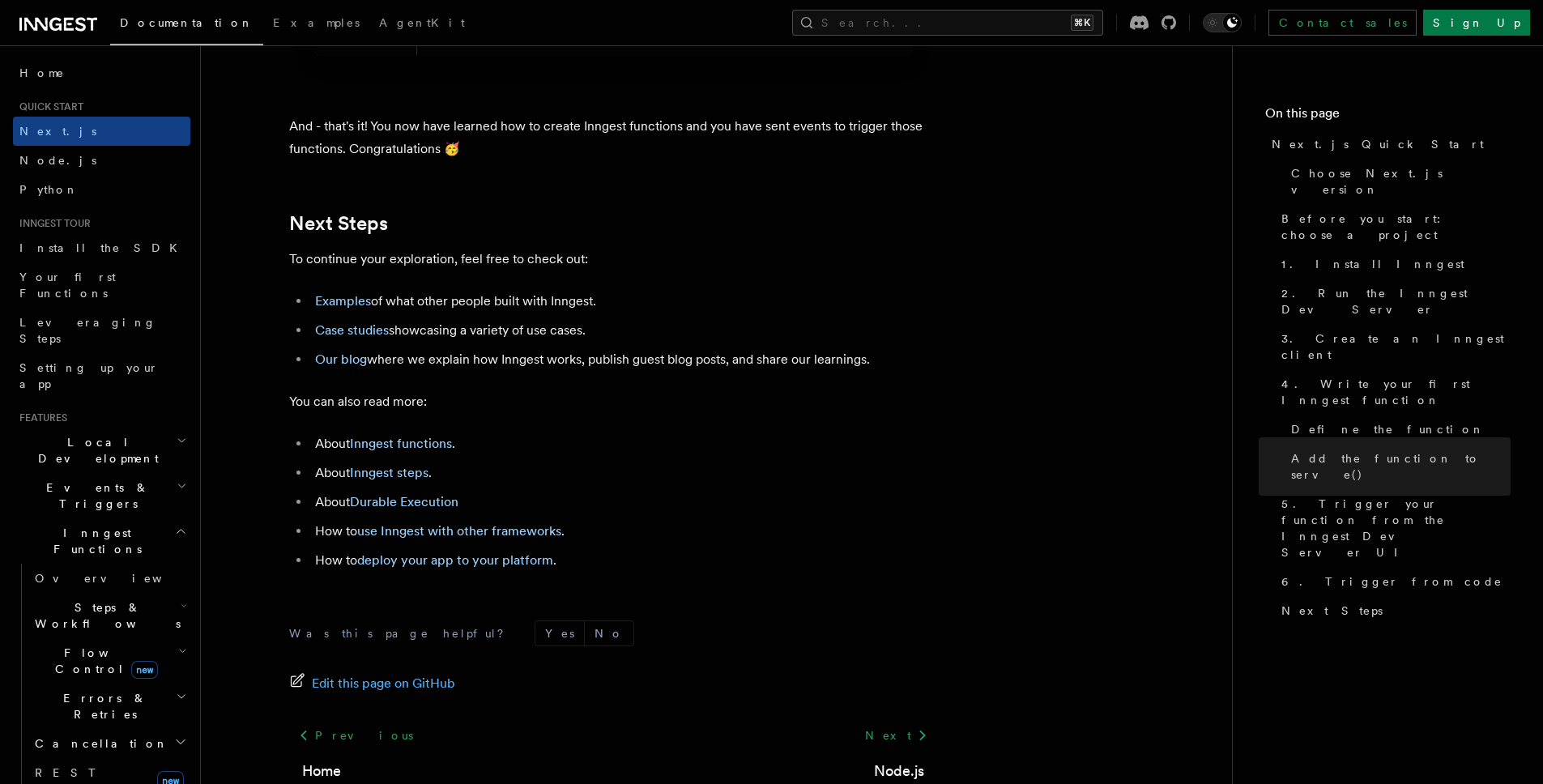
scroll to position [10130, 0]
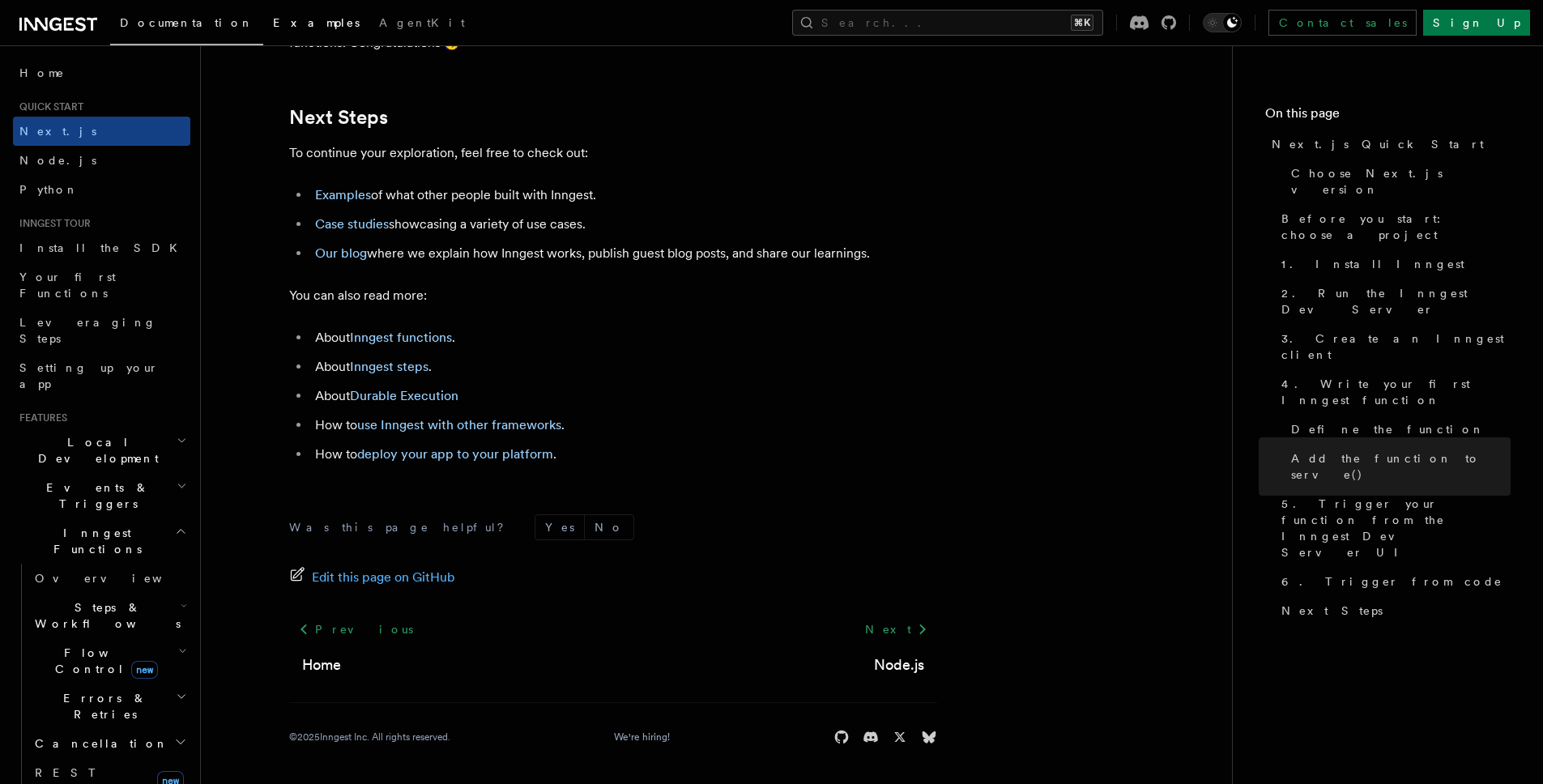
click at [273, 21] on span "Examples" at bounding box center [316, 23] width 87 height 13
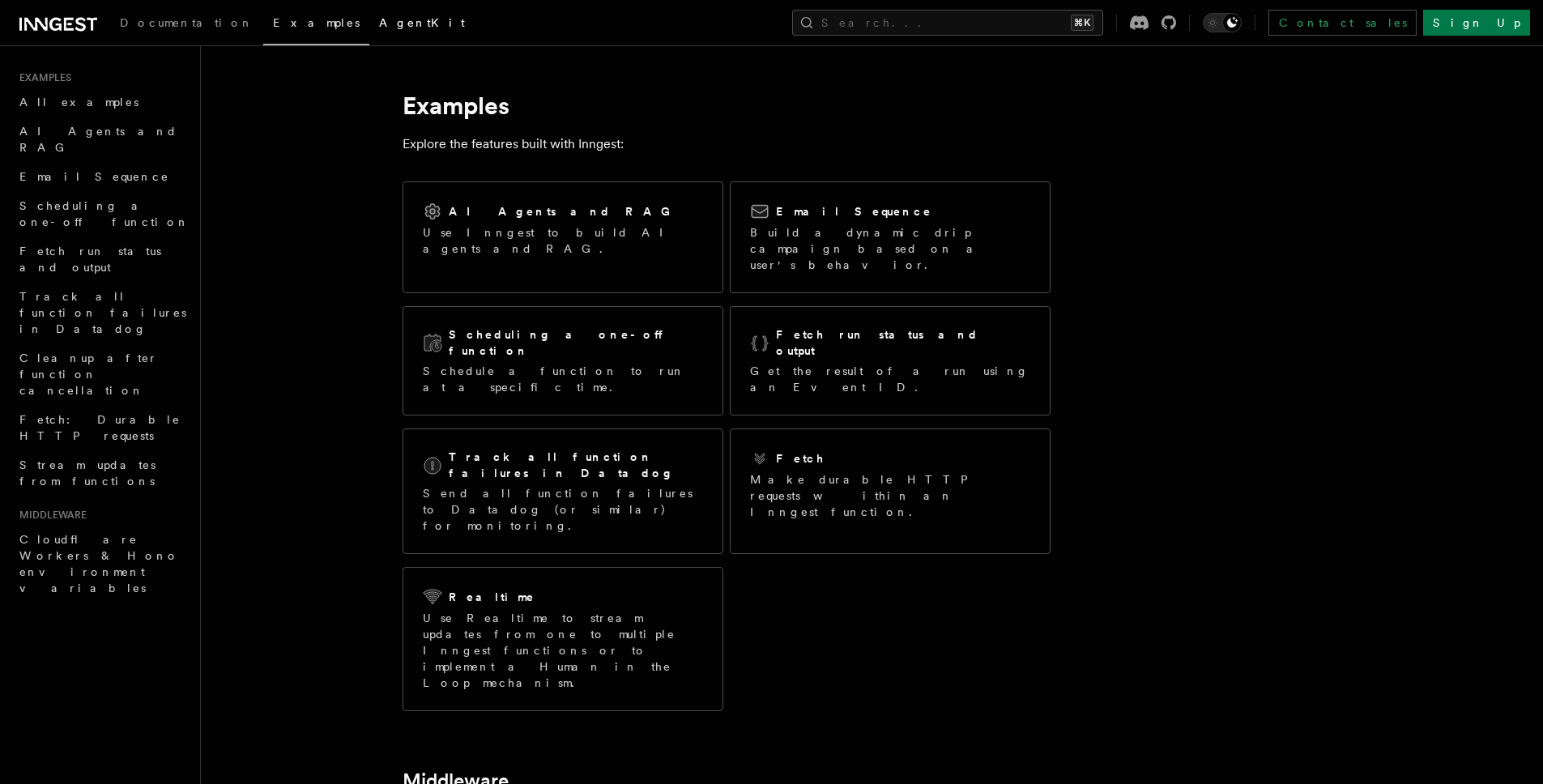
click at [379, 17] on span "AgentKit" at bounding box center [422, 23] width 86 height 13
